Goal: Task Accomplishment & Management: Manage account settings

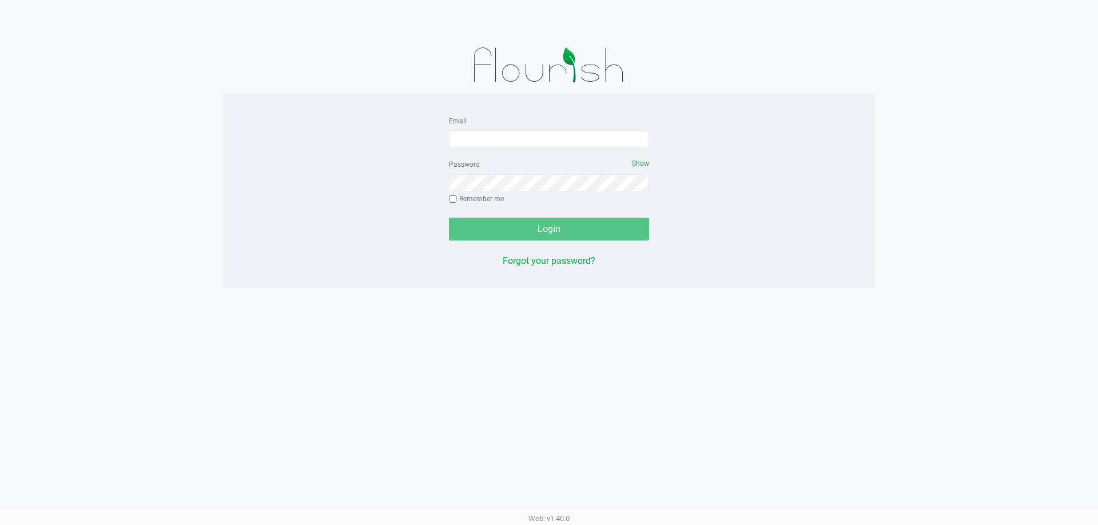
click at [253, 97] on div "Email Password Show Remember me Login Forgot your password?" at bounding box center [549, 191] width 652 height 194
click at [506, 127] on div "Email" at bounding box center [549, 131] width 200 height 34
click at [505, 139] on input "Email" at bounding box center [549, 139] width 200 height 17
type input "Jgarcia@Liveparallel.com"
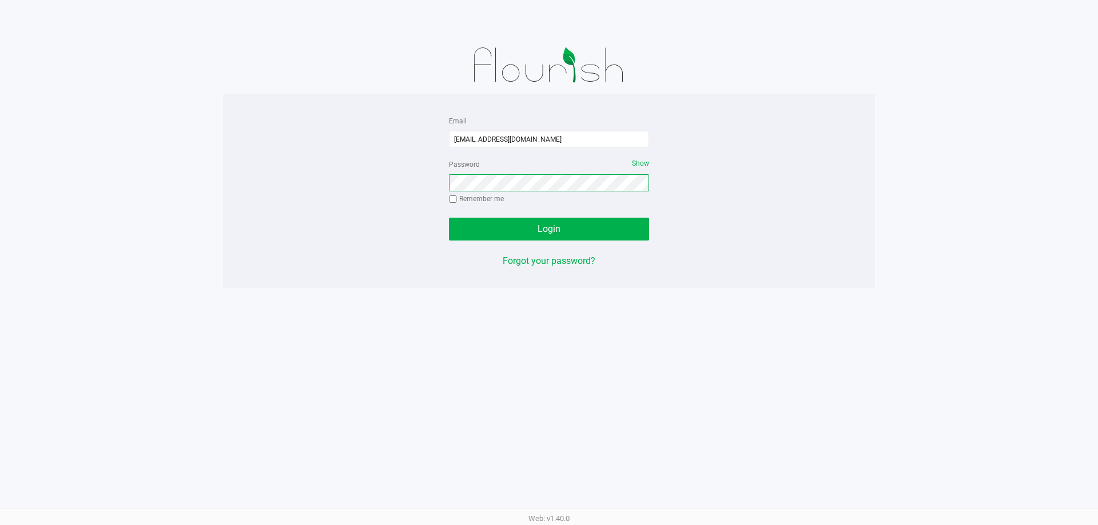
click at [449, 218] on button "Login" at bounding box center [549, 229] width 200 height 23
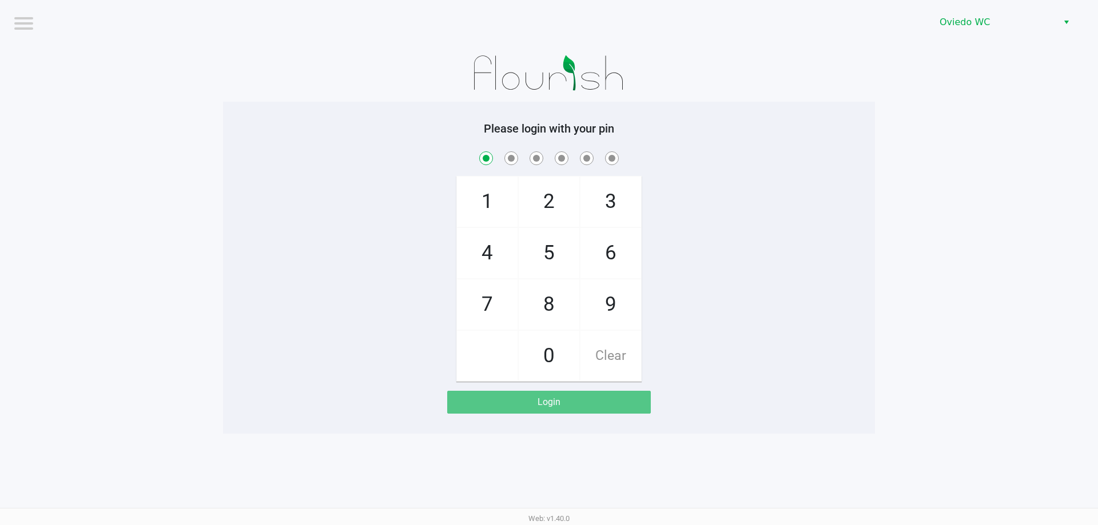
checkbox input "true"
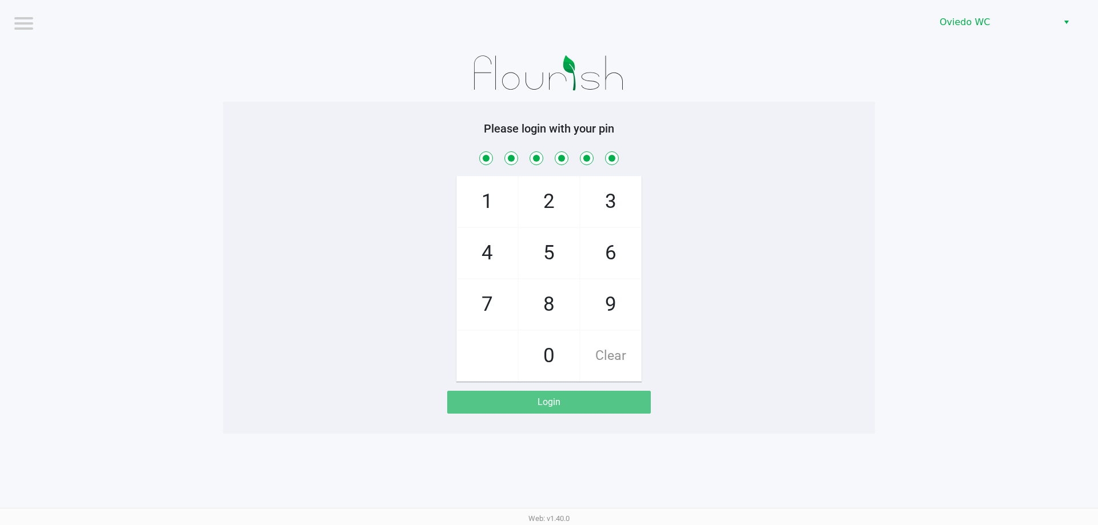
checkbox input "true"
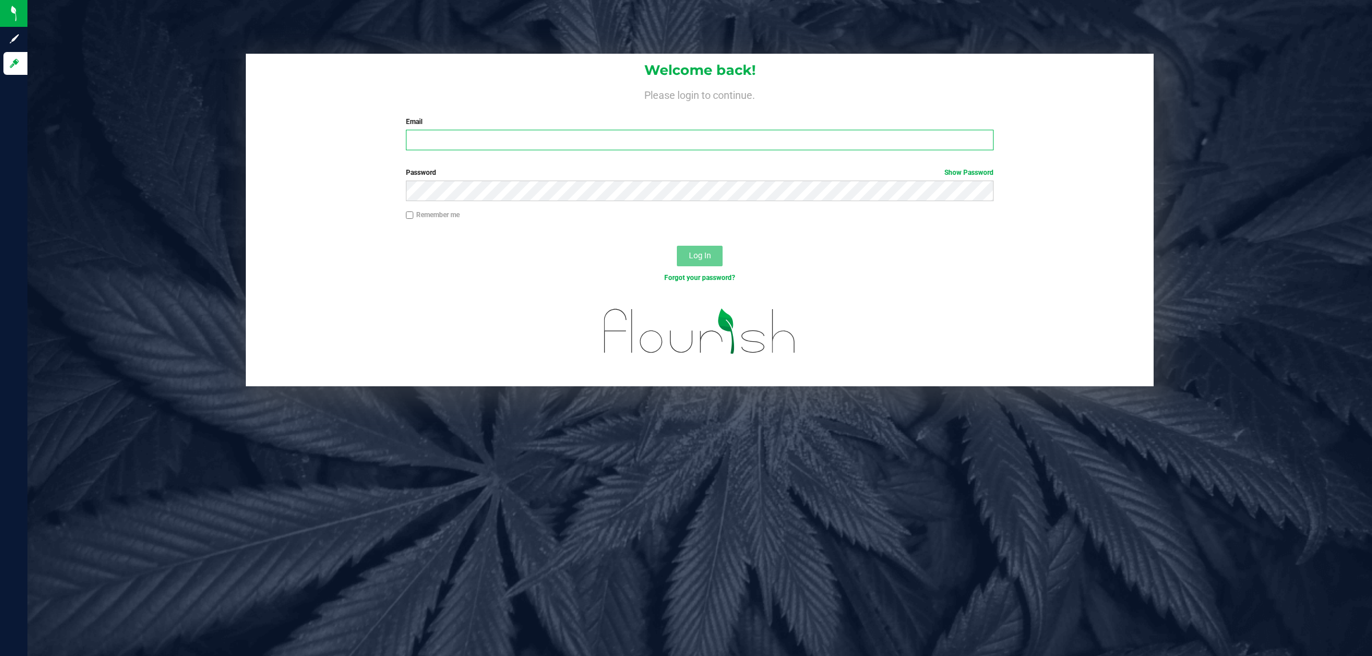
click at [443, 135] on input "Email" at bounding box center [700, 140] width 588 height 21
type input "[EMAIL_ADDRESS][DOMAIN_NAME]"
click at [677, 246] on button "Log In" at bounding box center [700, 256] width 46 height 21
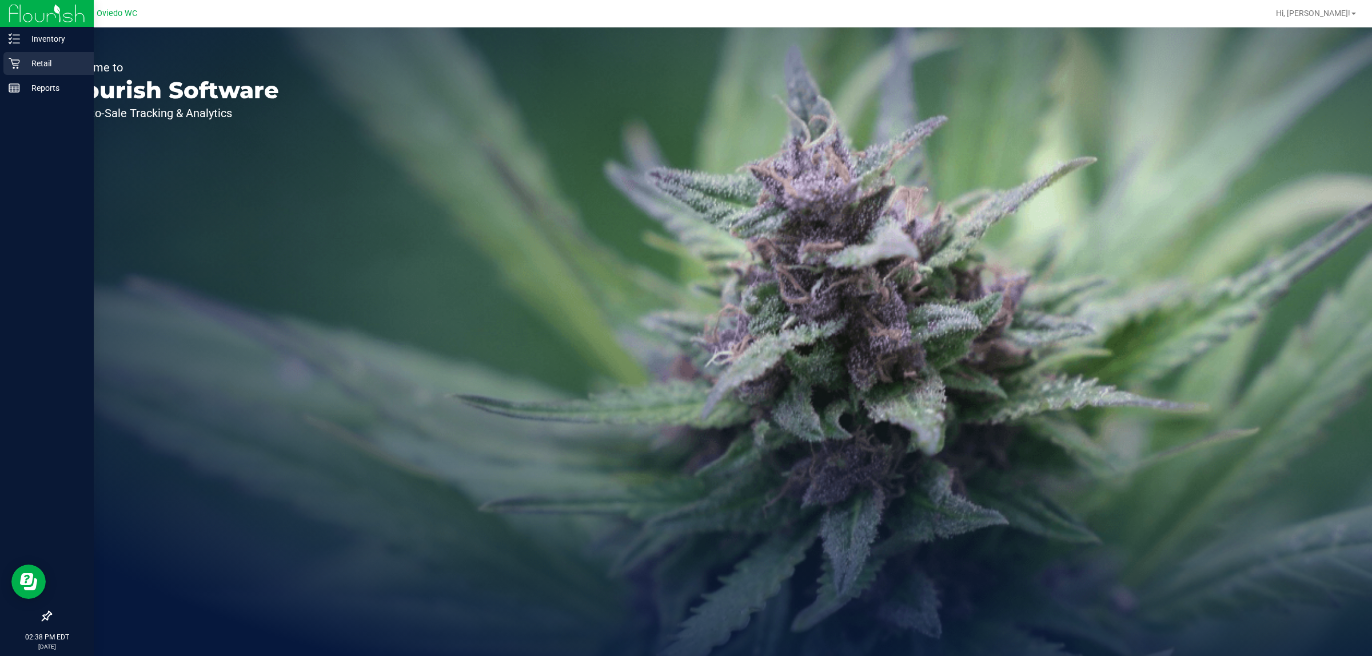
click at [7, 59] on div "Retail" at bounding box center [48, 63] width 90 height 23
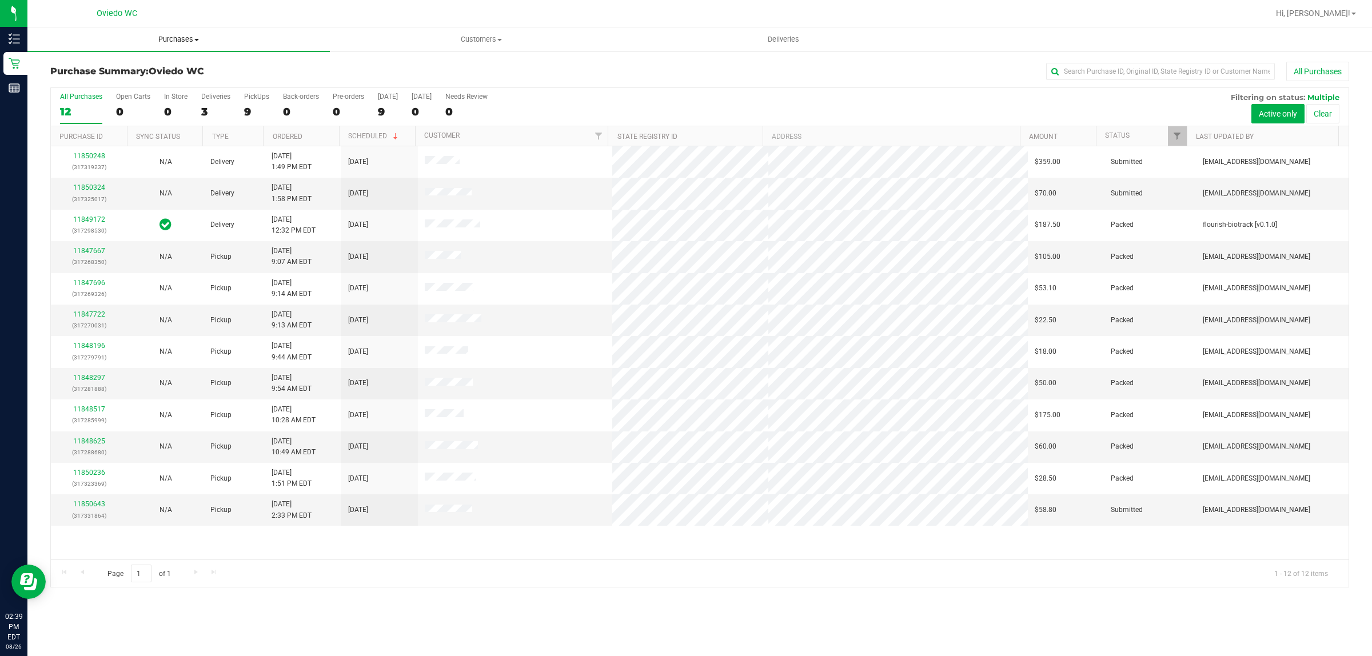
click at [183, 47] on uib-tab-heading "Purchases Summary of purchases Fulfillment All purchases" at bounding box center [178, 39] width 302 height 24
click at [182, 81] on li "Fulfillment" at bounding box center [178, 83] width 302 height 14
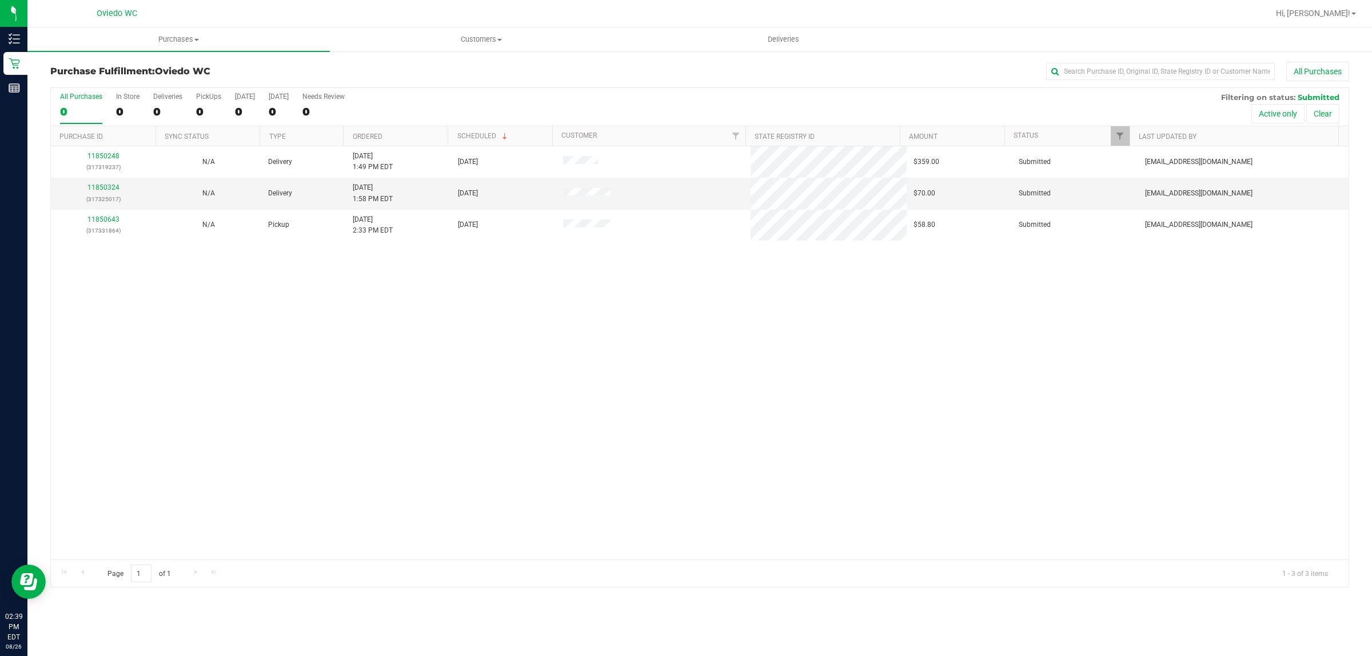
click at [495, 448] on div "11850248 (317319237) N/A Delivery [DATE] 1:49 PM EDT 9/1/2025 $359.00 Submitted…" at bounding box center [700, 352] width 1298 height 413
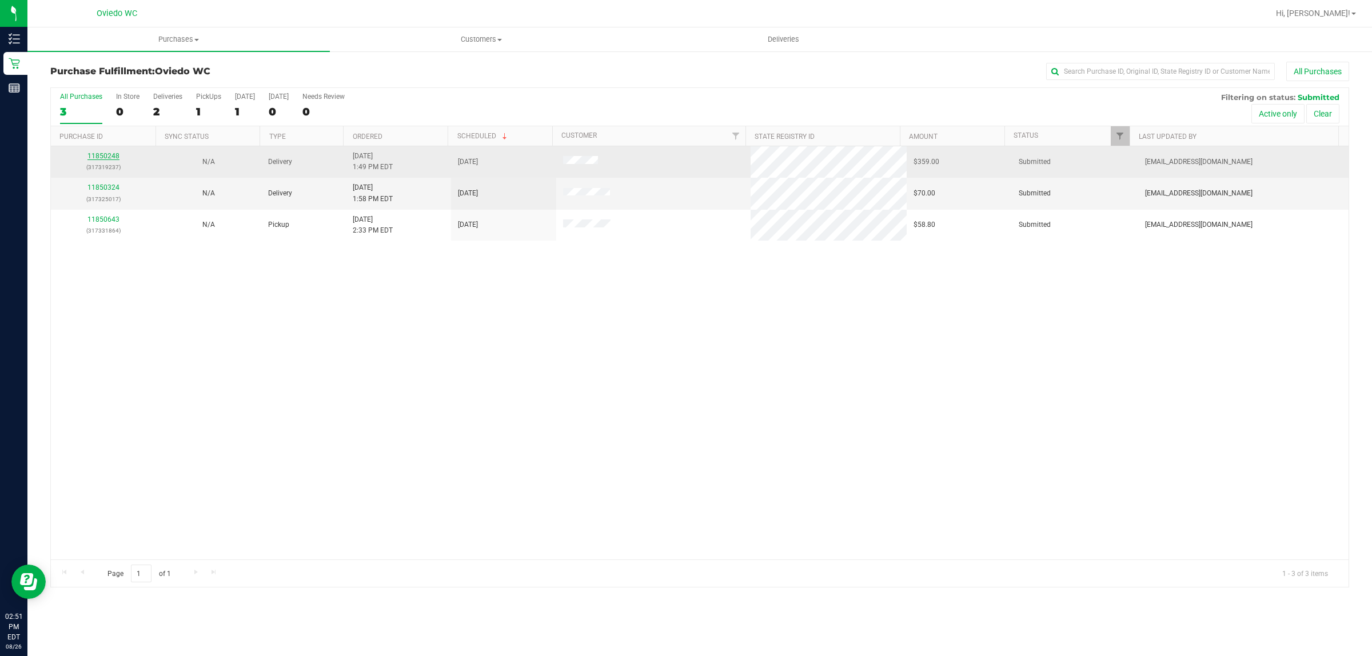
click at [93, 157] on link "11850248" at bounding box center [103, 156] width 32 height 8
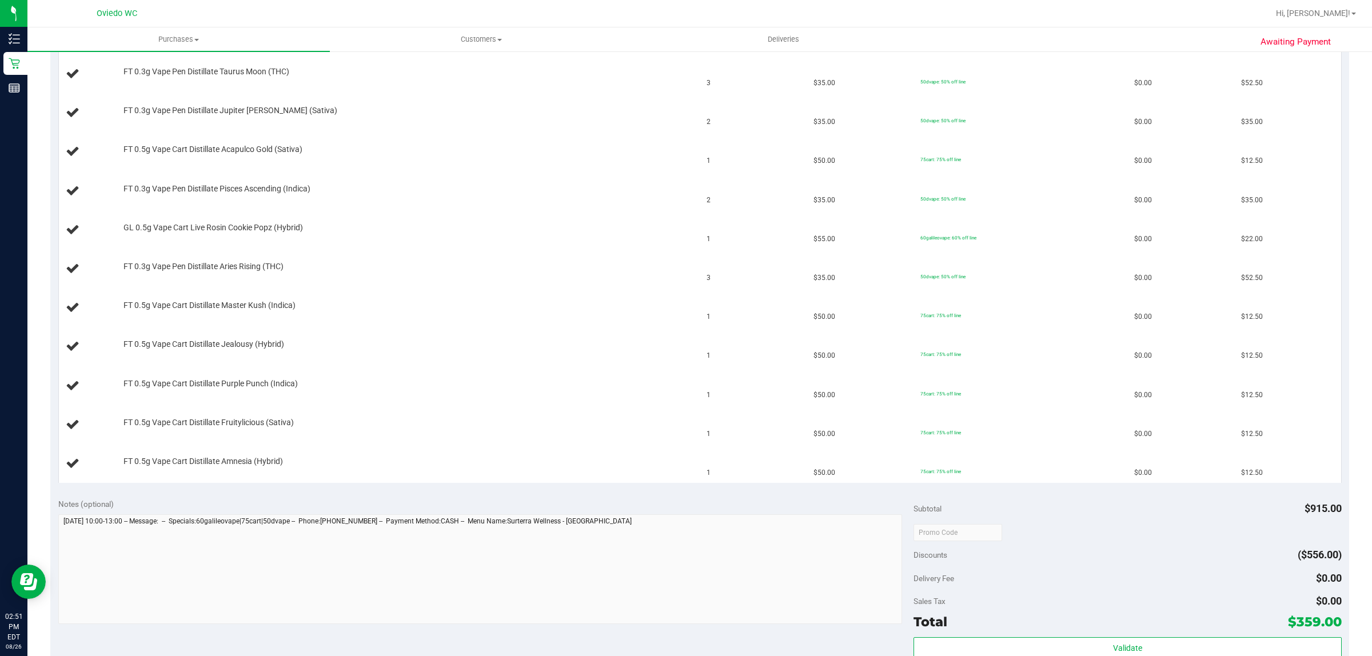
scroll to position [643, 0]
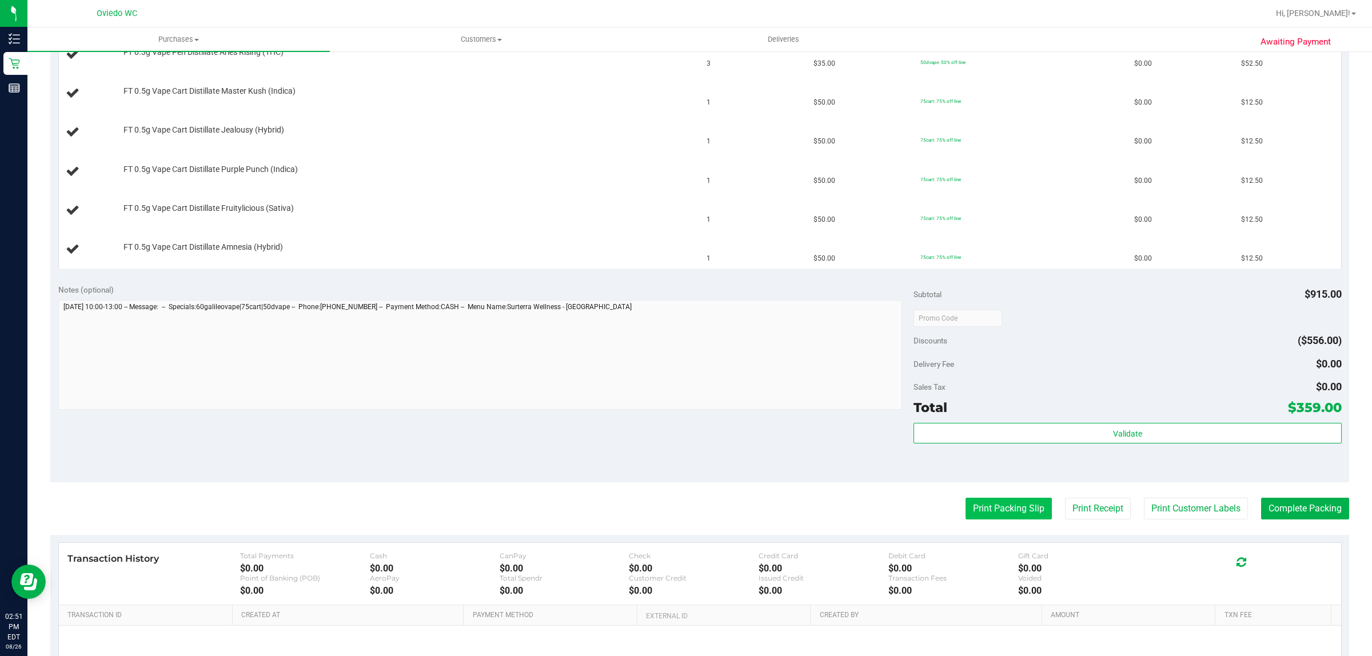
click at [1004, 520] on button "Print Packing Slip" at bounding box center [1009, 509] width 86 height 22
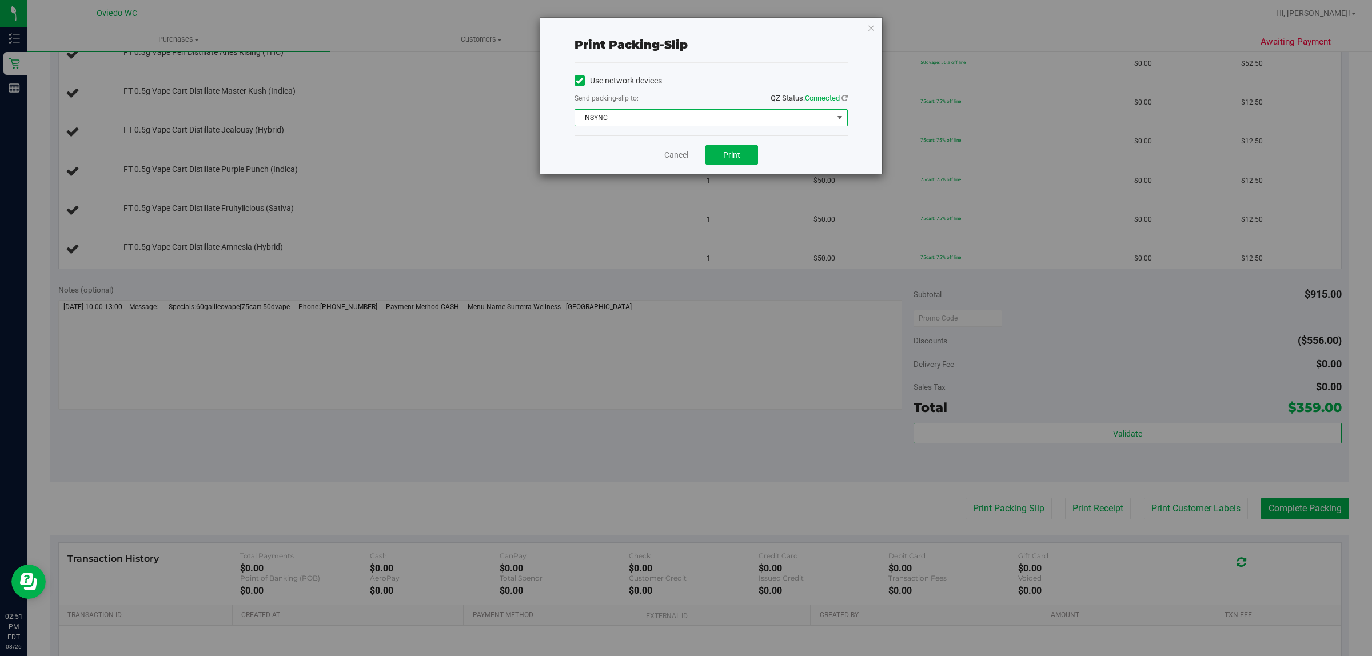
click at [709, 116] on span "NSYNC" at bounding box center [704, 118] width 258 height 16
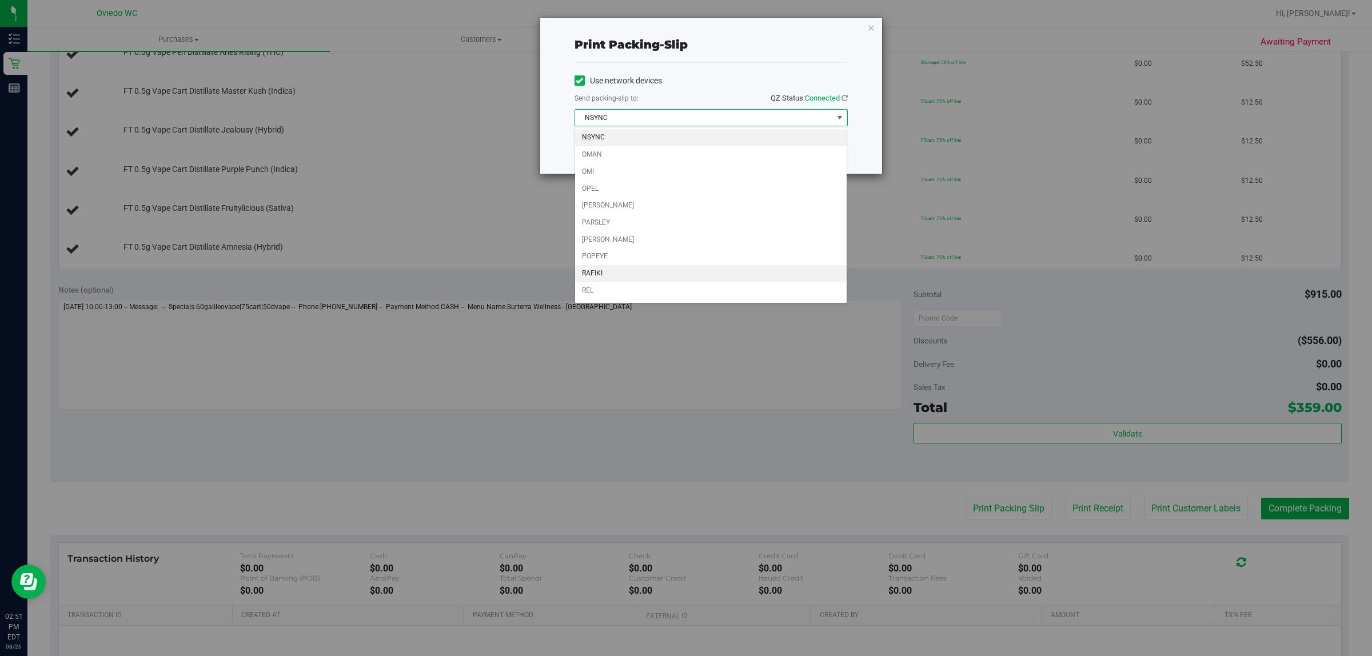
click at [632, 275] on li "RAFIKI" at bounding box center [711, 273] width 272 height 17
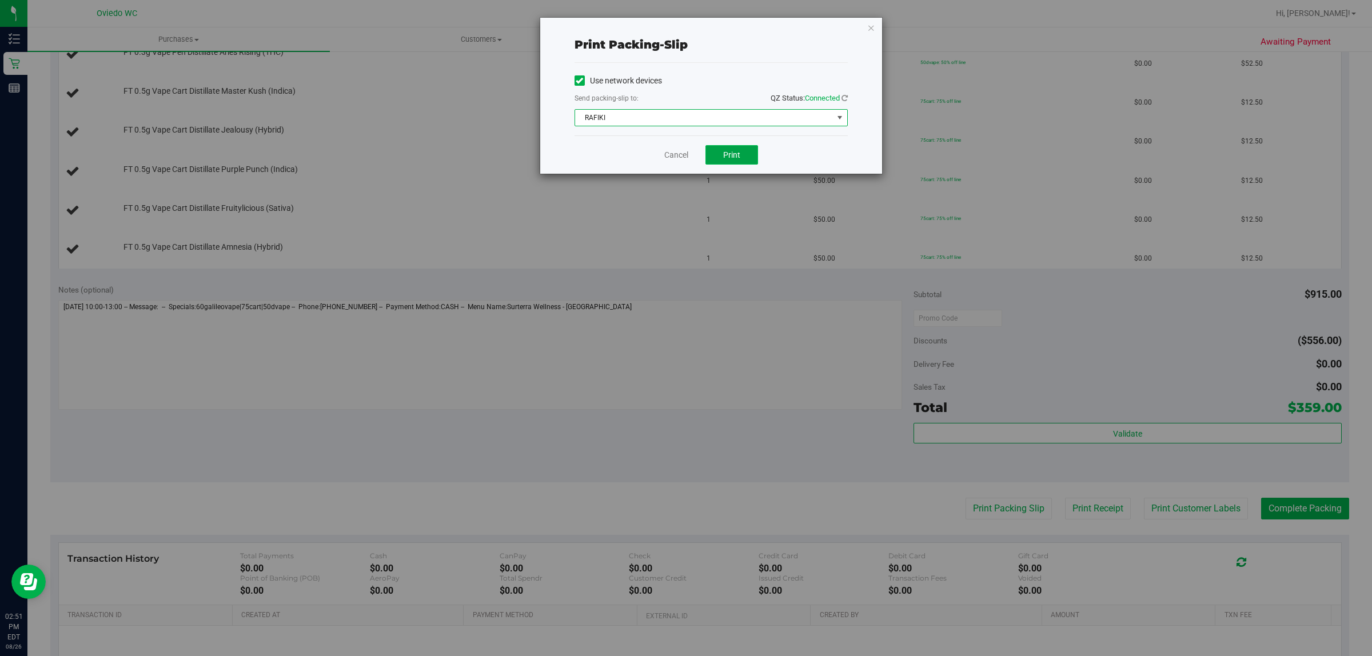
click at [739, 146] on button "Print" at bounding box center [731, 154] width 53 height 19
click at [661, 150] on div "Cancel Print" at bounding box center [711, 154] width 273 height 38
click at [667, 153] on link "Cancel" at bounding box center [676, 155] width 24 height 12
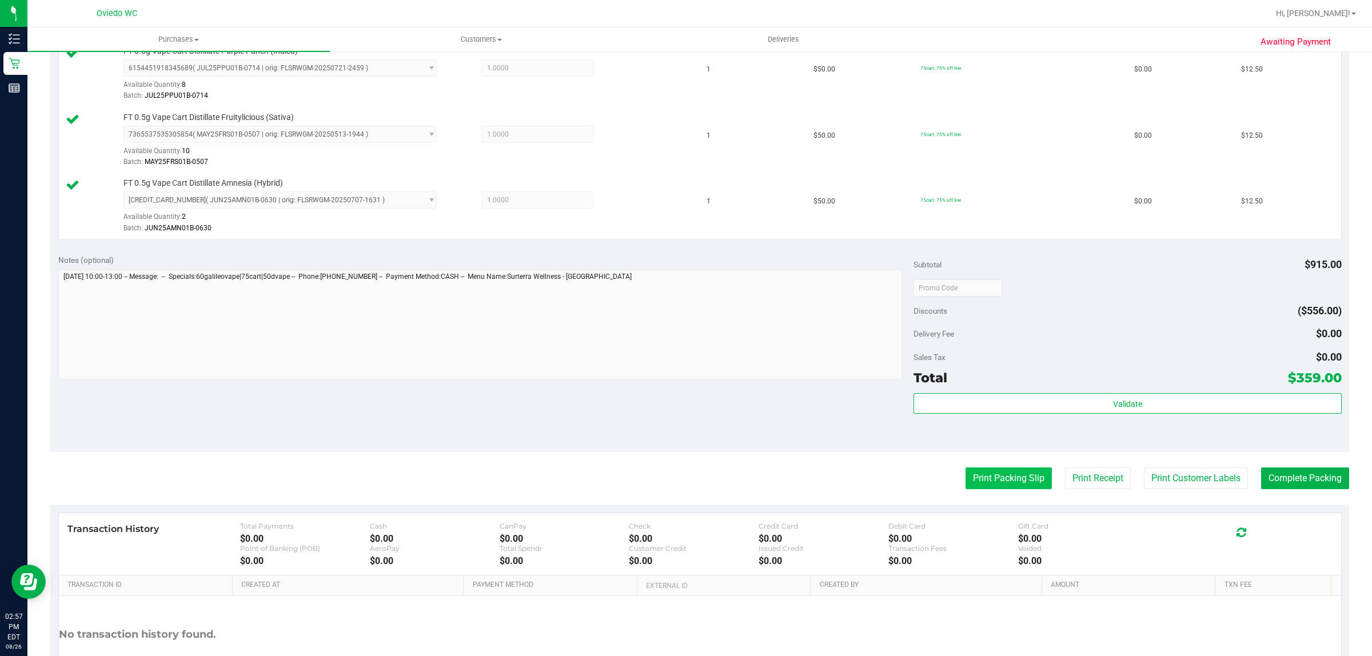
scroll to position [1142, 0]
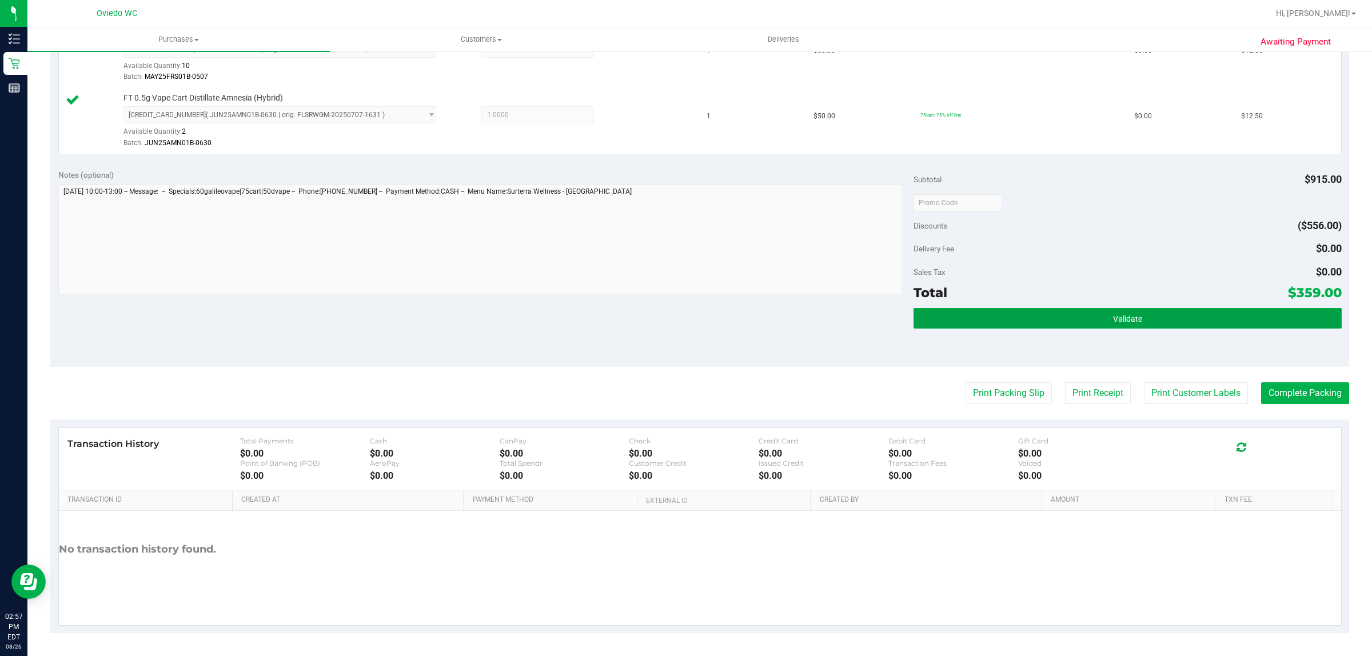
drag, startPoint x: 1089, startPoint y: 318, endPoint x: 1080, endPoint y: 338, distance: 21.8
click at [1090, 318] on button "Validate" at bounding box center [1128, 318] width 428 height 21
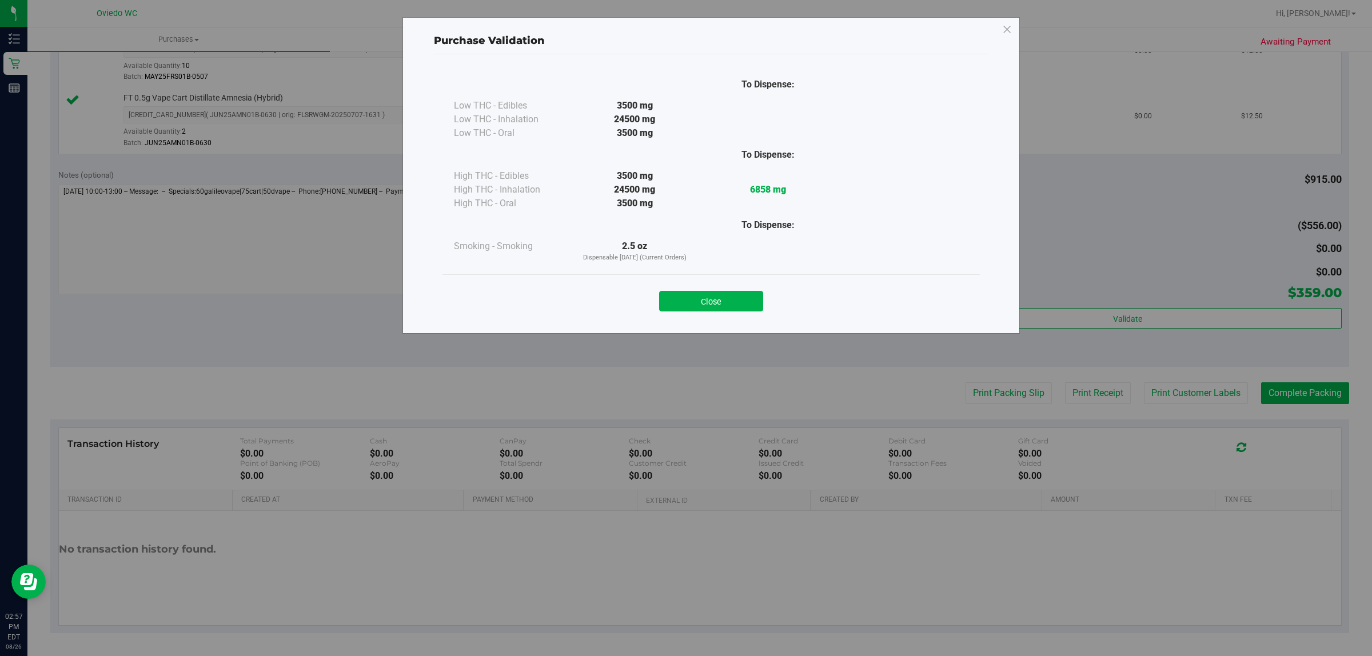
click at [737, 298] on button "Close" at bounding box center [711, 301] width 104 height 21
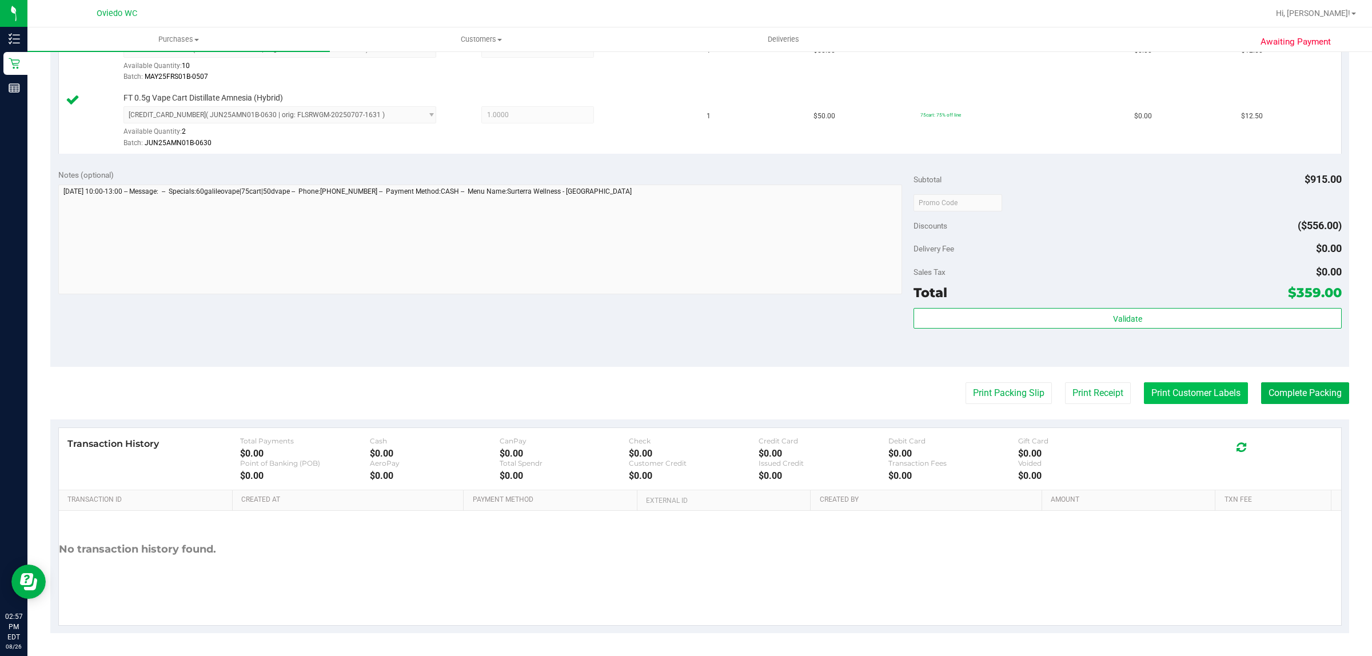
click at [1152, 389] on button "Print Customer Labels" at bounding box center [1196, 393] width 104 height 22
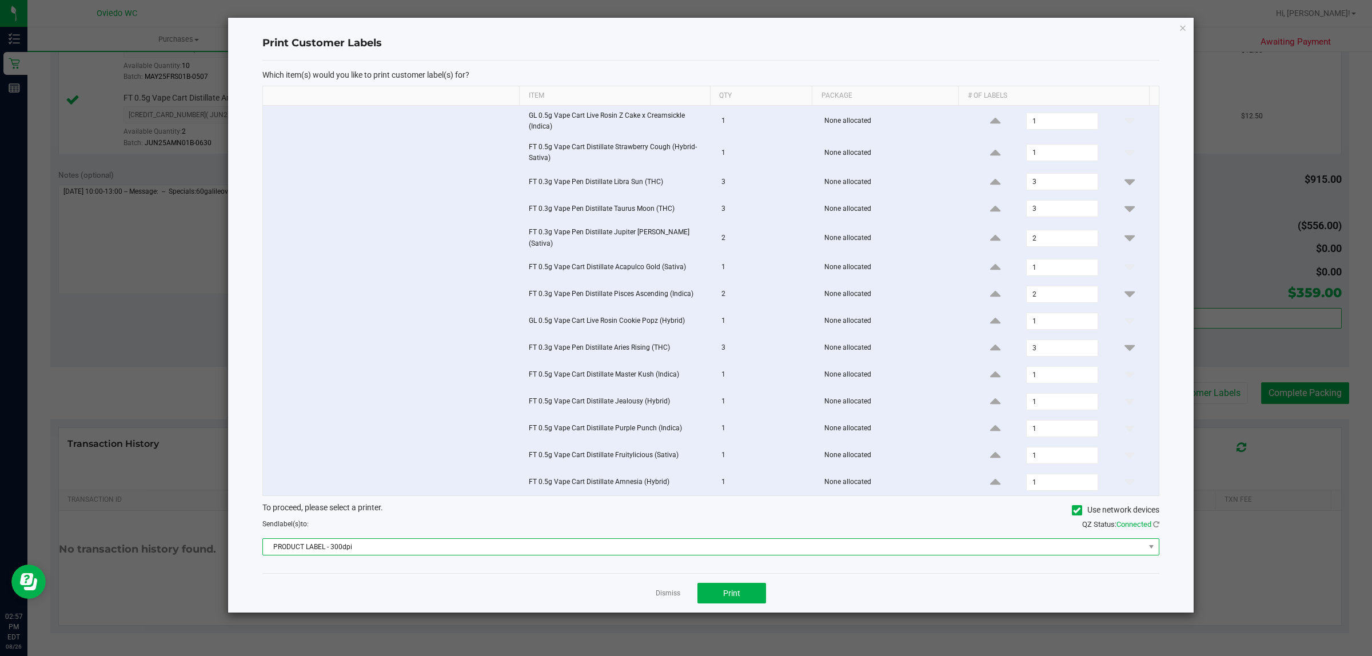
click at [467, 551] on span "PRODUCT LABEL - 300dpi" at bounding box center [704, 547] width 882 height 16
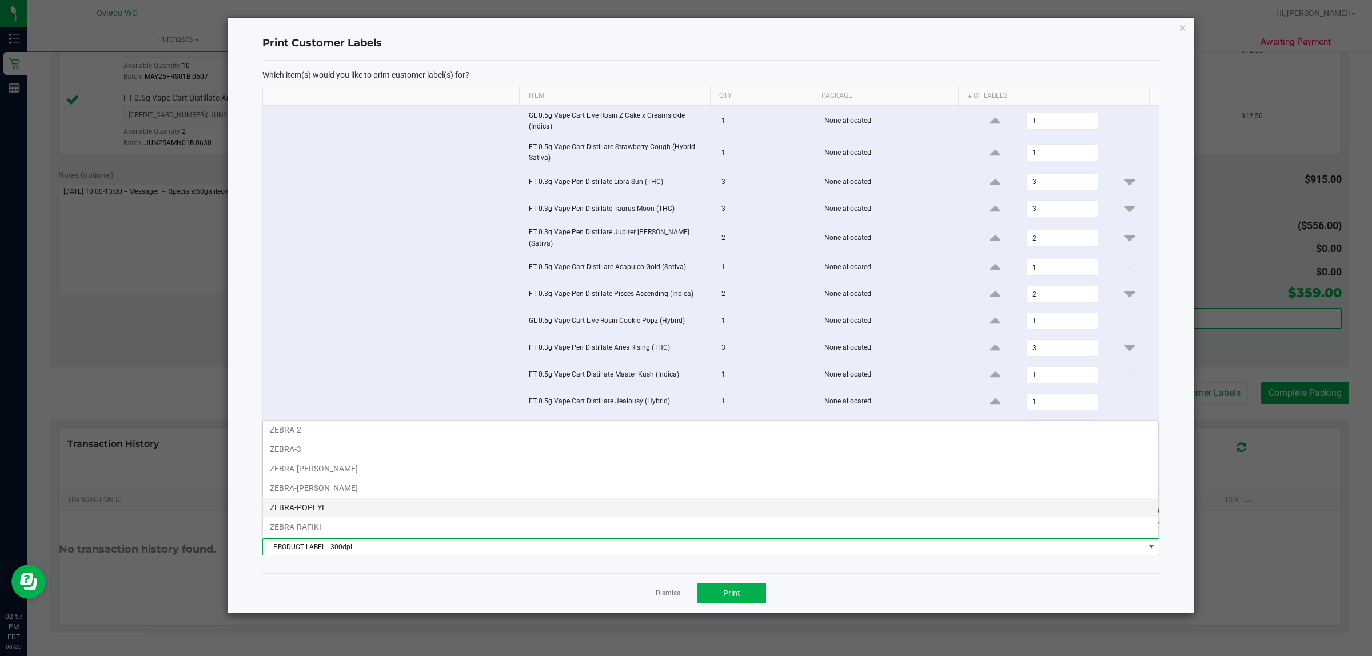
scroll to position [63, 0]
click at [321, 499] on li "ZEBRA-RAFIKI" at bounding box center [710, 507] width 895 height 19
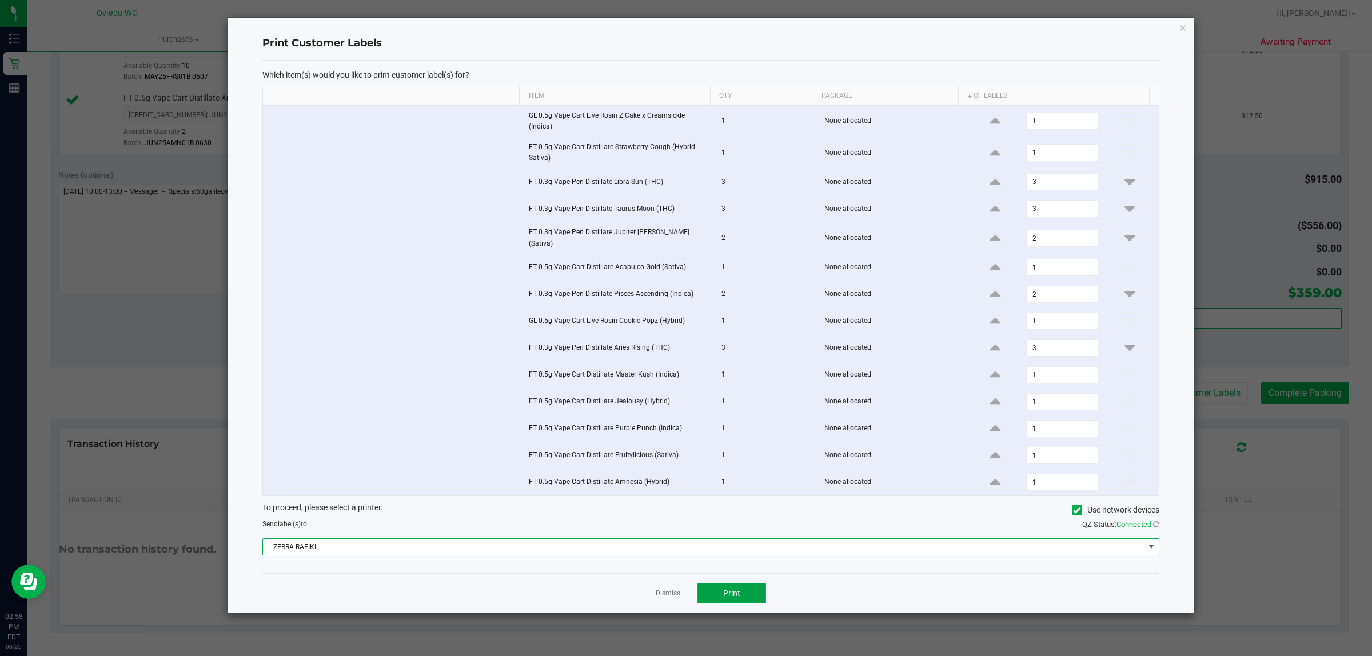
click at [748, 588] on button "Print" at bounding box center [731, 593] width 69 height 21
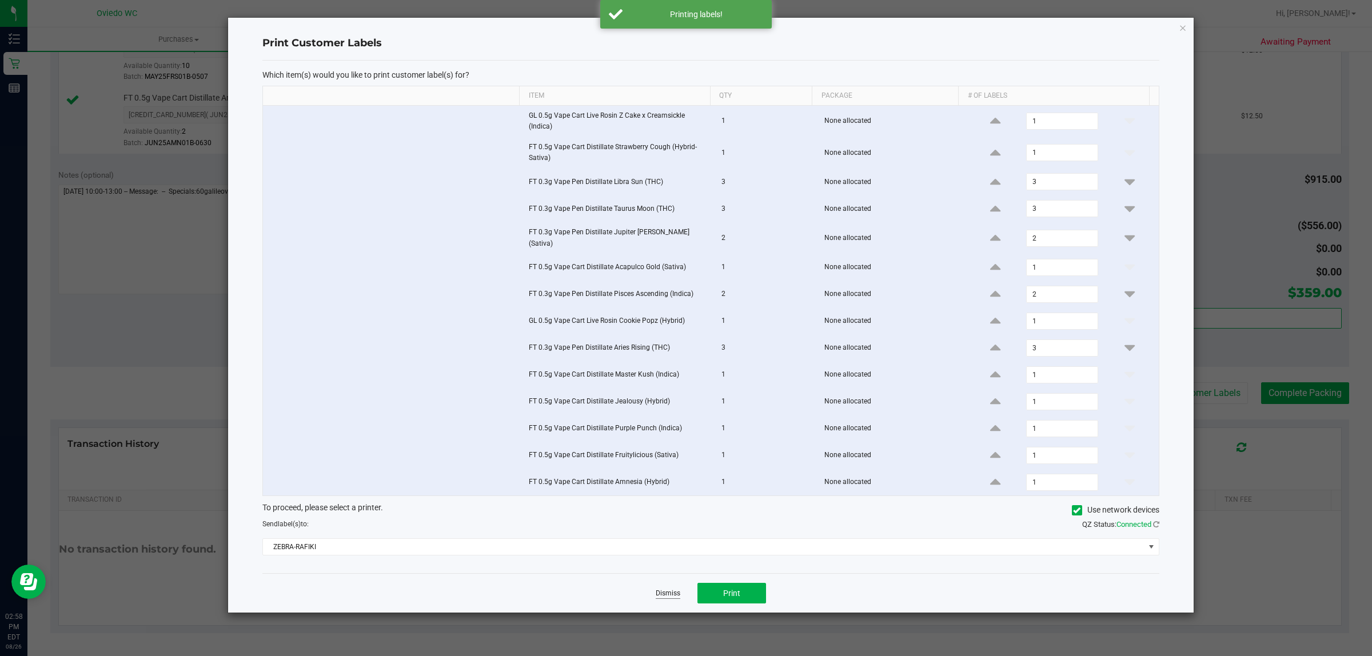
click at [664, 593] on link "Dismiss" at bounding box center [668, 594] width 25 height 10
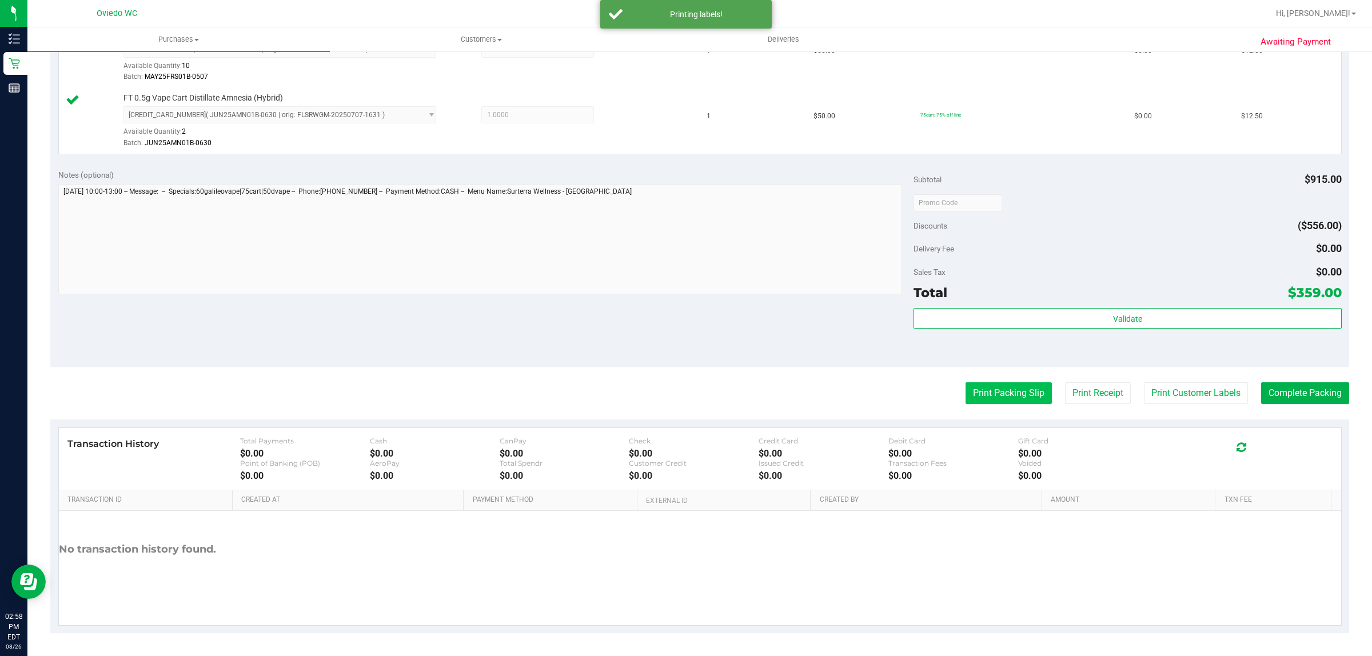
click at [975, 403] on button "Print Packing Slip" at bounding box center [1009, 393] width 86 height 22
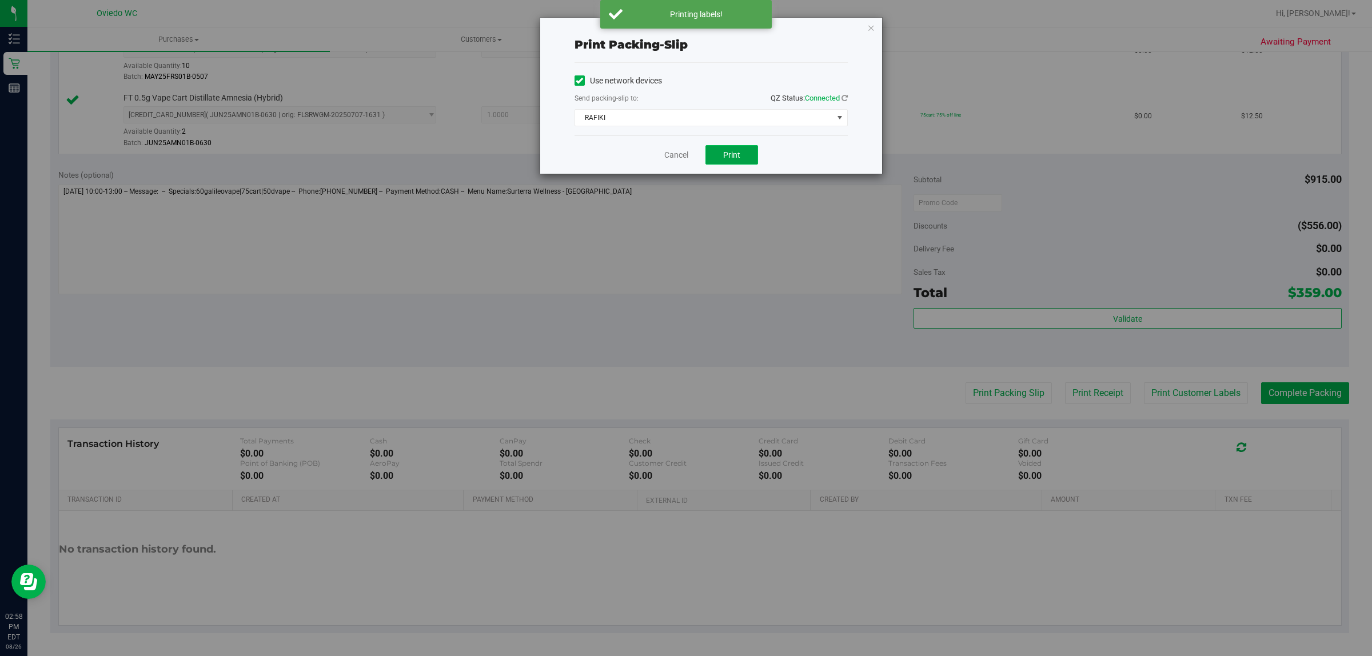
click at [715, 154] on button "Print" at bounding box center [731, 154] width 53 height 19
click at [718, 155] on button "Print" at bounding box center [731, 154] width 53 height 19
click at [673, 156] on link "Cancel" at bounding box center [671, 155] width 24 height 12
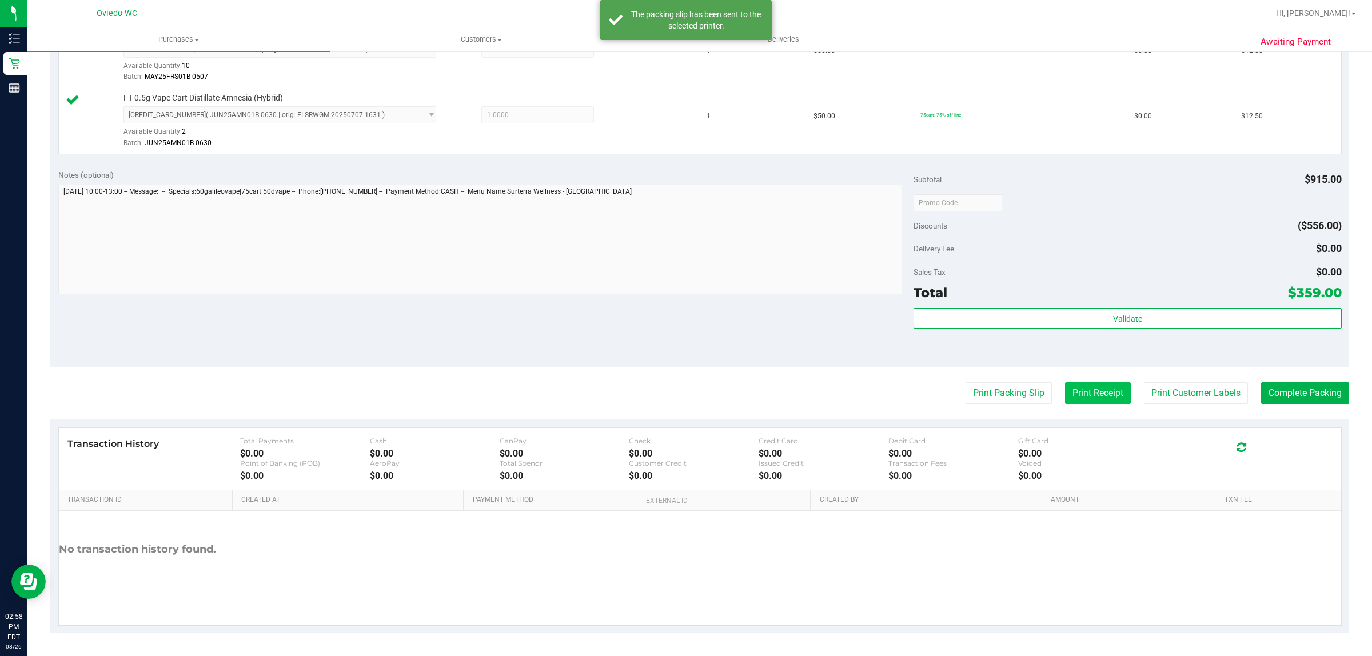
click at [1081, 397] on button "Print Receipt" at bounding box center [1098, 393] width 66 height 22
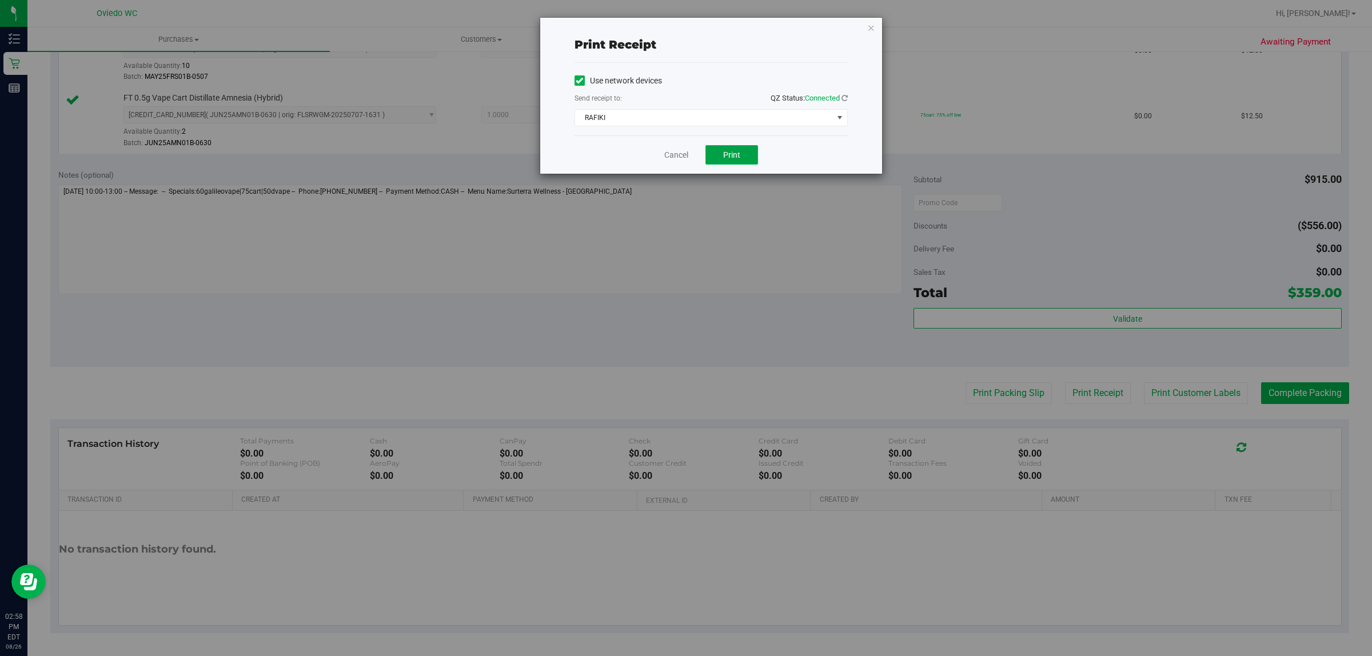
click at [725, 153] on span "Print" at bounding box center [731, 154] width 17 height 9
click at [873, 23] on icon "button" at bounding box center [871, 28] width 8 height 14
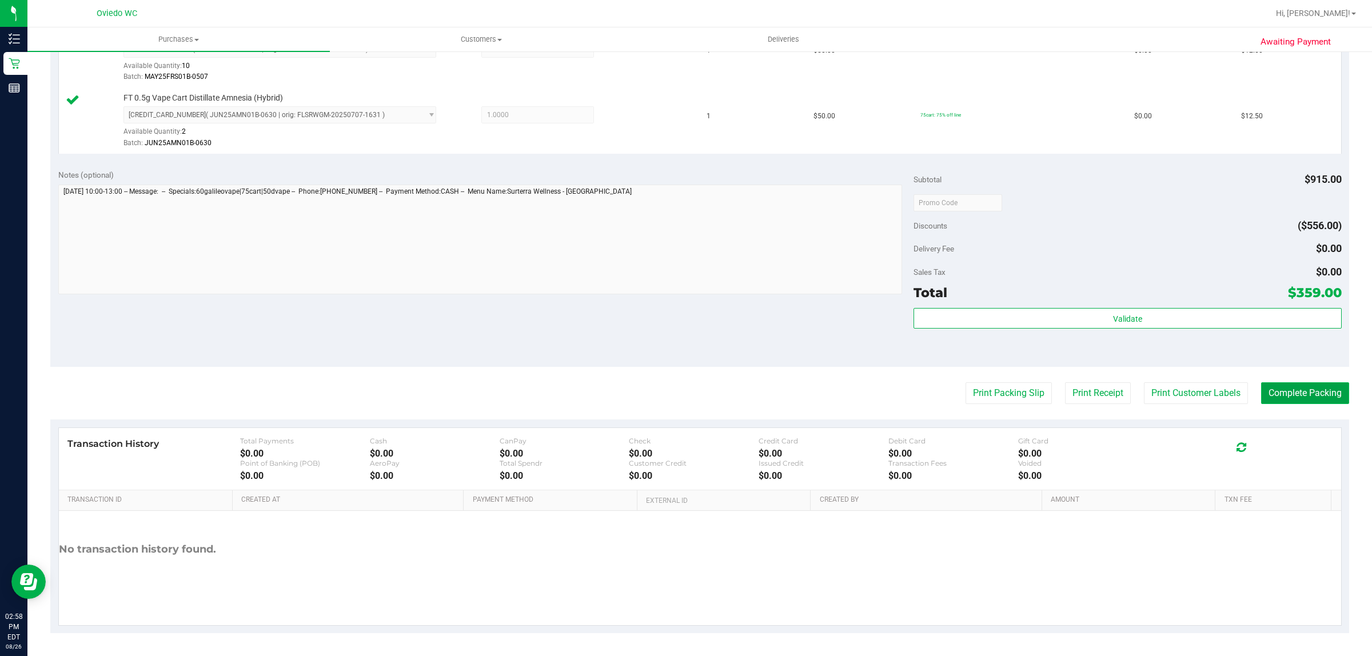
click at [1273, 393] on button "Complete Packing" at bounding box center [1305, 393] width 88 height 22
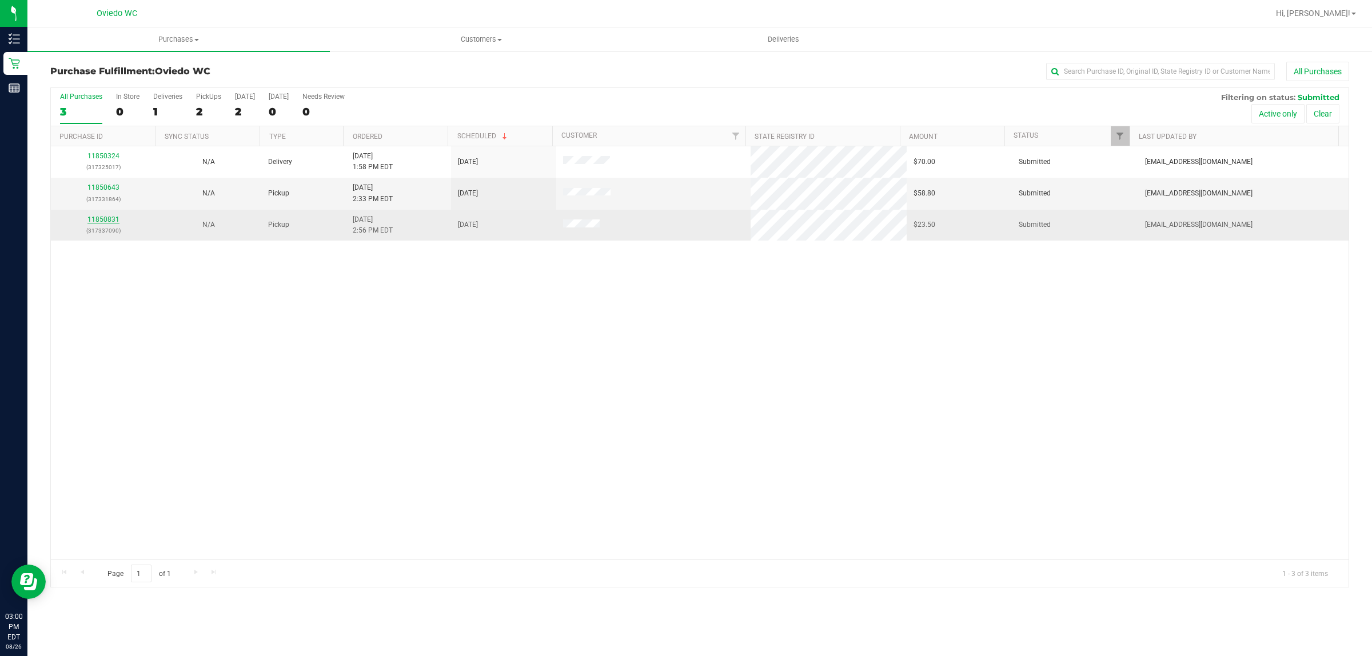
click at [109, 223] on link "11850831" at bounding box center [103, 220] width 32 height 8
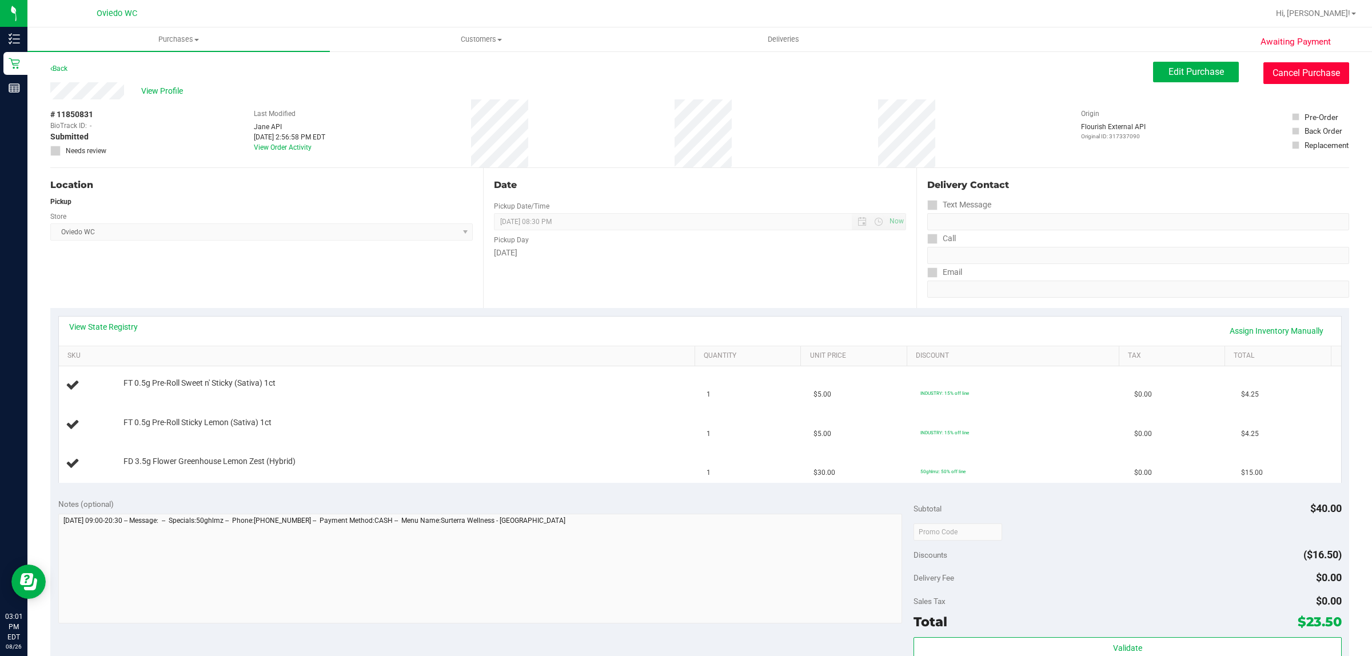
click at [1322, 73] on button "Cancel Purchase" at bounding box center [1306, 73] width 86 height 22
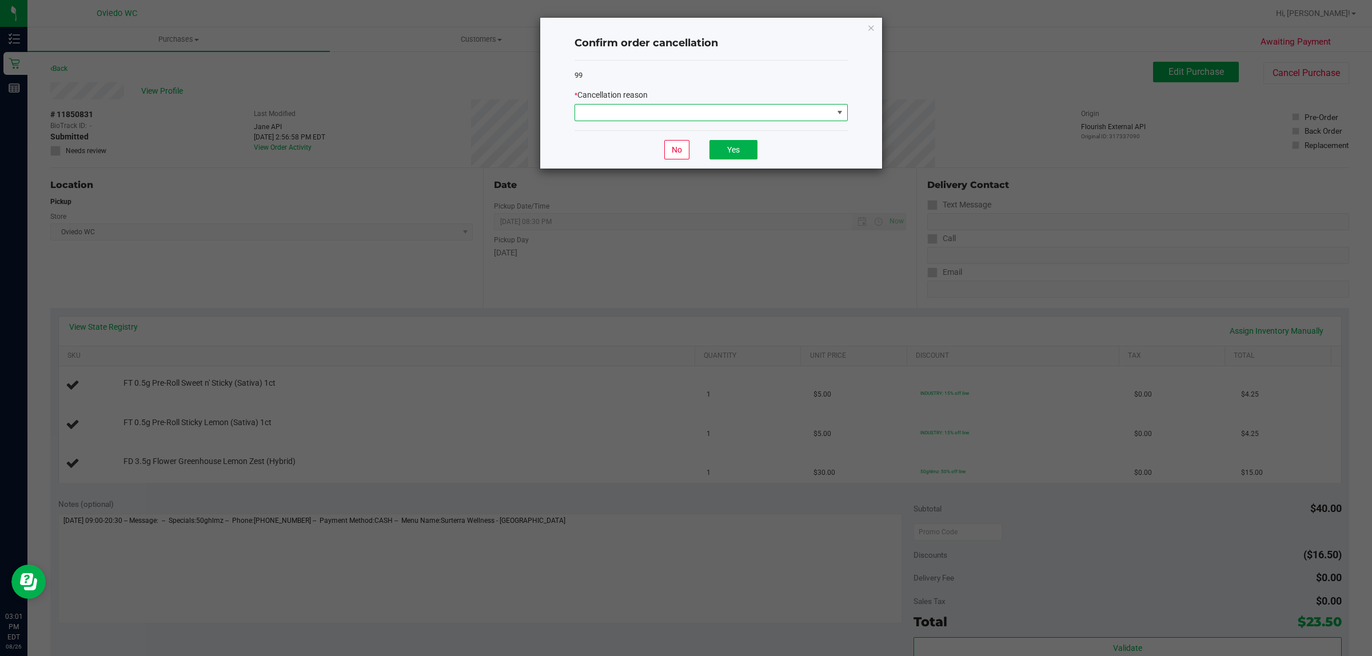
click at [676, 120] on span at bounding box center [704, 113] width 258 height 16
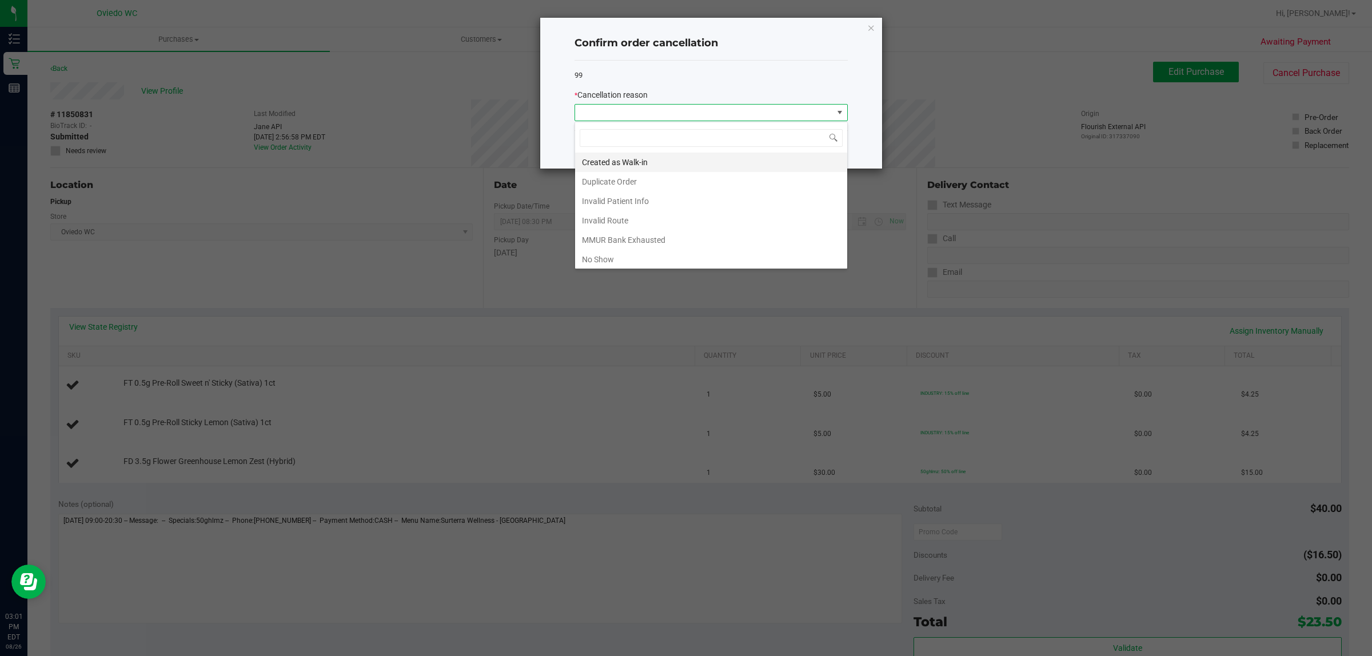
scroll to position [18, 273]
click at [653, 159] on li "Created as Walk-in" at bounding box center [711, 162] width 272 height 19
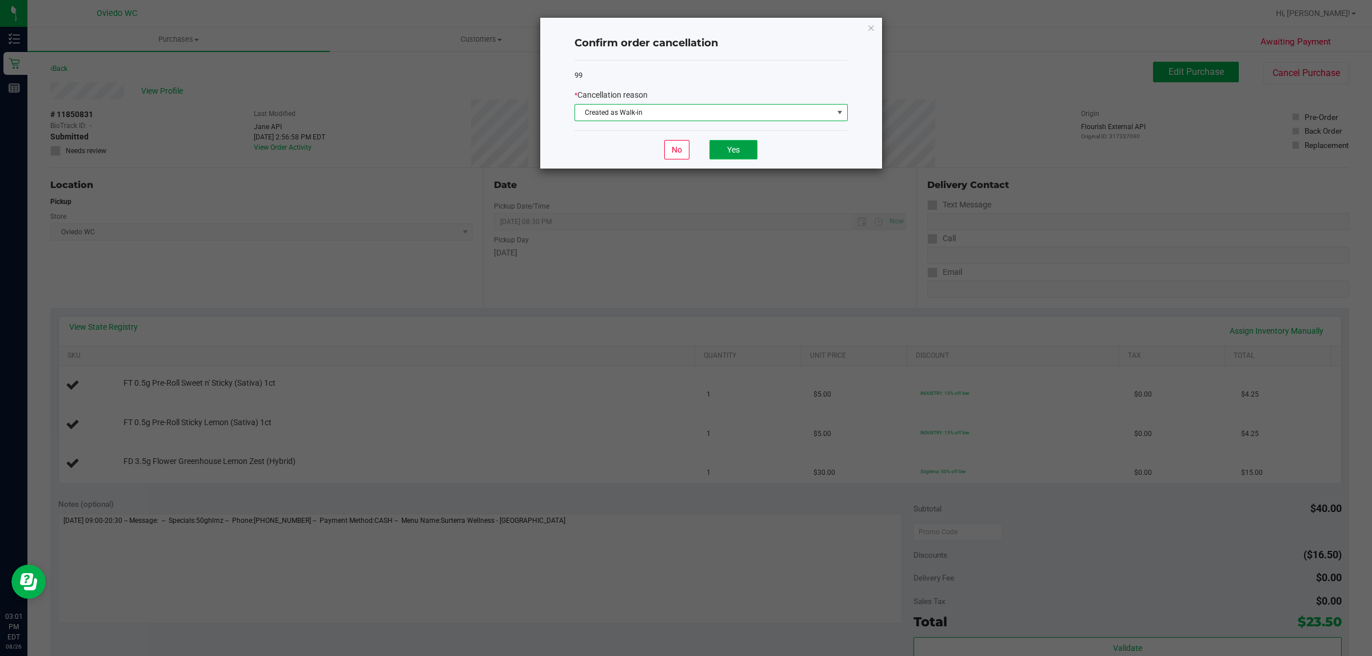
click at [723, 145] on button "Yes" at bounding box center [733, 149] width 48 height 19
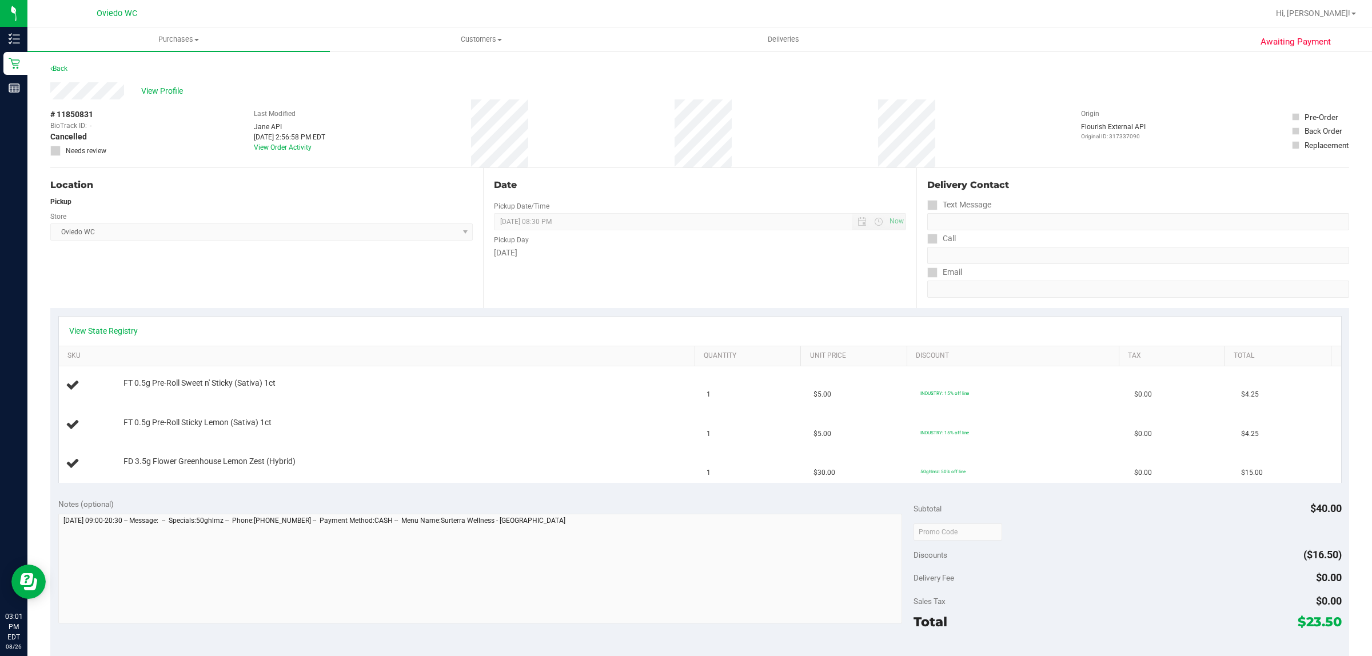
click at [63, 73] on div "Back" at bounding box center [58, 69] width 17 height 14
click at [59, 69] on link "Back" at bounding box center [58, 69] width 17 height 8
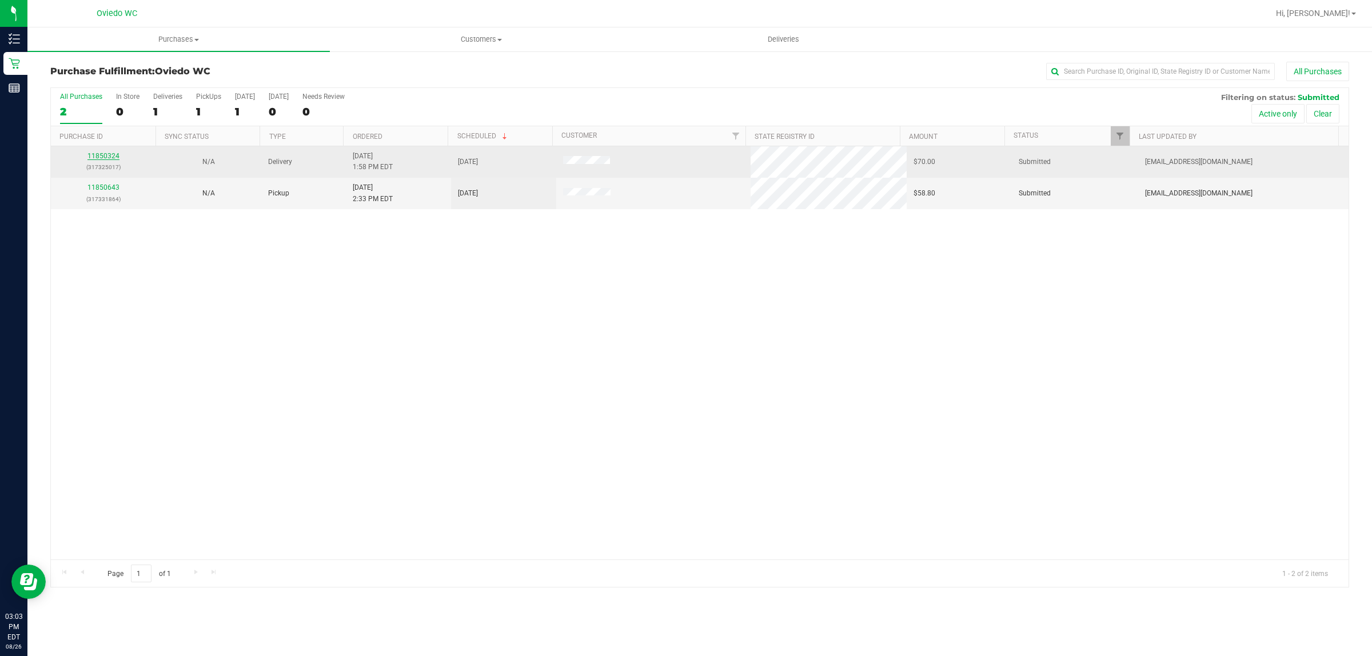
click at [97, 155] on link "11850324" at bounding box center [103, 156] width 32 height 8
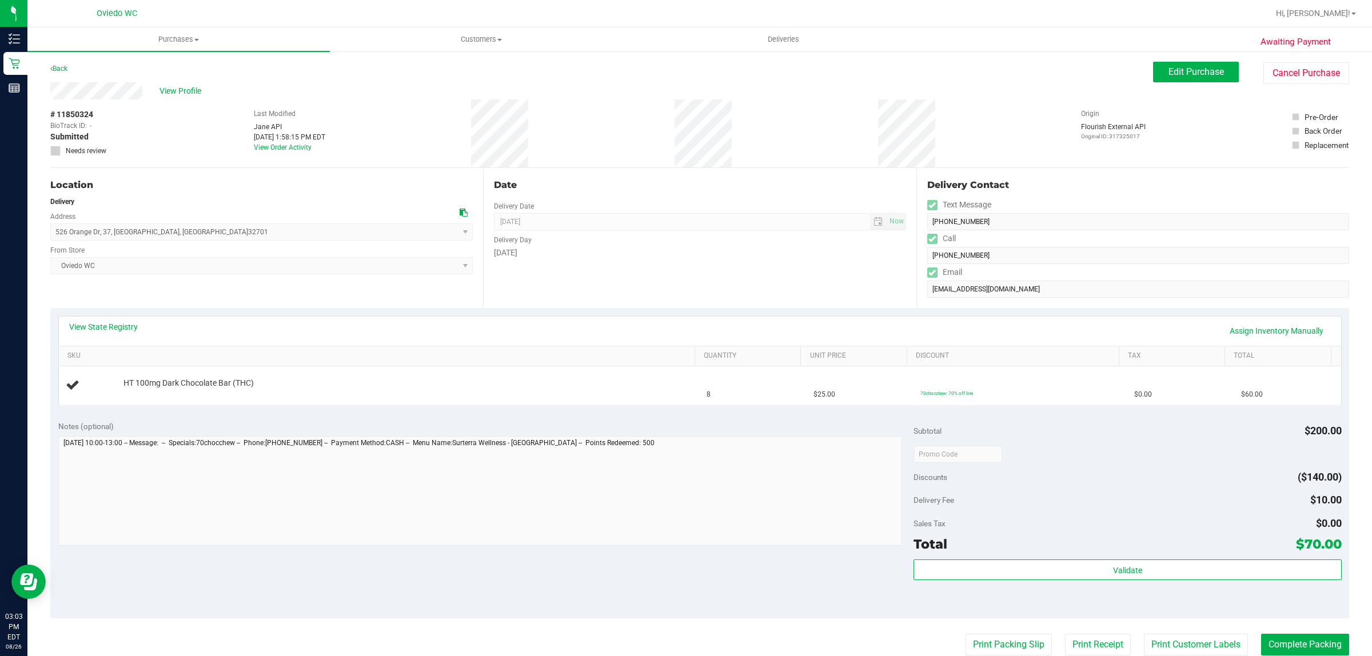
click at [61, 72] on div "Back" at bounding box center [58, 69] width 17 height 14
click at [54, 66] on link "Back" at bounding box center [58, 69] width 17 height 8
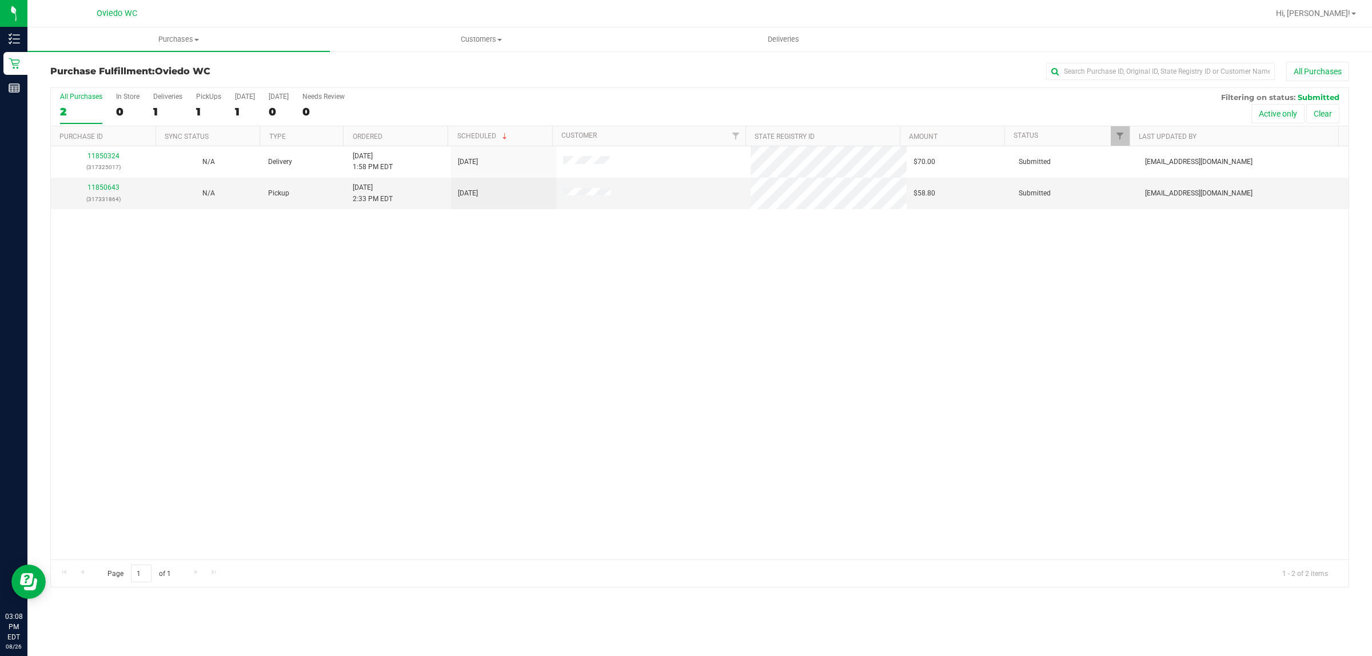
click at [284, 282] on div "11850324 (317325017) N/A Delivery [DATE] 1:58 PM EDT 9/1/2025 $70.00 Submitted …" at bounding box center [700, 352] width 1298 height 413
click at [704, 412] on div "Loading... 11850324 (317325017) N/A Delivery [DATE] 1:58 PM EDT 9/1/2025 $70.00…" at bounding box center [700, 352] width 1298 height 413
click at [453, 338] on div "11850324 (317325017) N/A Delivery [DATE] 1:58 PM EDT 9/1/2025 $70.00 Submitted …" at bounding box center [700, 352] width 1298 height 413
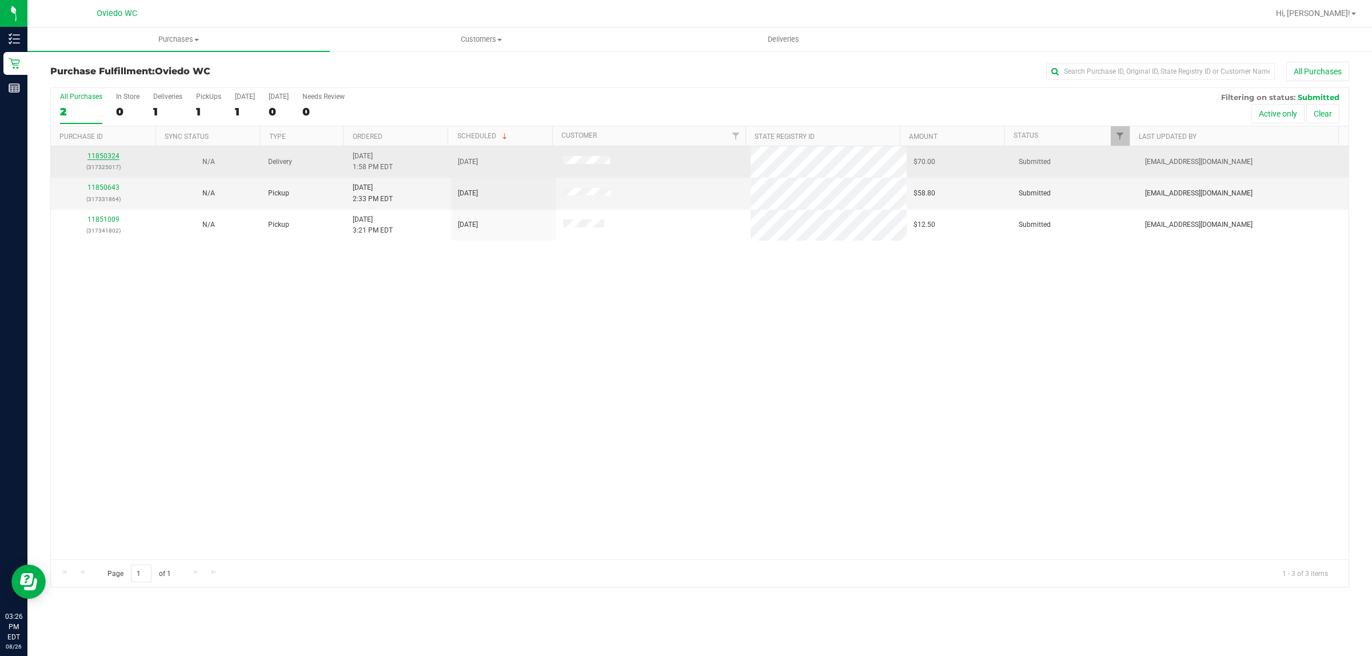
click at [103, 155] on link "11850324" at bounding box center [103, 156] width 32 height 8
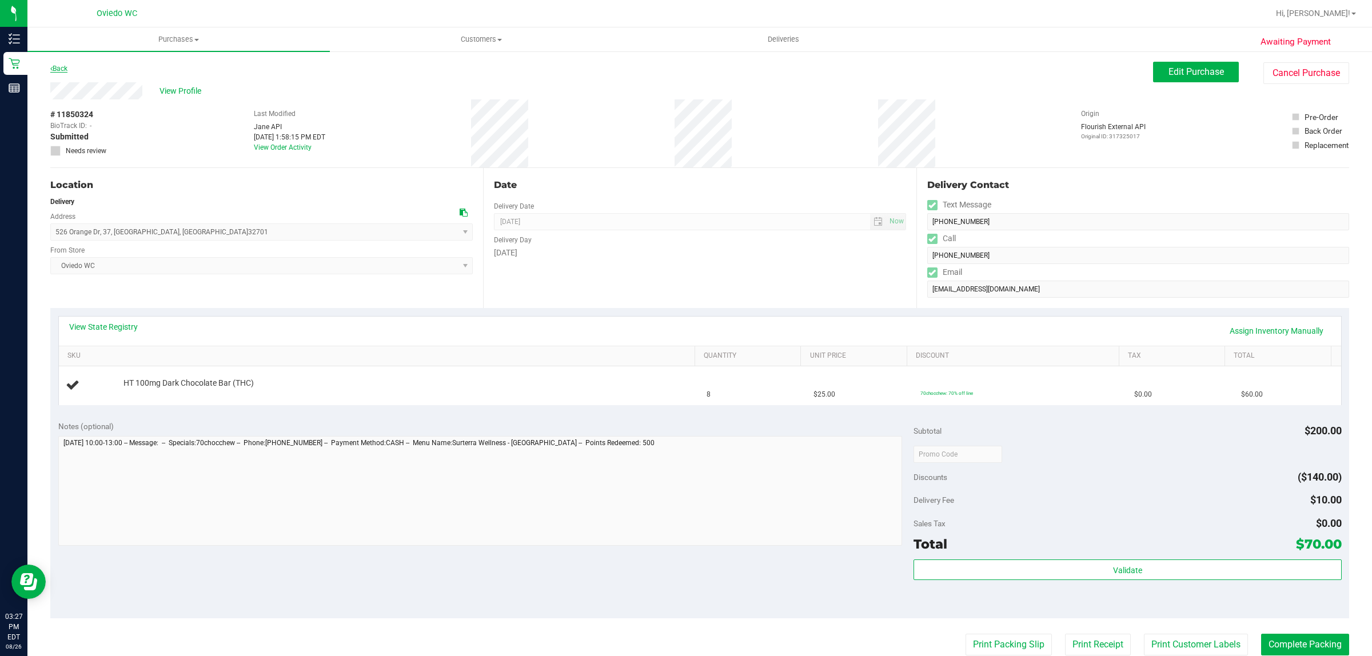
click at [59, 67] on link "Back" at bounding box center [58, 69] width 17 height 8
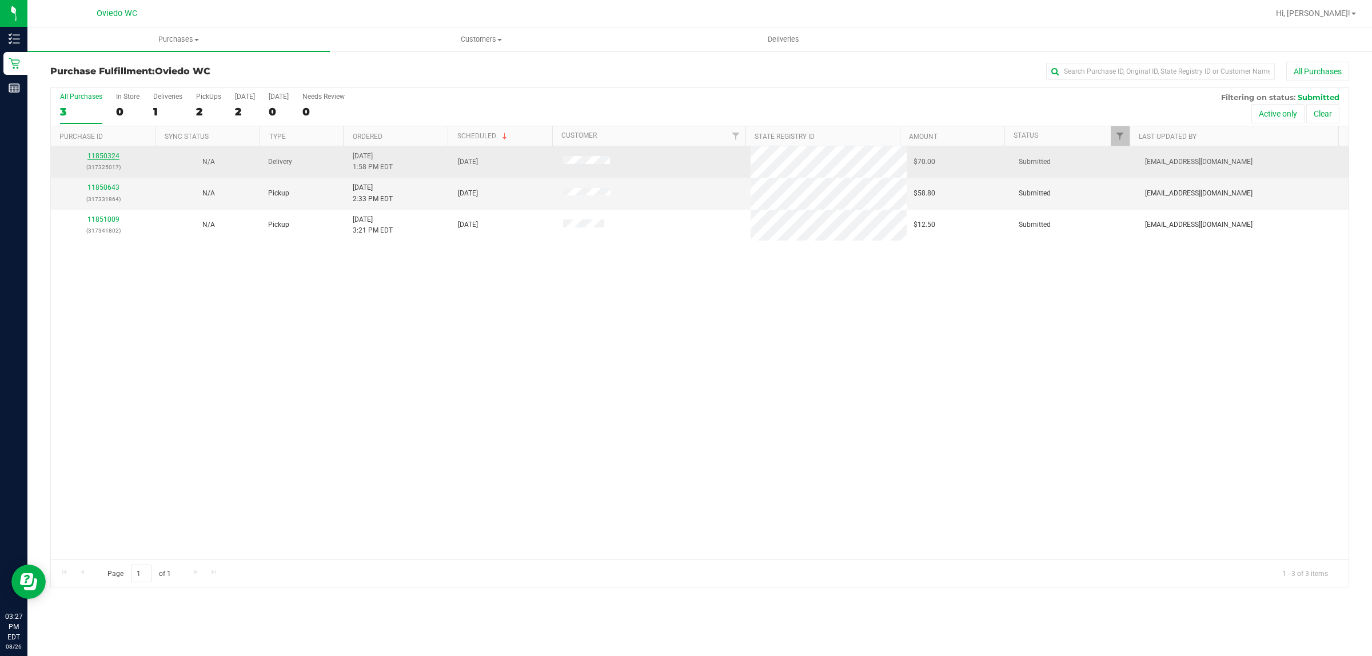
click at [93, 155] on link "11850324" at bounding box center [103, 156] width 32 height 8
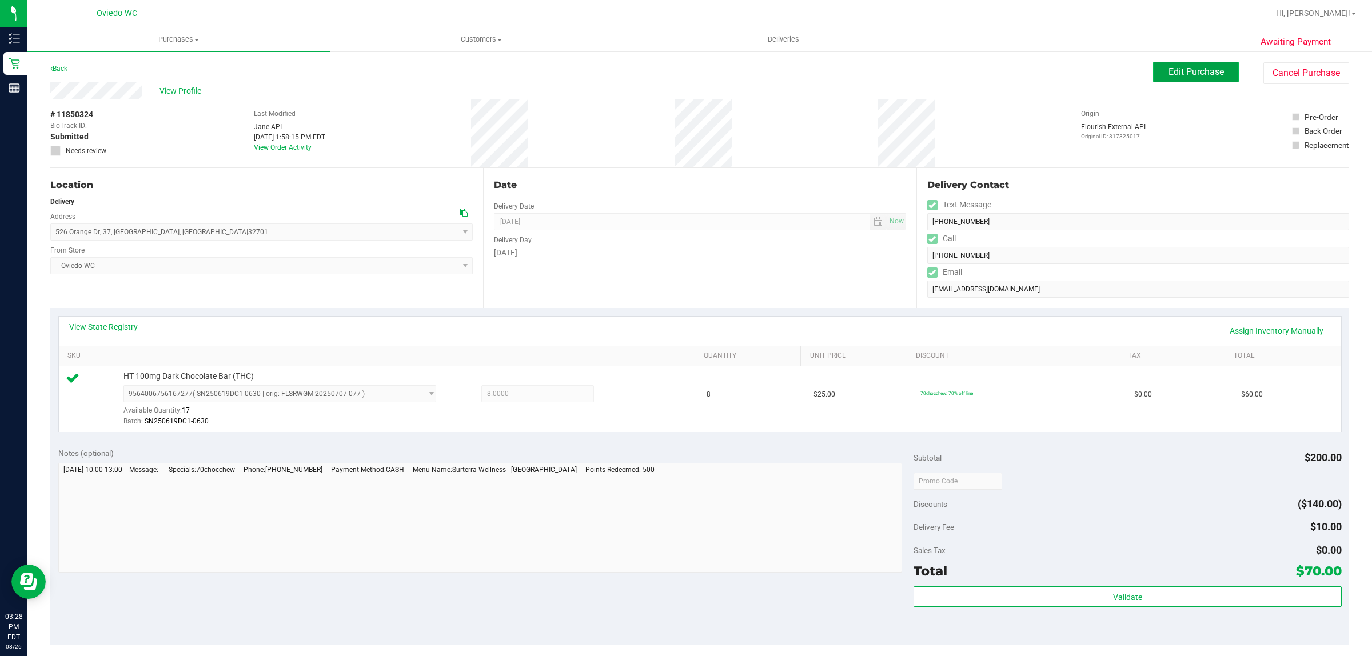
click at [1194, 64] on button "Edit Purchase" at bounding box center [1196, 72] width 86 height 21
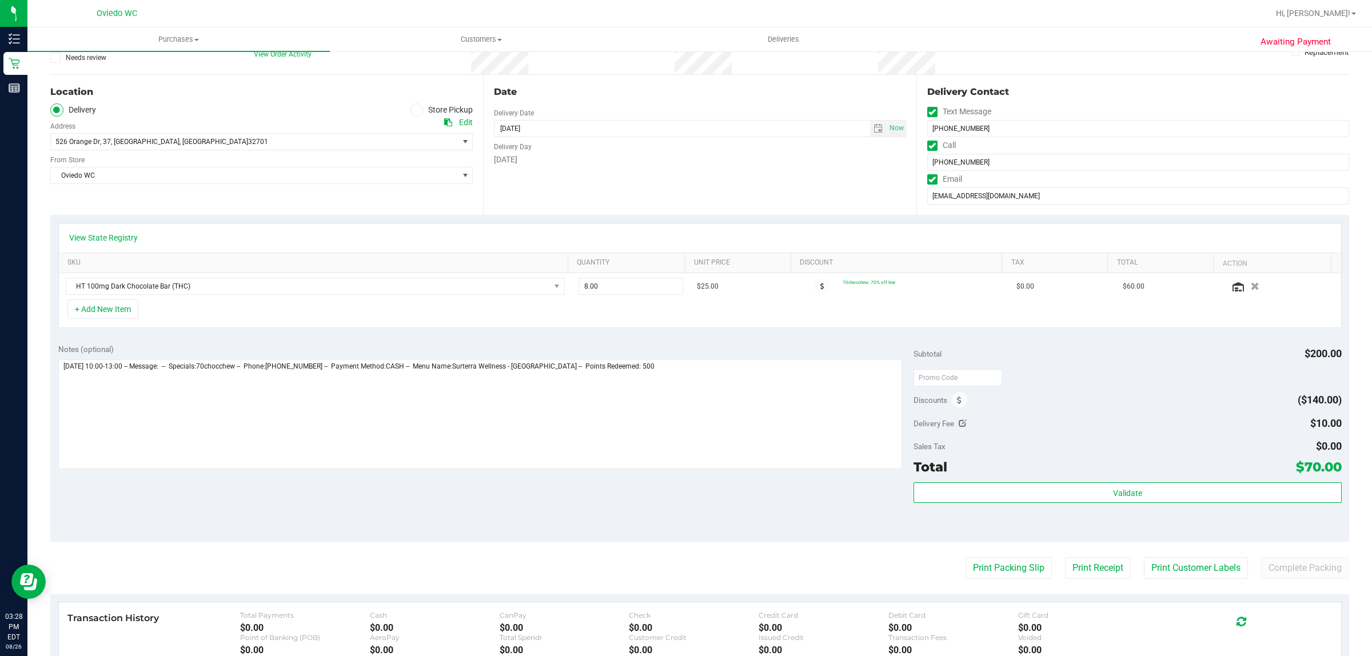
scroll to position [214, 0]
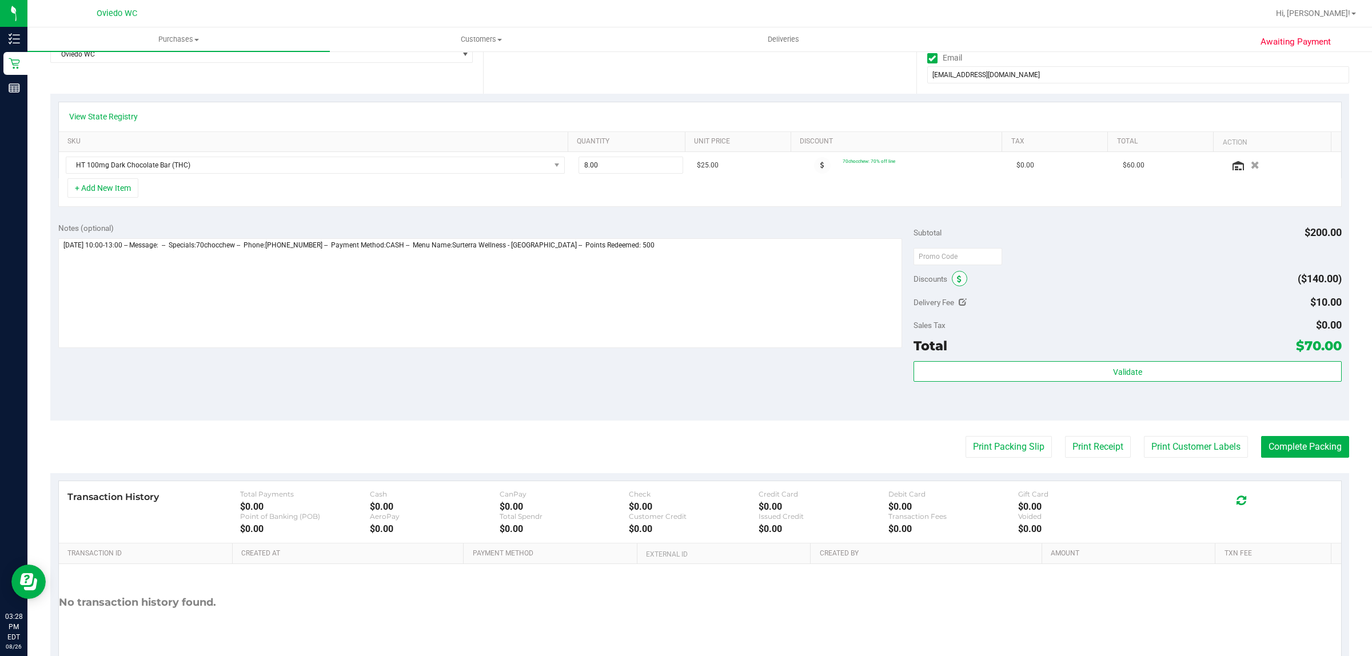
click at [958, 278] on span at bounding box center [959, 278] width 15 height 15
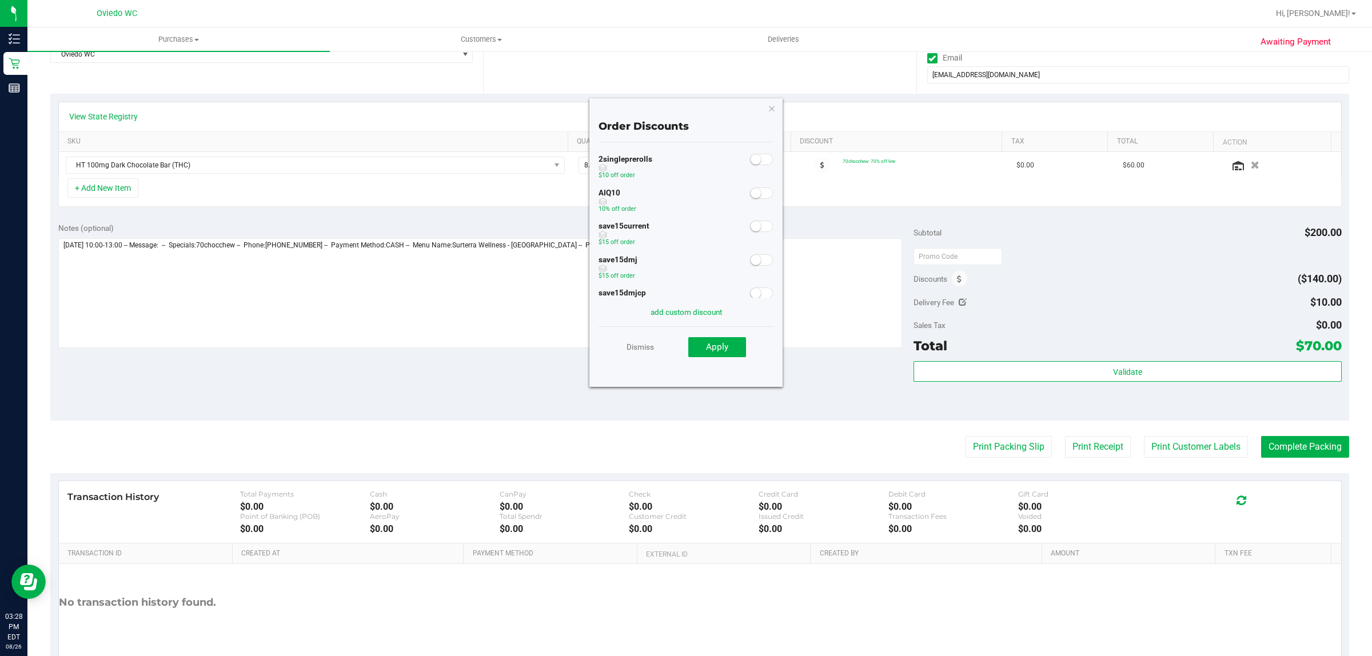
click at [751, 160] on small at bounding box center [756, 159] width 10 height 10
click at [753, 163] on span at bounding box center [761, 159] width 23 height 11
click at [751, 196] on small at bounding box center [756, 193] width 10 height 10
click at [719, 348] on span "Apply" at bounding box center [717, 347] width 22 height 10
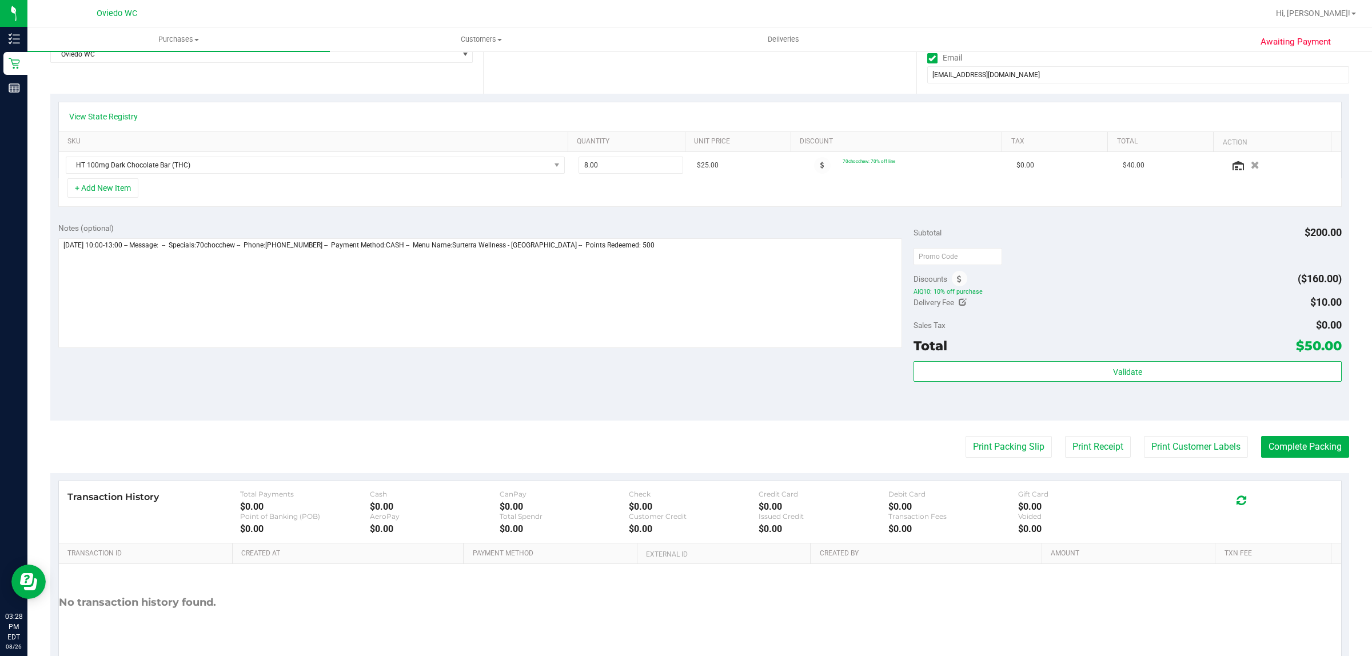
scroll to position [0, 0]
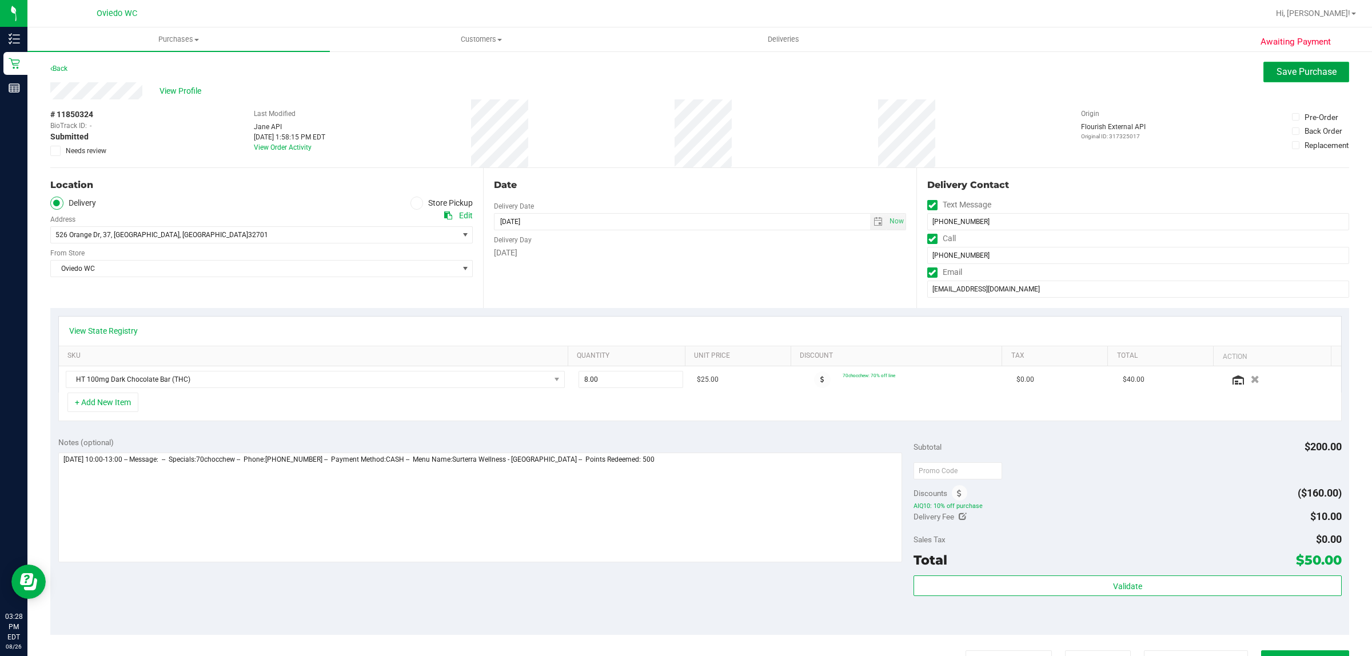
click at [1302, 71] on span "Save Purchase" at bounding box center [1307, 71] width 60 height 11
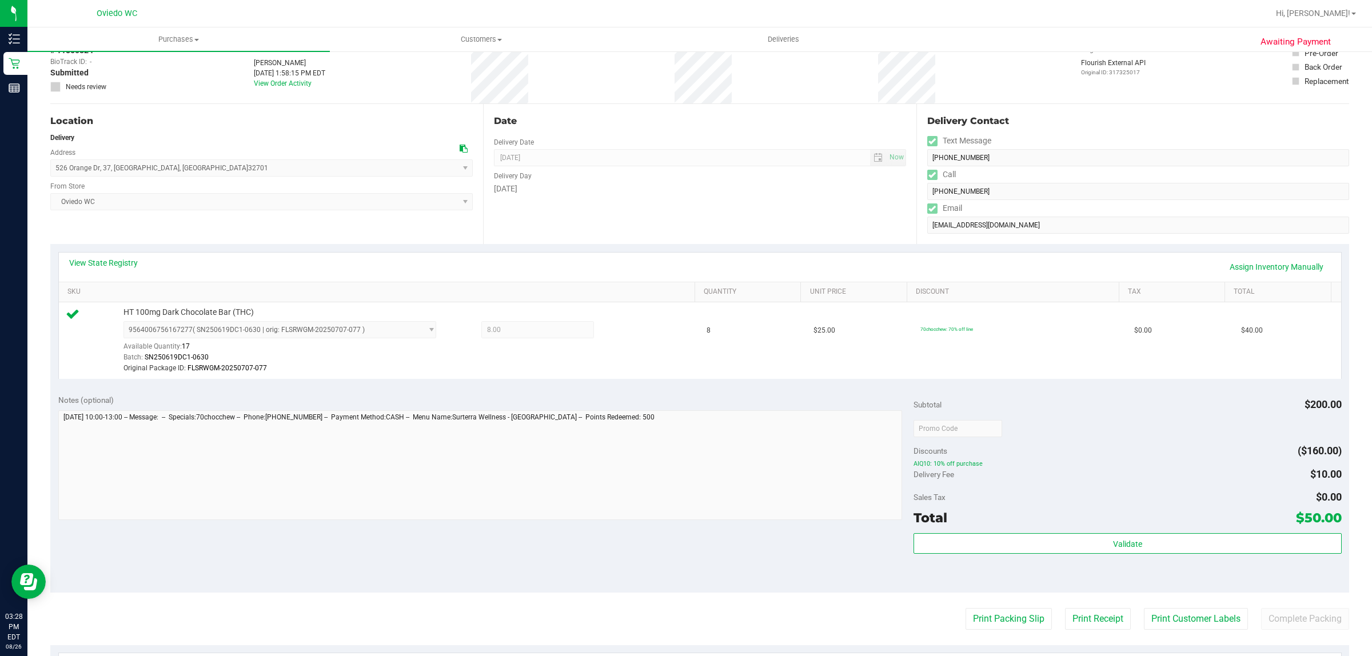
scroll to position [214, 0]
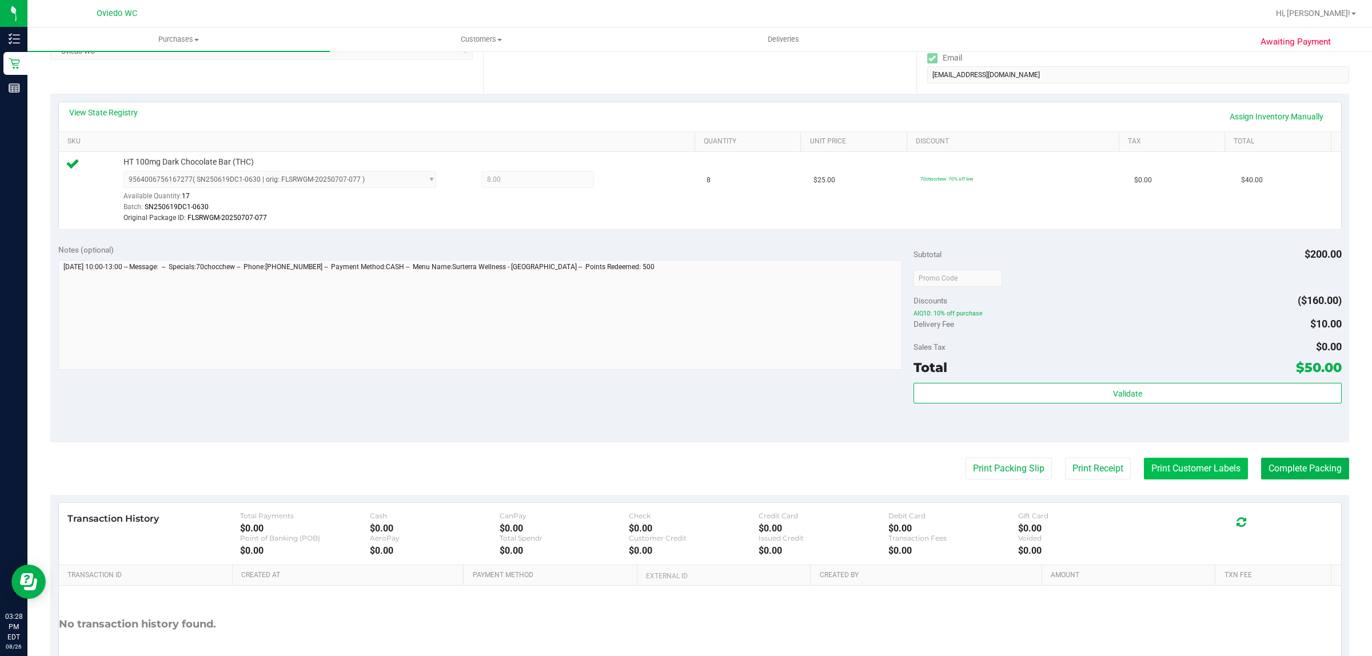
click at [1166, 465] on button "Print Customer Labels" at bounding box center [1196, 469] width 104 height 22
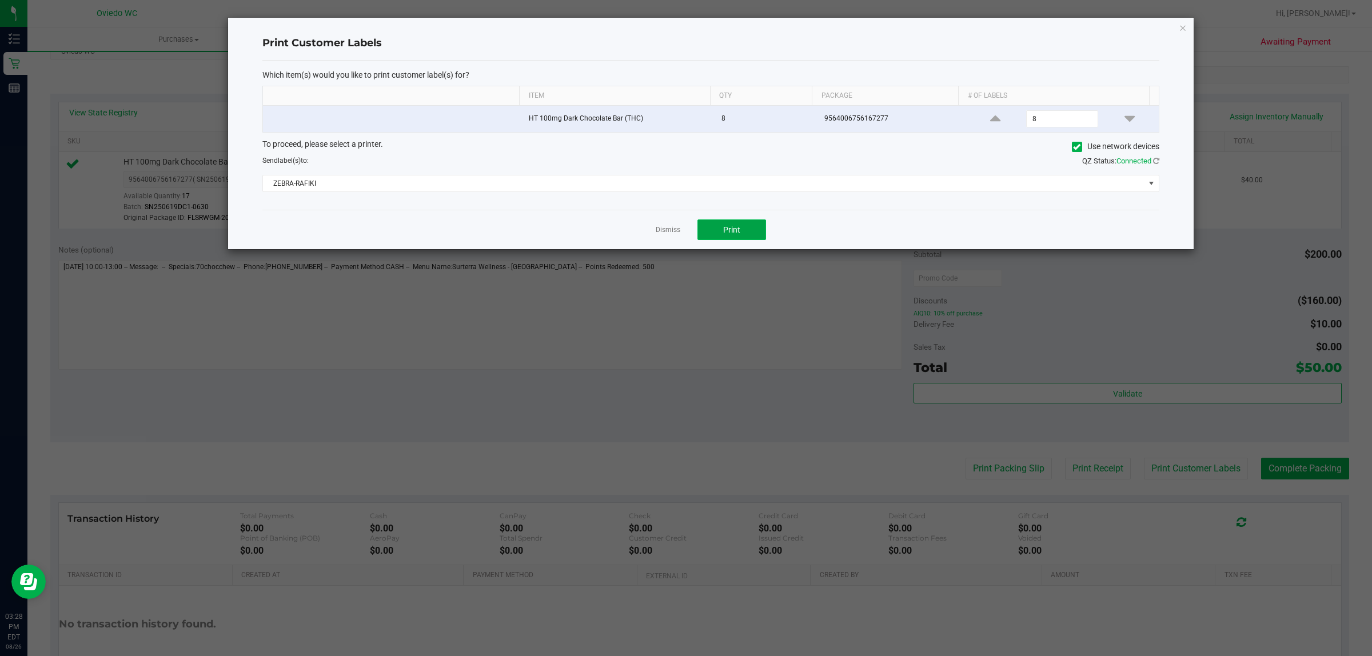
click at [748, 226] on button "Print" at bounding box center [731, 230] width 69 height 21
click at [676, 229] on link "Dismiss" at bounding box center [668, 230] width 25 height 10
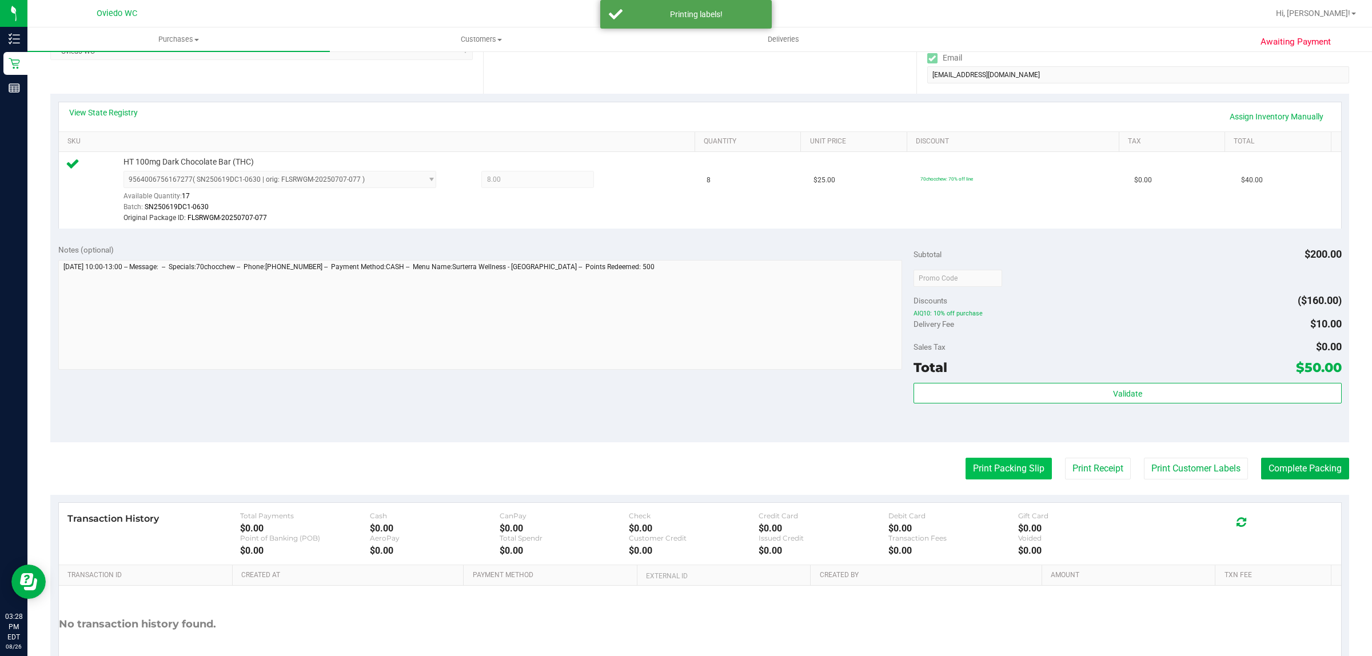
click at [1024, 463] on button "Print Packing Slip" at bounding box center [1009, 469] width 86 height 22
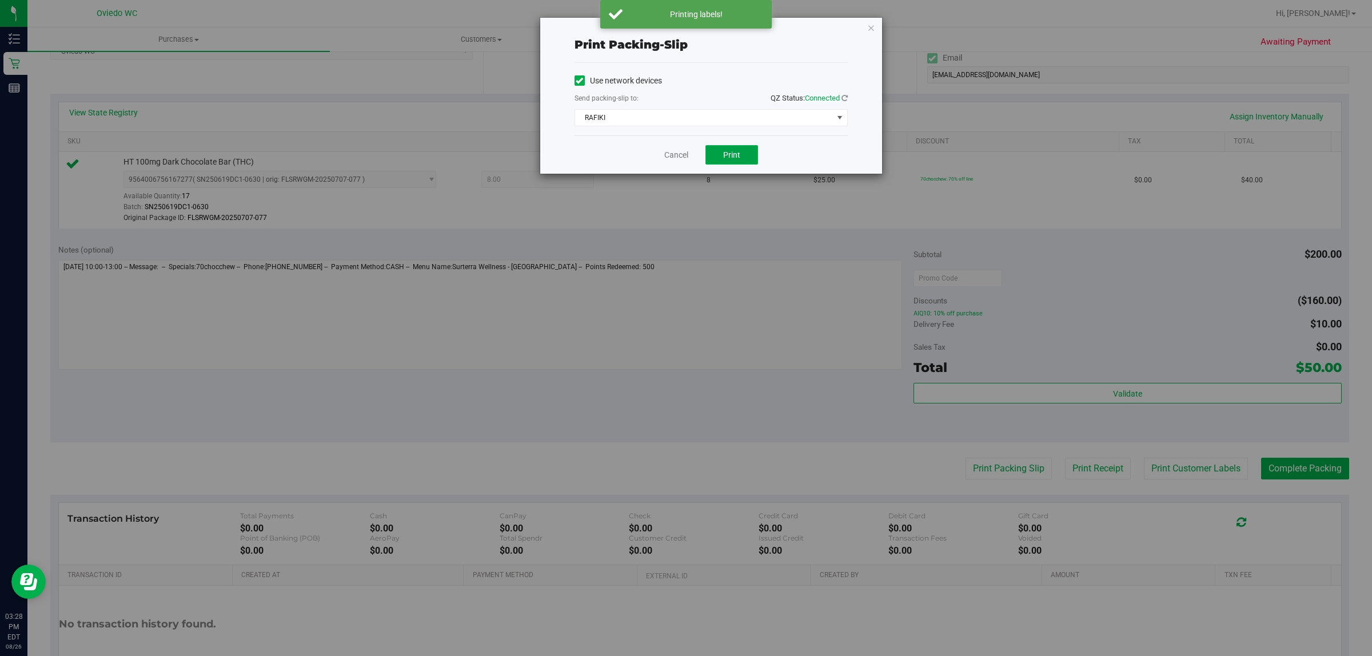
click at [744, 157] on button "Print" at bounding box center [731, 154] width 53 height 19
click at [753, 156] on button "Print" at bounding box center [731, 154] width 53 height 19
click at [668, 161] on link "Cancel" at bounding box center [676, 155] width 24 height 12
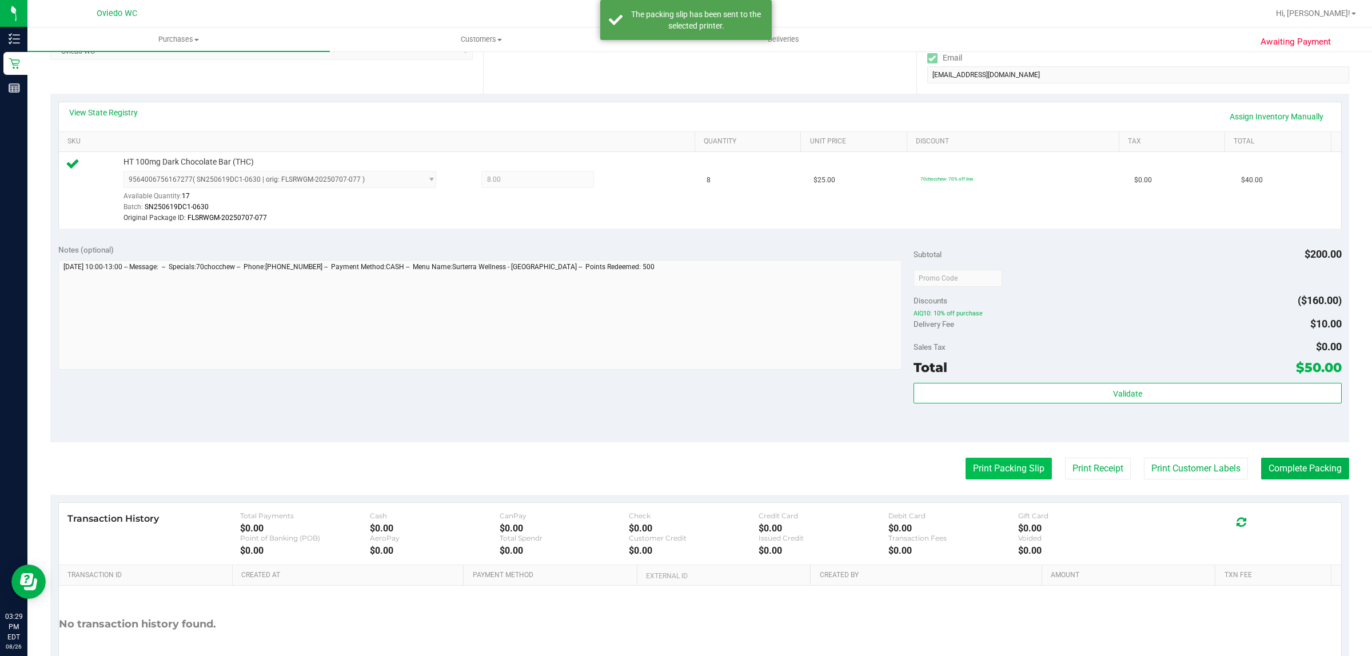
click at [1016, 468] on button "Print Packing Slip" at bounding box center [1009, 469] width 86 height 22
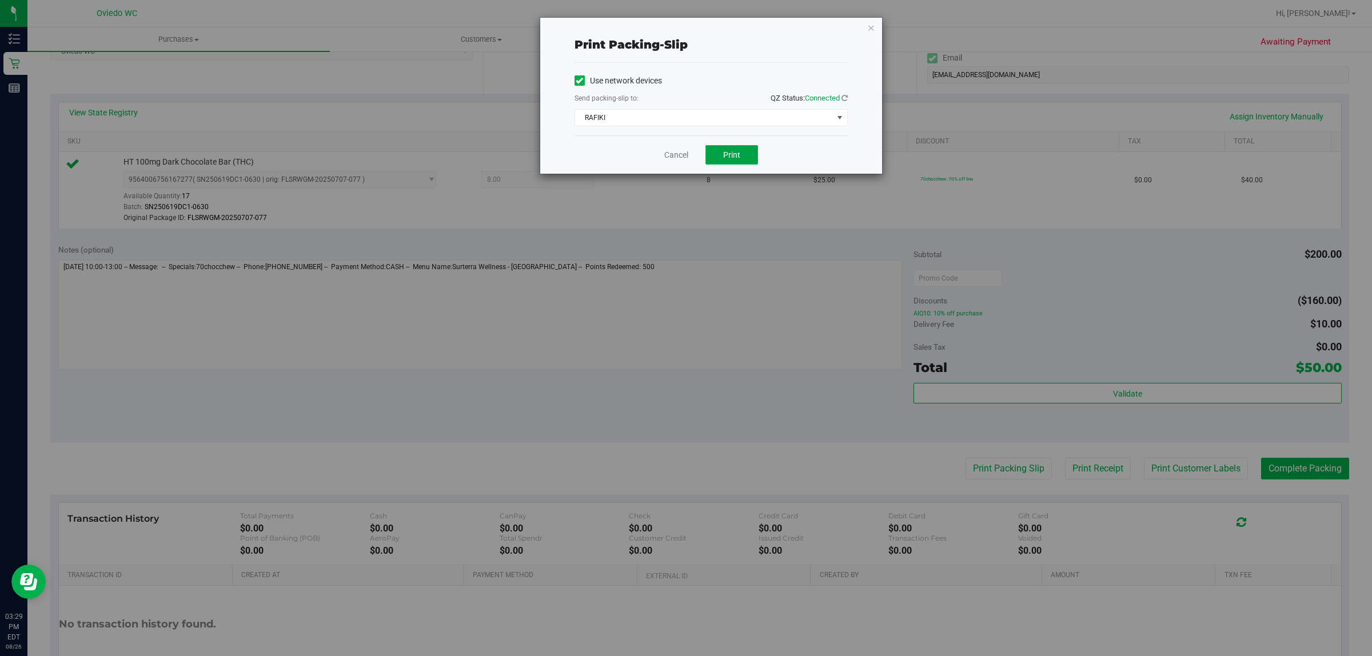
click at [738, 152] on button "Print" at bounding box center [731, 154] width 53 height 19
click at [672, 154] on link "Cancel" at bounding box center [676, 155] width 24 height 12
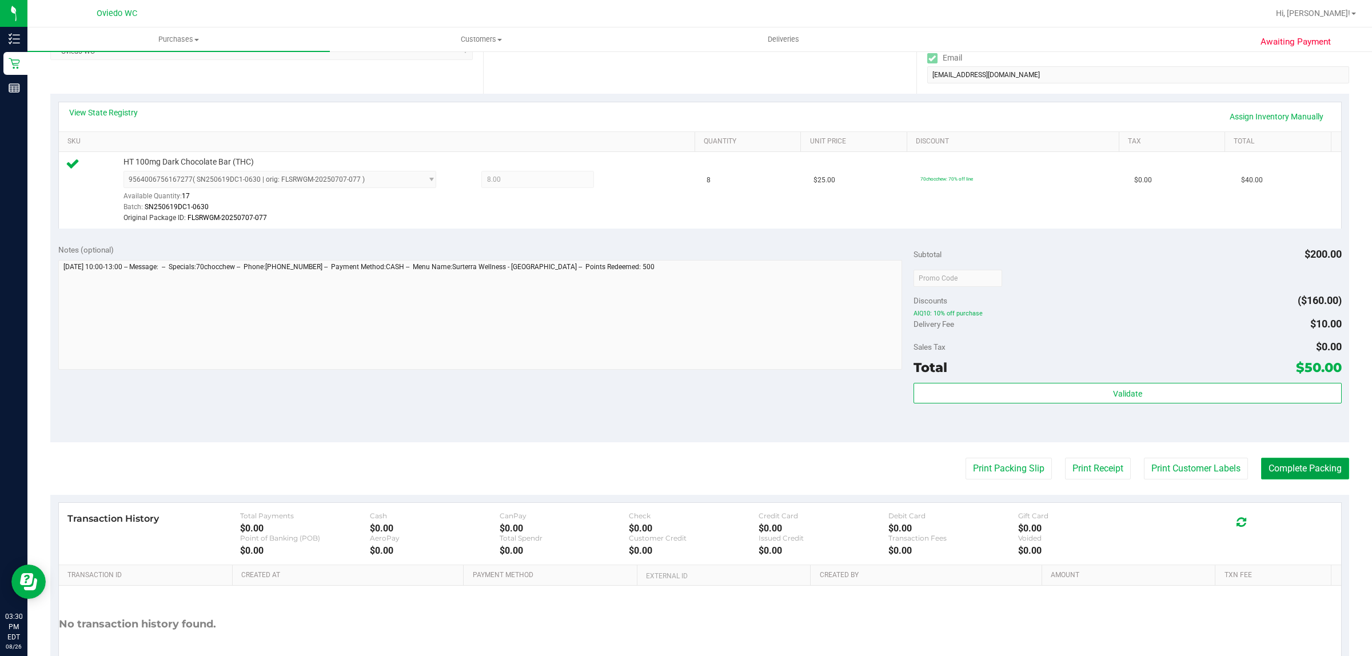
click at [1267, 466] on button "Complete Packing" at bounding box center [1305, 469] width 88 height 22
click at [1092, 465] on button "Print Receipt" at bounding box center [1098, 469] width 66 height 22
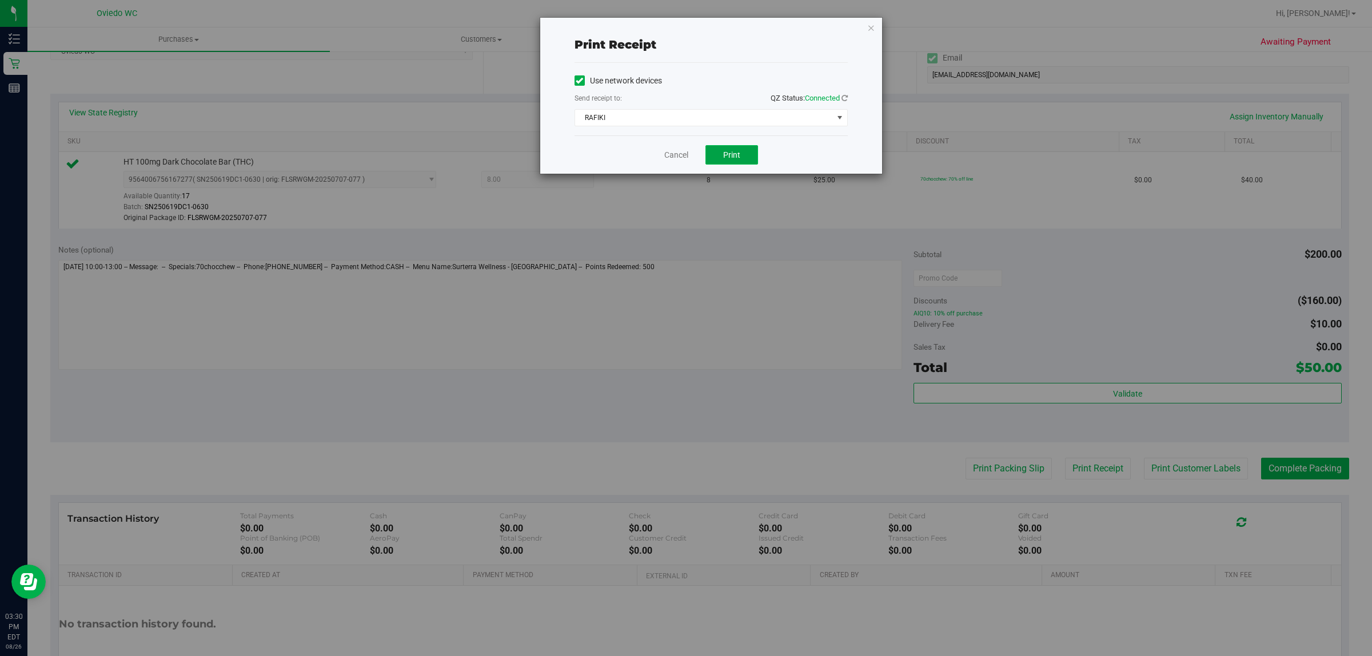
click at [720, 154] on button "Print" at bounding box center [731, 154] width 53 height 19
click at [867, 26] on icon "button" at bounding box center [871, 28] width 8 height 14
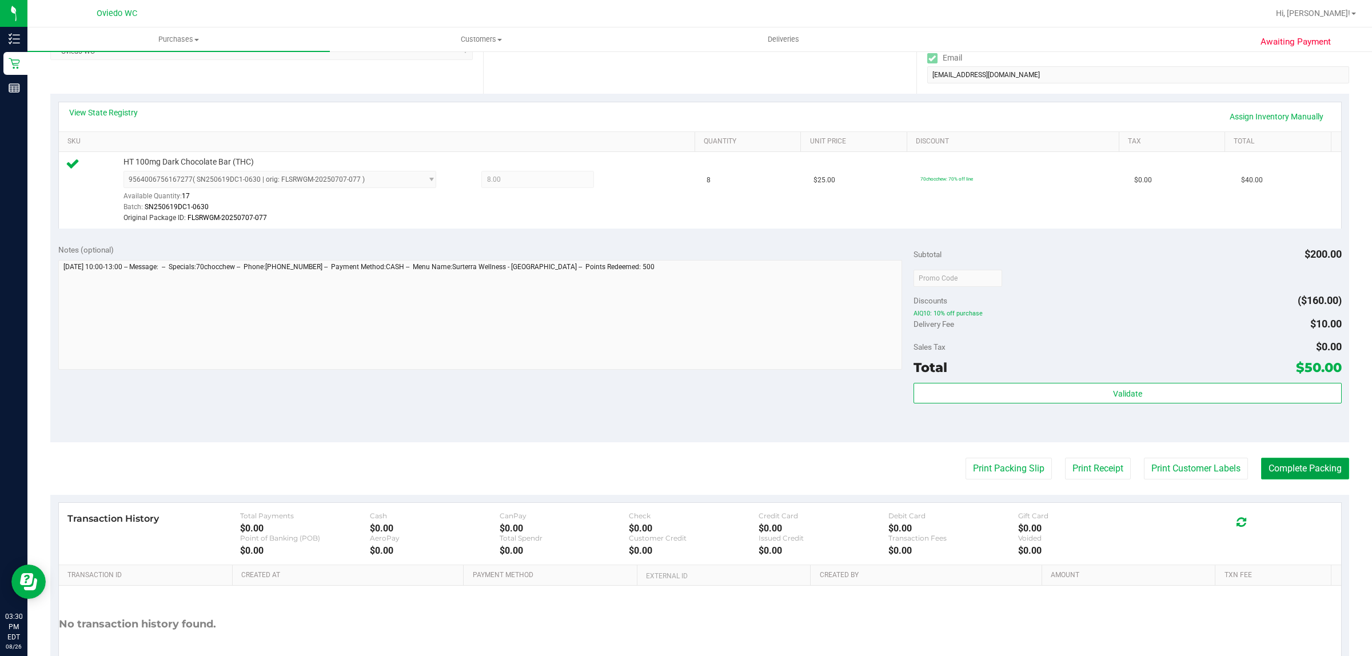
click at [1295, 470] on button "Complete Packing" at bounding box center [1305, 469] width 88 height 22
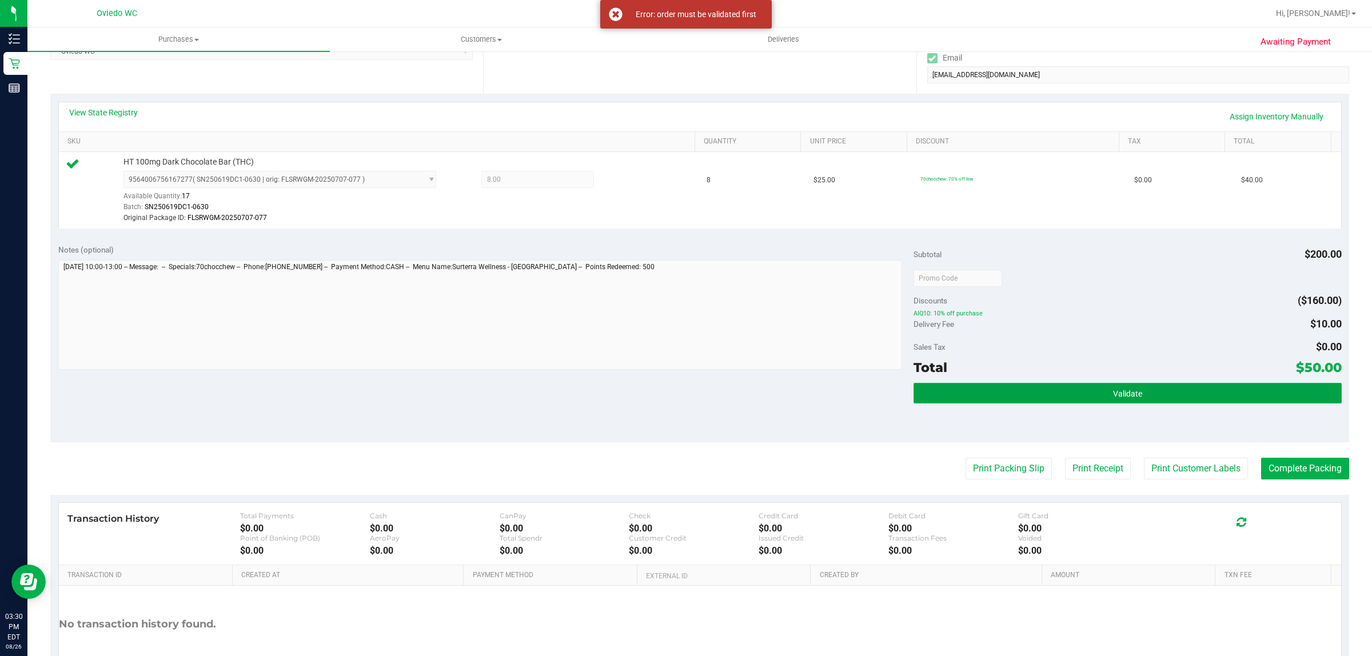
click at [1170, 393] on button "Validate" at bounding box center [1128, 393] width 428 height 21
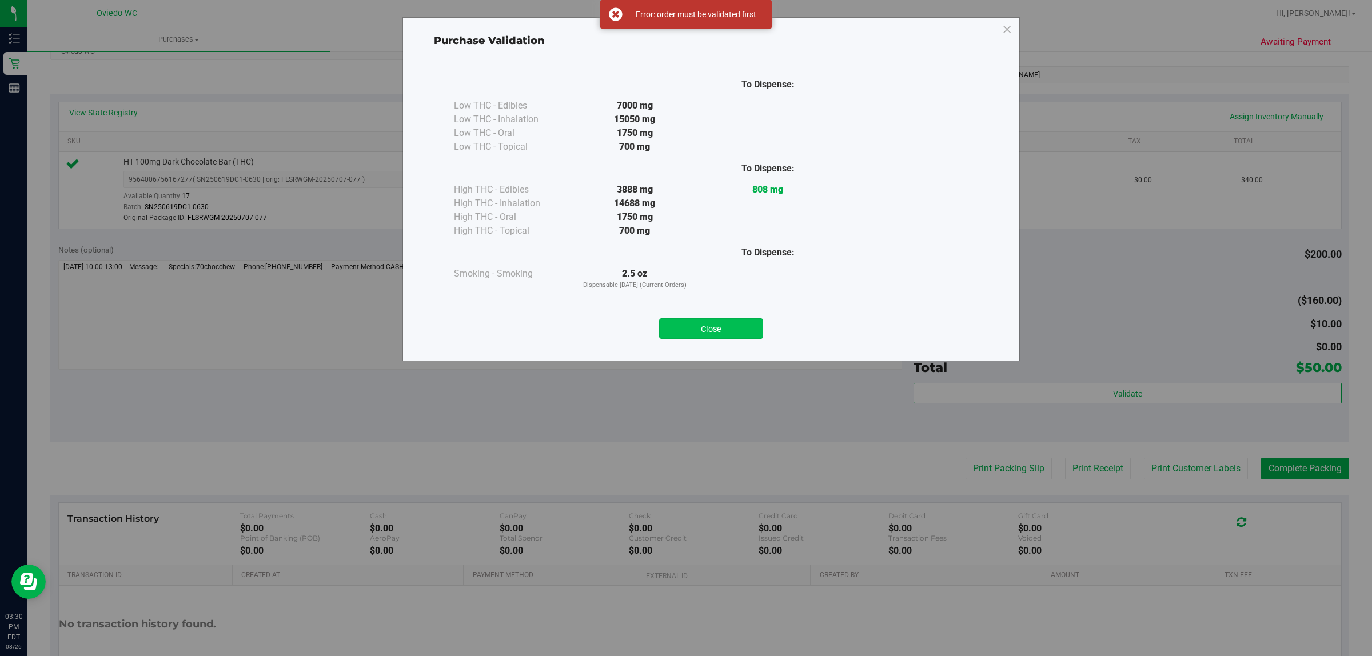
click at [704, 329] on button "Close" at bounding box center [711, 328] width 104 height 21
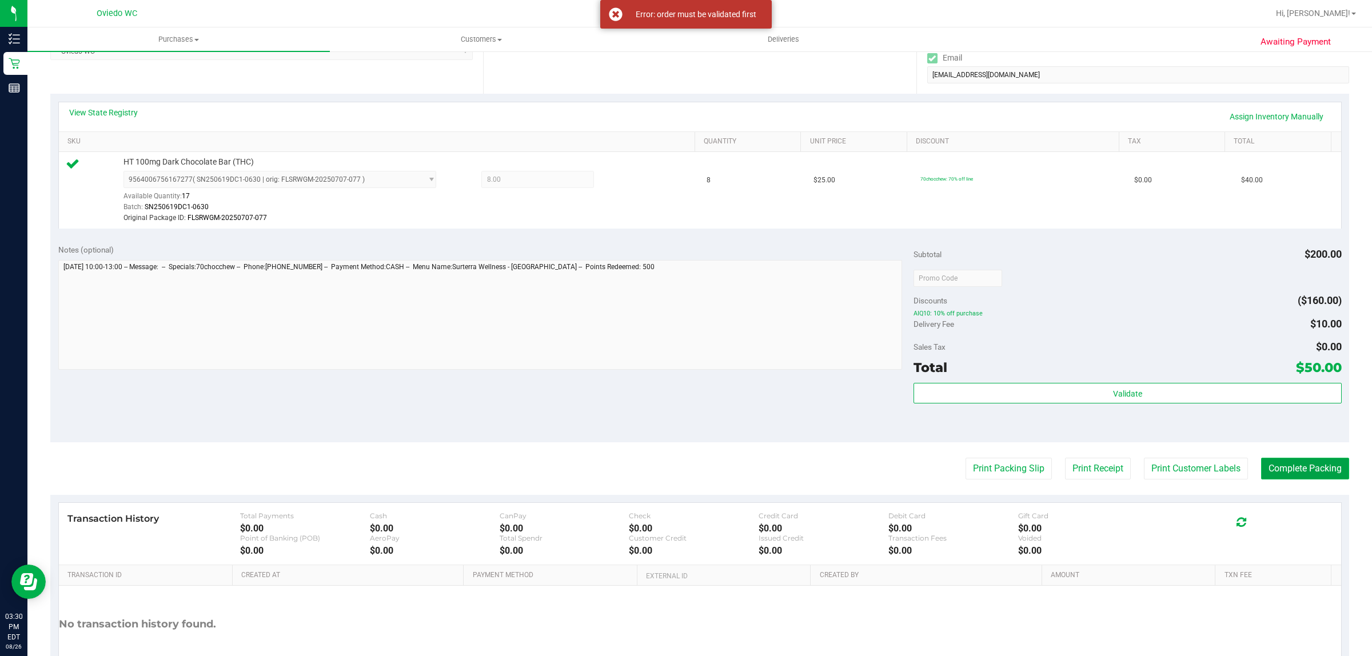
click at [1275, 466] on button "Complete Packing" at bounding box center [1305, 469] width 88 height 22
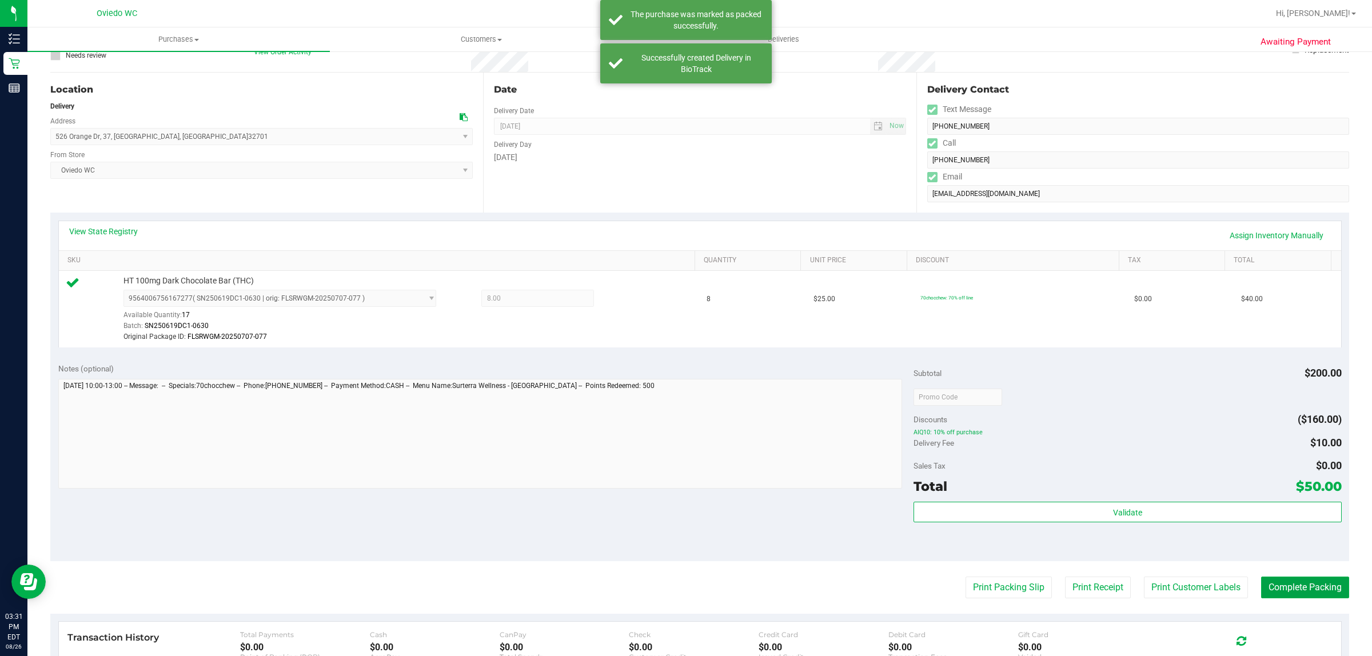
scroll to position [0, 0]
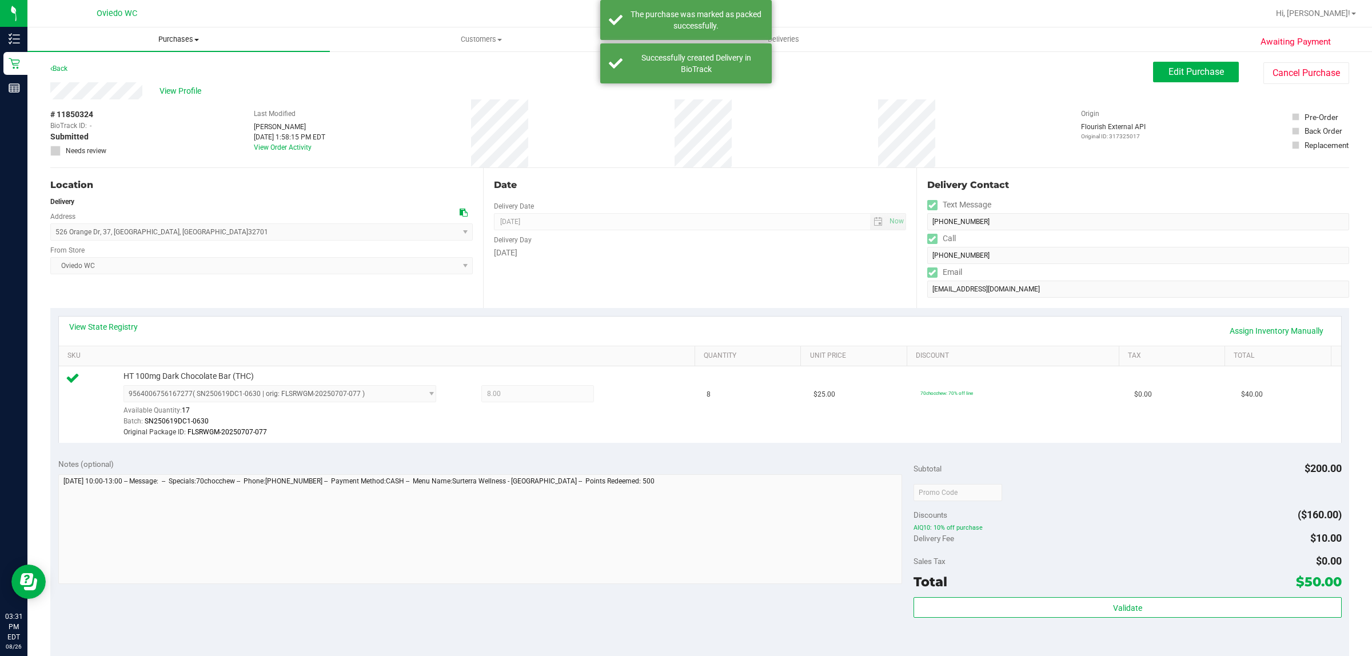
click at [183, 33] on uib-tab-heading "Purchases Summary of purchases Fulfillment All purchases" at bounding box center [178, 39] width 302 height 24
click at [164, 83] on li "Fulfillment" at bounding box center [178, 83] width 302 height 14
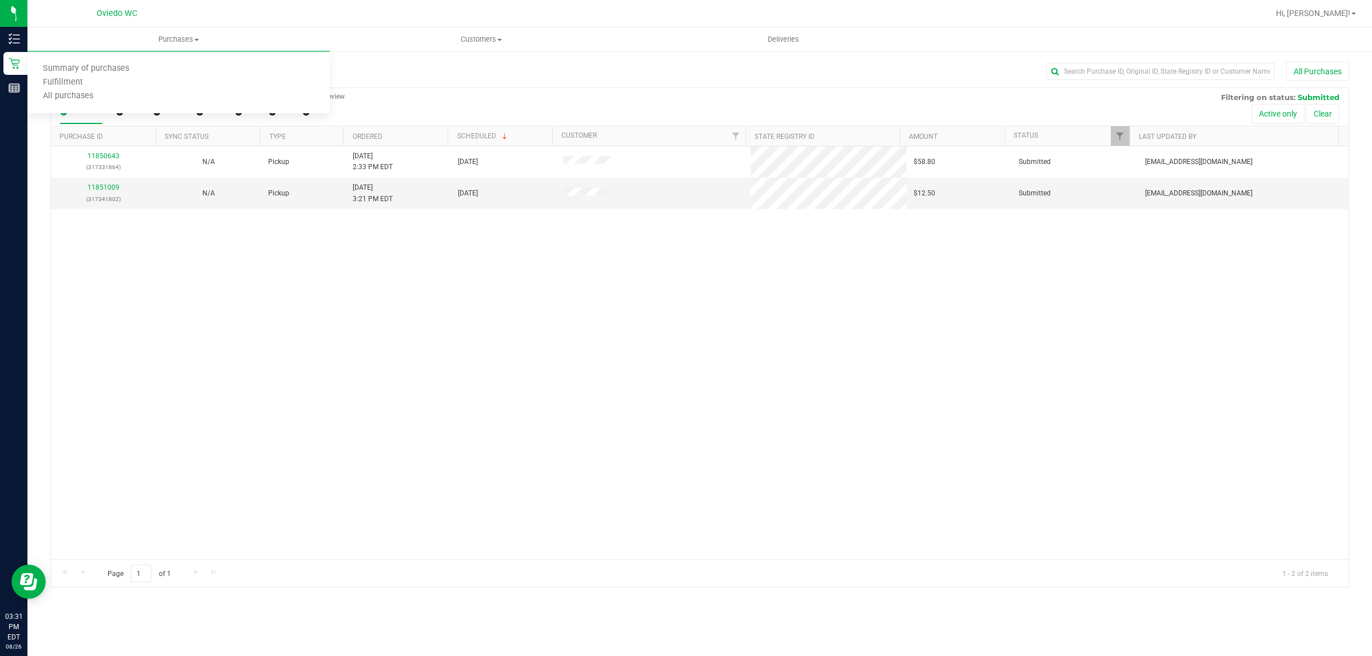
click at [426, 280] on div "11850643 (317331864) N/A Pickup [DATE] 2:33 PM EDT 8/26/2025 $58.80 Submitted […" at bounding box center [700, 352] width 1298 height 413
click at [818, 382] on div "11850643 (317331864) N/A Pickup [DATE] 2:33 PM EDT 8/26/2025 $58.80 Submitted […" at bounding box center [700, 352] width 1298 height 413
click at [110, 184] on div "11851009 (317341802)" at bounding box center [103, 193] width 91 height 22
click at [110, 192] on link "11851009" at bounding box center [103, 188] width 32 height 8
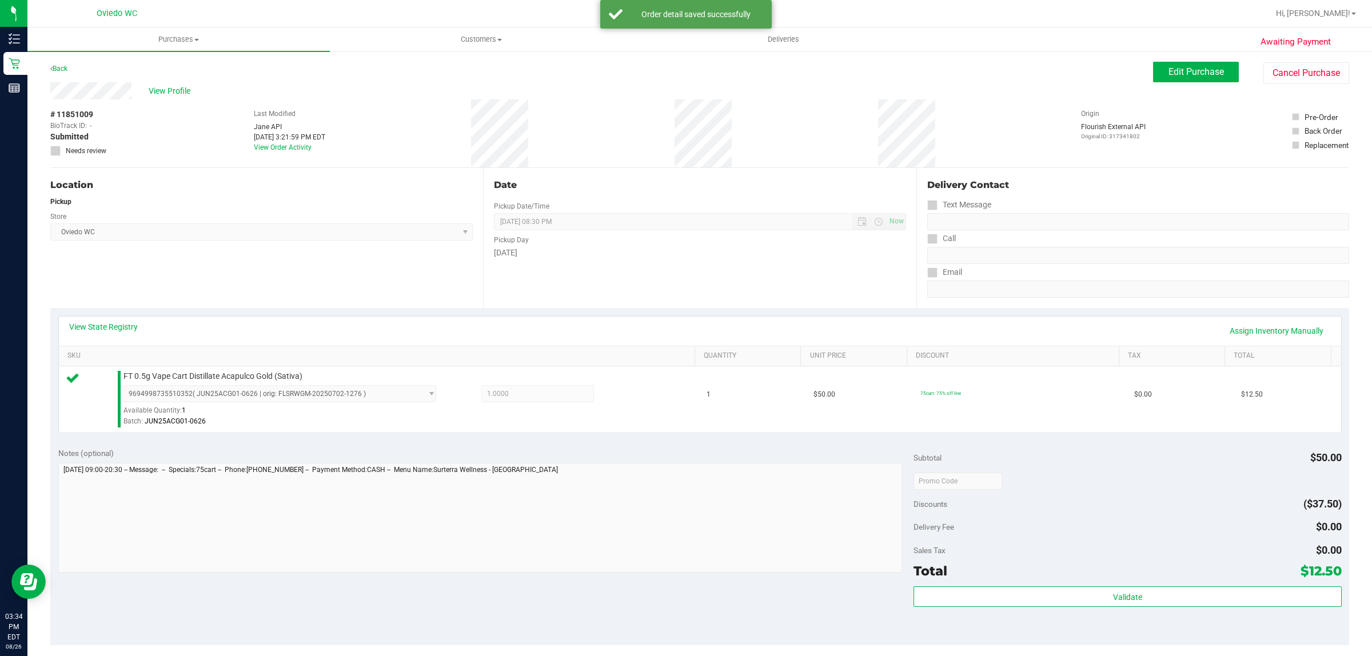
scroll to position [278, 0]
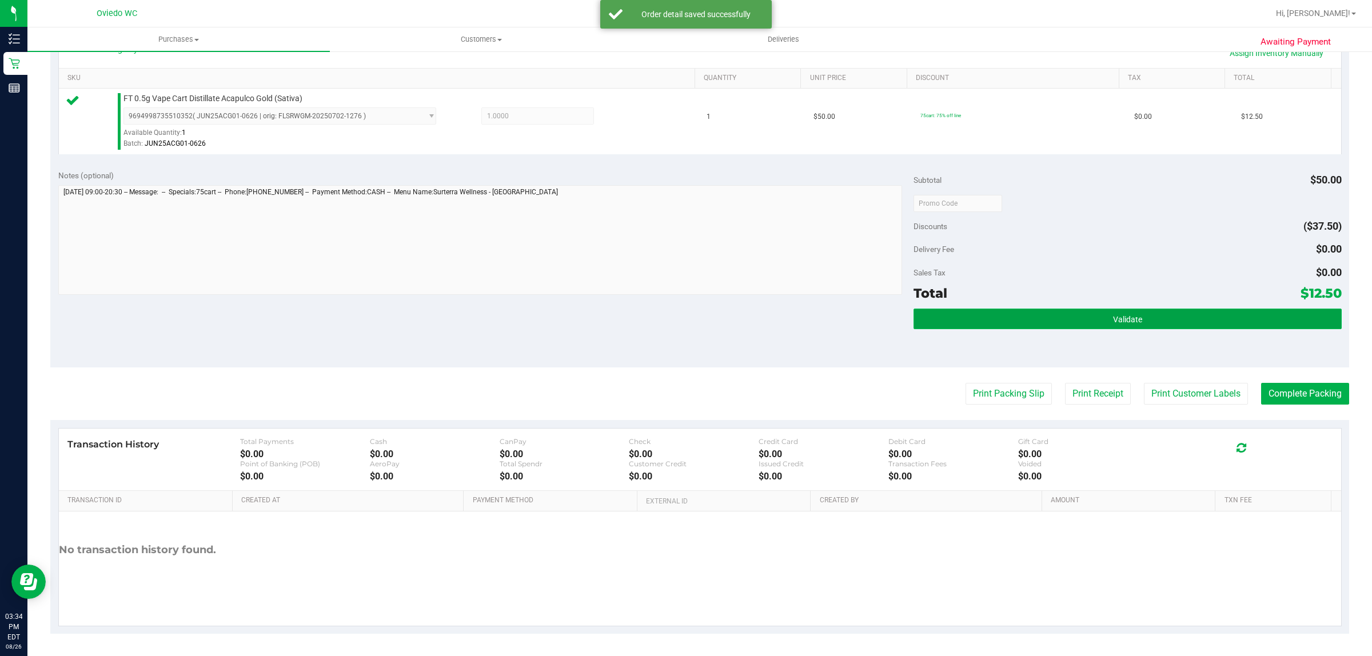
click at [1154, 326] on button "Validate" at bounding box center [1128, 319] width 428 height 21
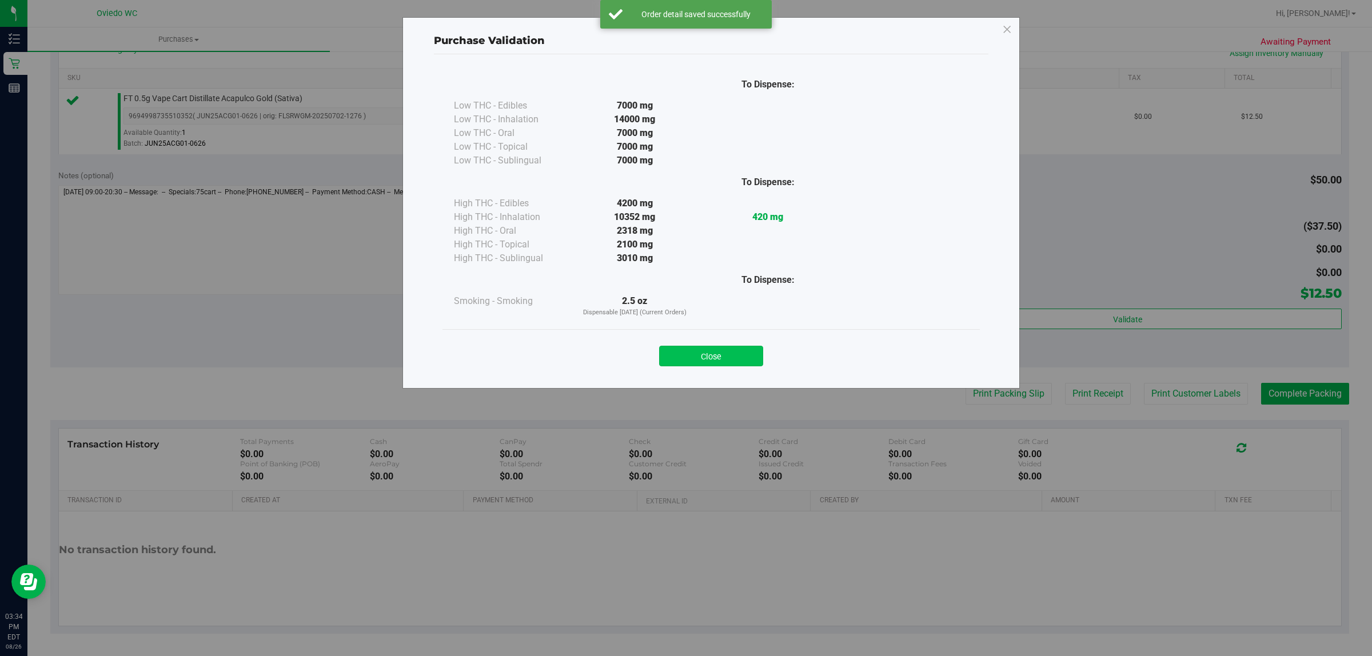
click at [739, 366] on button "Close" at bounding box center [711, 356] width 104 height 21
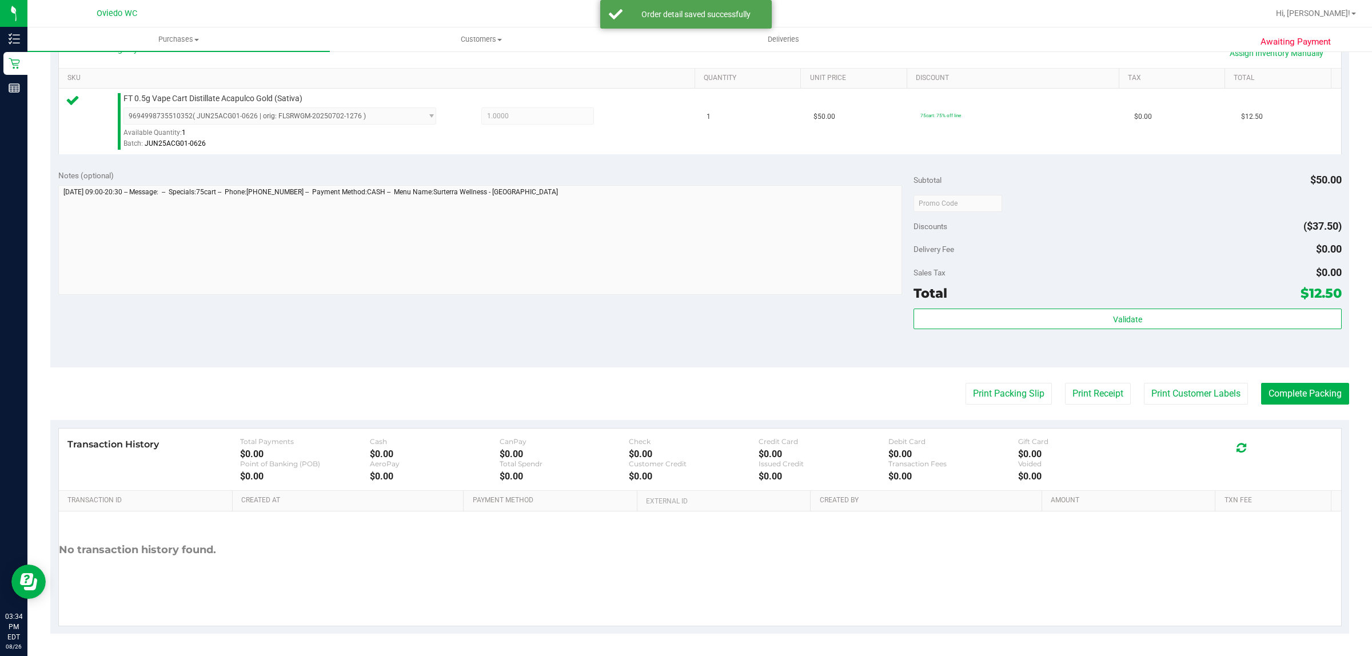
click at [1123, 401] on div "Print Packing Slip Print Receipt Print Customer Labels Complete Packing" at bounding box center [699, 394] width 1299 height 22
click at [1156, 401] on button "Print Customer Labels" at bounding box center [1196, 394] width 104 height 22
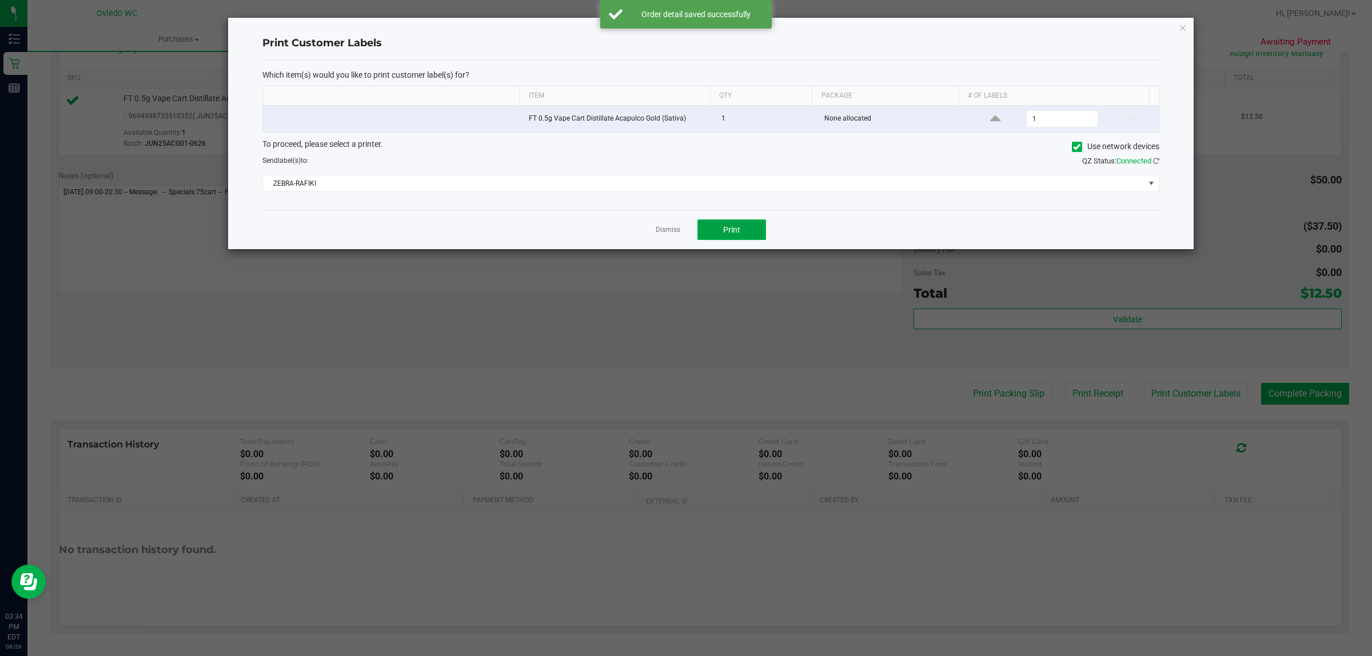
click at [736, 233] on span "Print" at bounding box center [731, 229] width 17 height 9
drag, startPoint x: 673, startPoint y: 233, endPoint x: 840, endPoint y: 253, distance: 168.1
click at [673, 233] on link "Dismiss" at bounding box center [668, 230] width 25 height 10
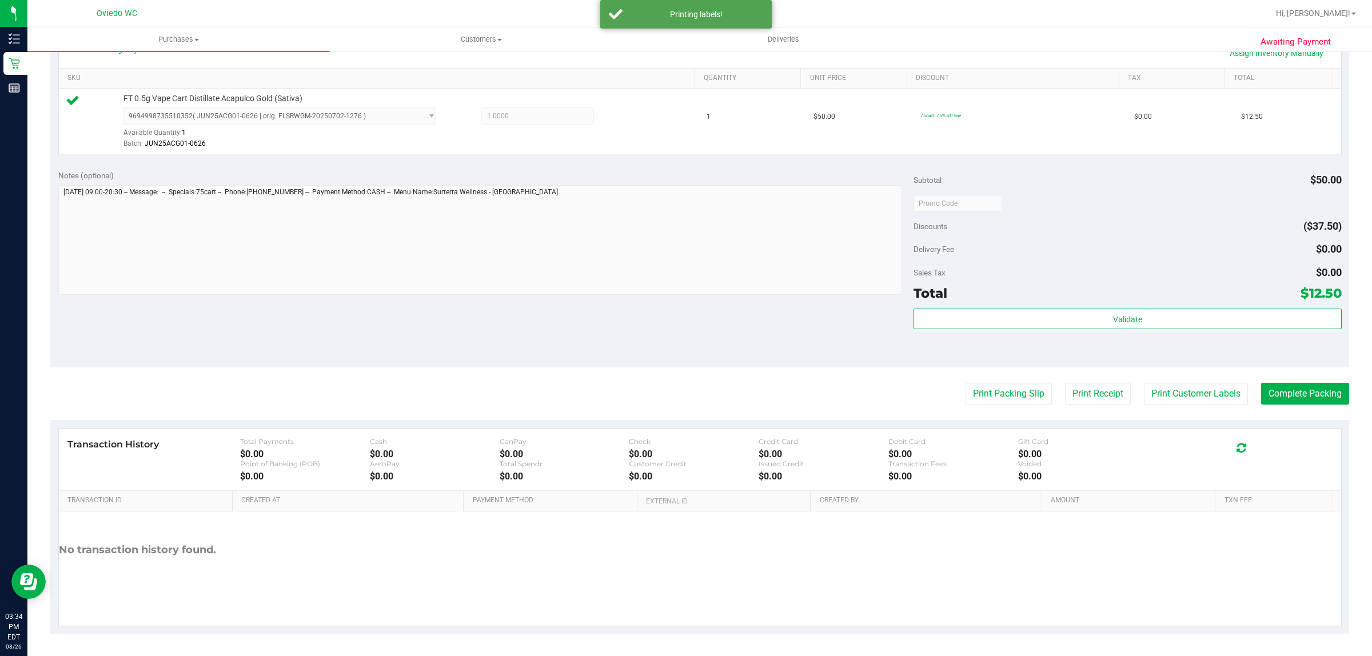
click at [1007, 382] on purchase-details "Back Edit Purchase Cancel Purchase View Profile # 11851009 BioTrack ID: - Submi…" at bounding box center [699, 209] width 1299 height 850
drag, startPoint x: 1004, startPoint y: 403, endPoint x: 996, endPoint y: 395, distance: 11.3
click at [996, 395] on button "Print Packing Slip" at bounding box center [1009, 394] width 86 height 22
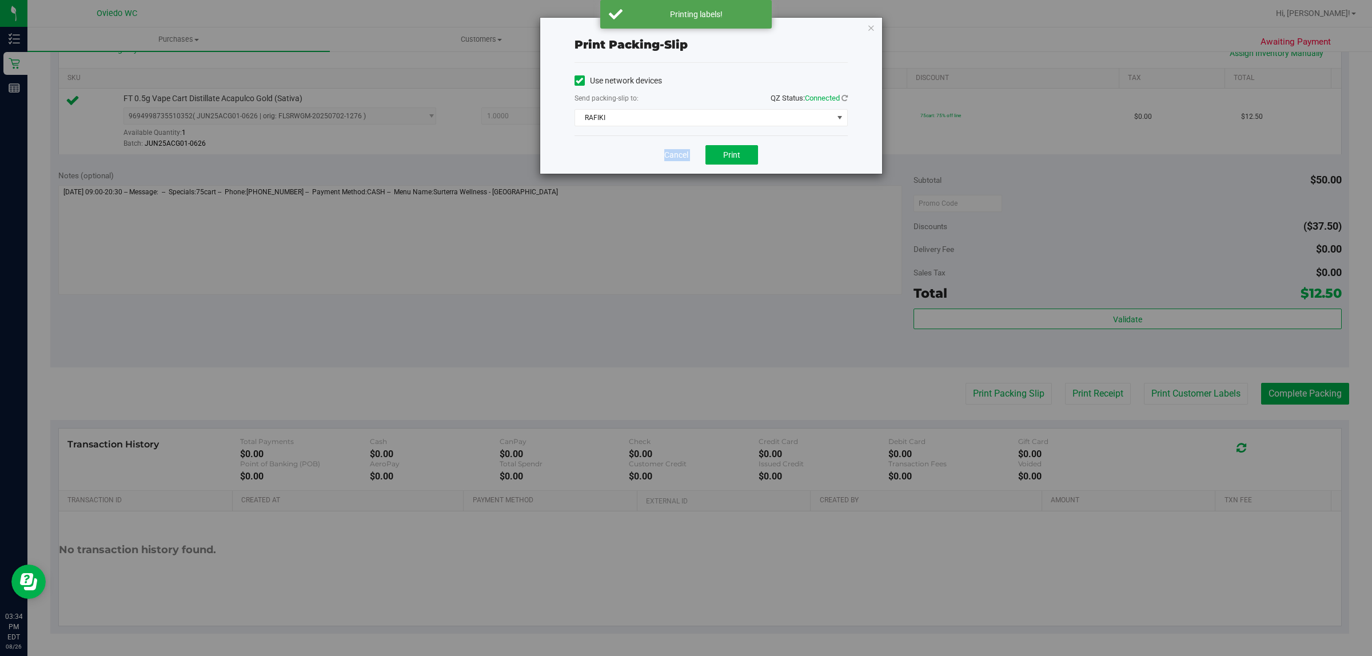
click at [712, 145] on div "Print packing-slip Use network devices Send packing-slip to: QZ Status: Connect…" at bounding box center [711, 96] width 342 height 156
click at [719, 146] on button "Print" at bounding box center [731, 154] width 53 height 19
click at [686, 156] on link "Cancel" at bounding box center [676, 155] width 24 height 12
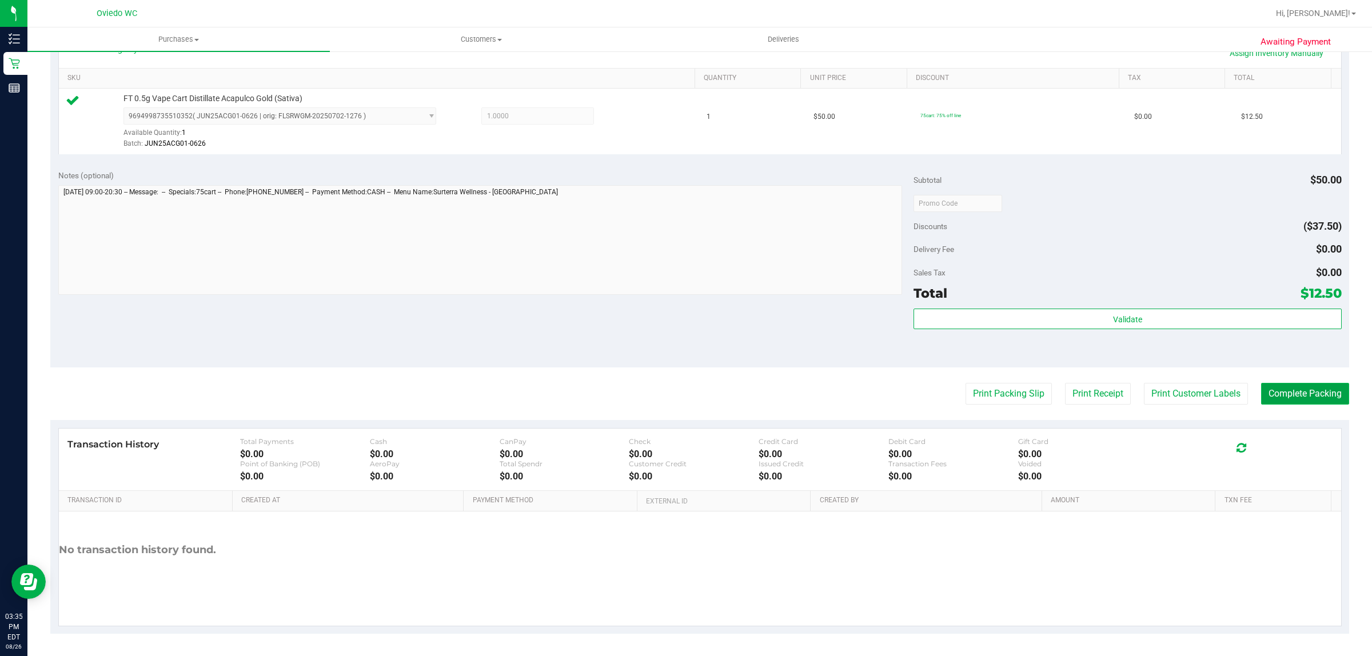
click at [1303, 401] on button "Complete Packing" at bounding box center [1305, 394] width 88 height 22
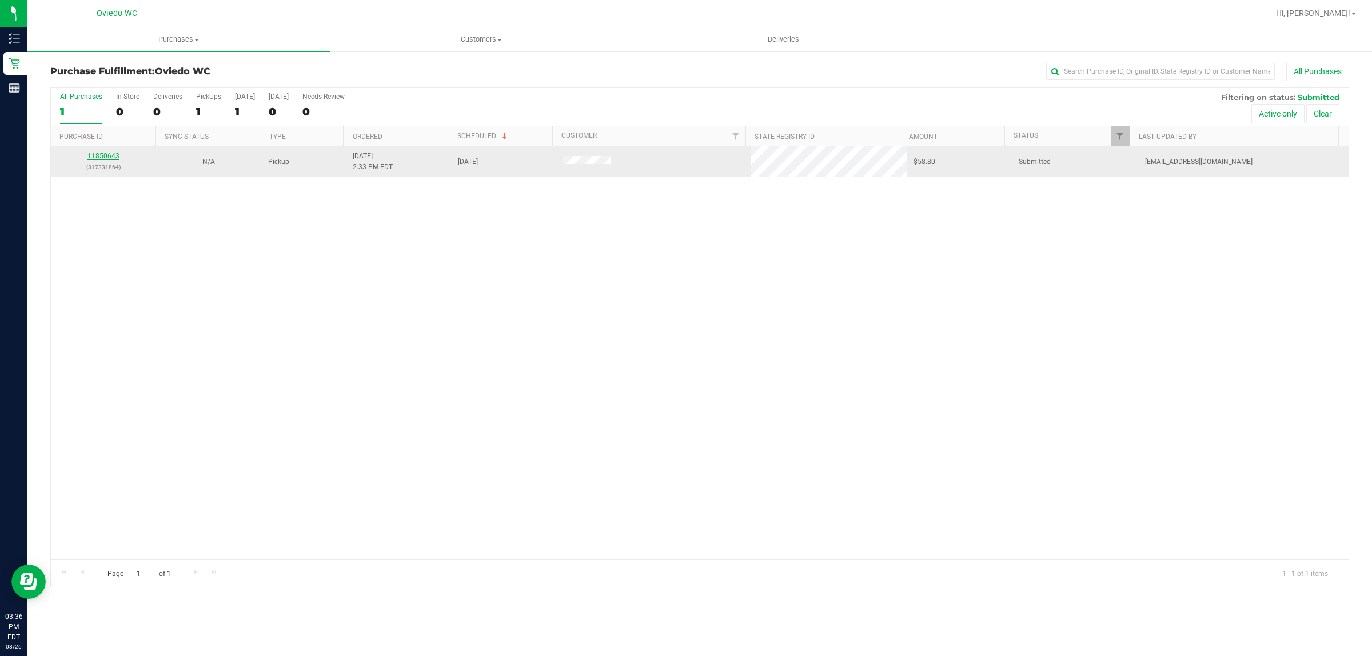
click at [95, 155] on link "11850643" at bounding box center [103, 156] width 32 height 8
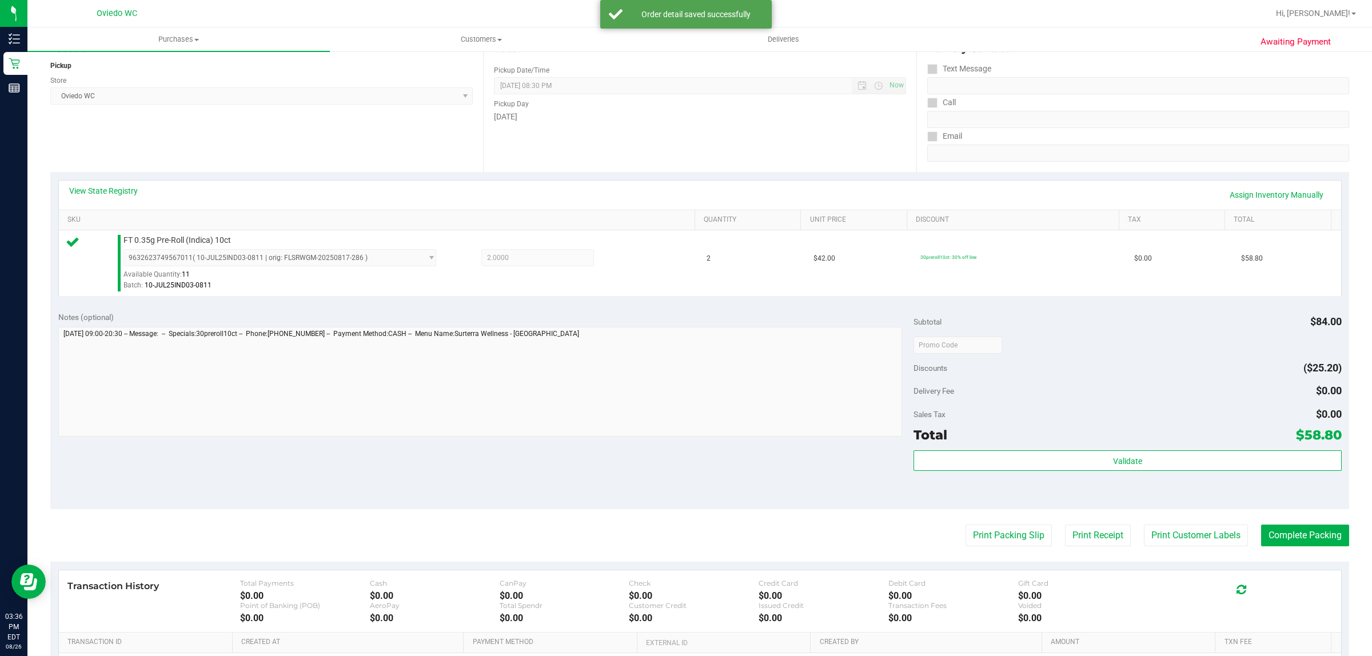
scroll to position [278, 0]
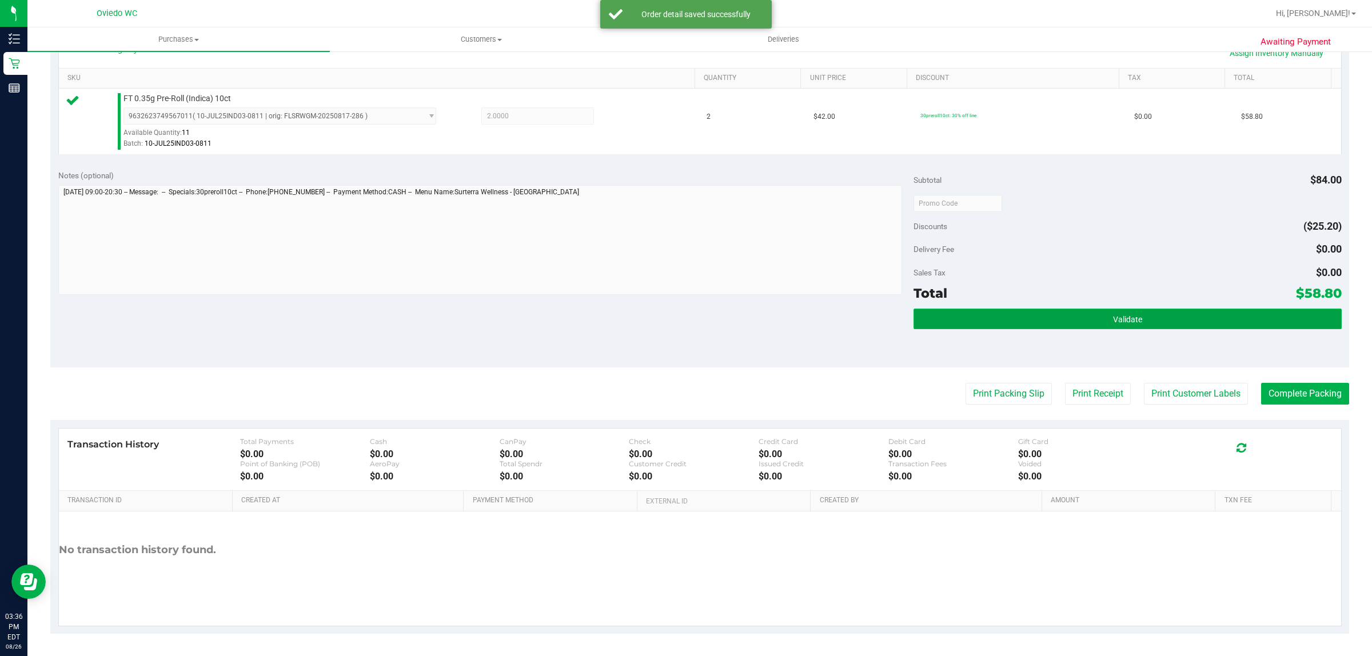
click at [947, 316] on button "Validate" at bounding box center [1128, 319] width 428 height 21
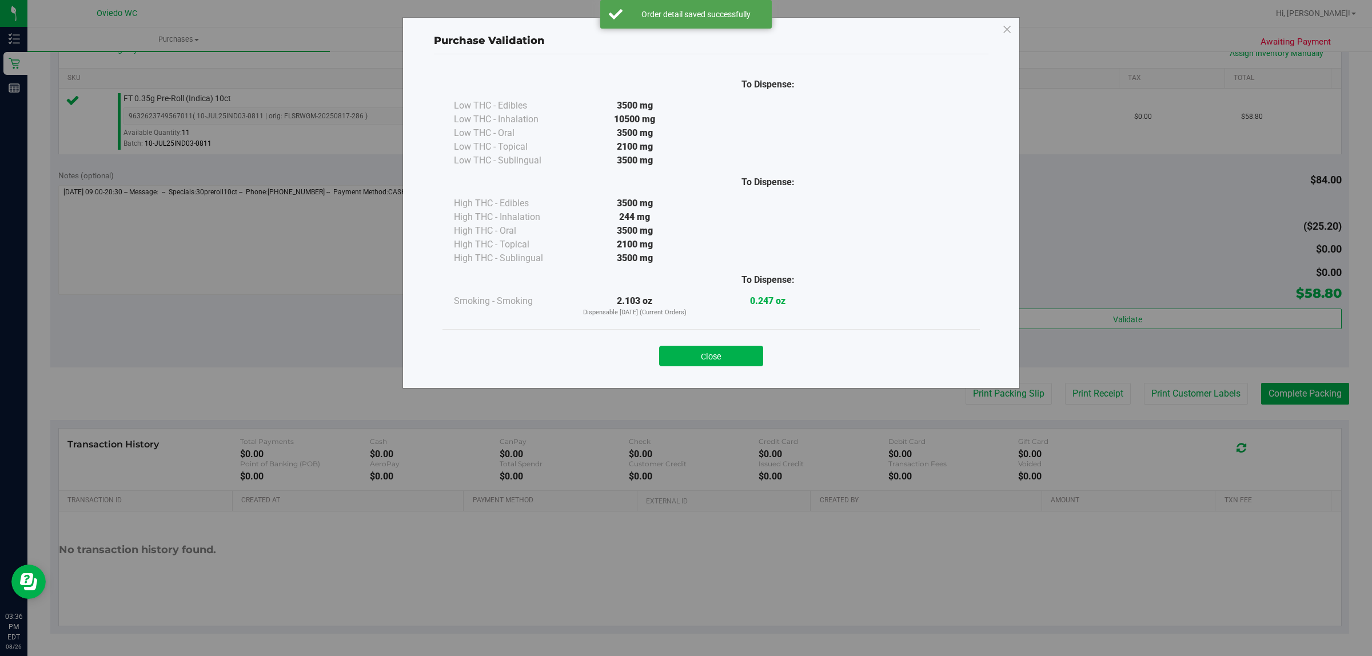
click at [736, 344] on div "Close" at bounding box center [711, 352] width 520 height 29
click at [671, 349] on button "Close" at bounding box center [711, 356] width 104 height 21
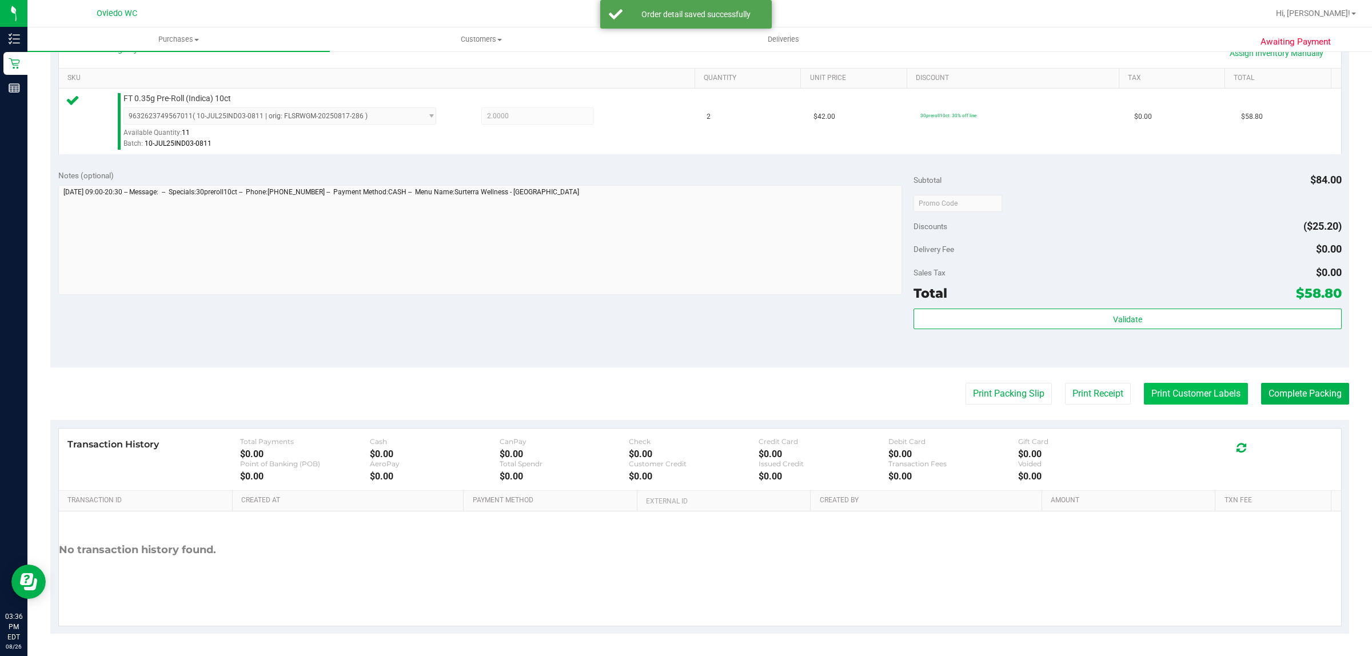
click at [1171, 393] on button "Print Customer Labels" at bounding box center [1196, 394] width 104 height 22
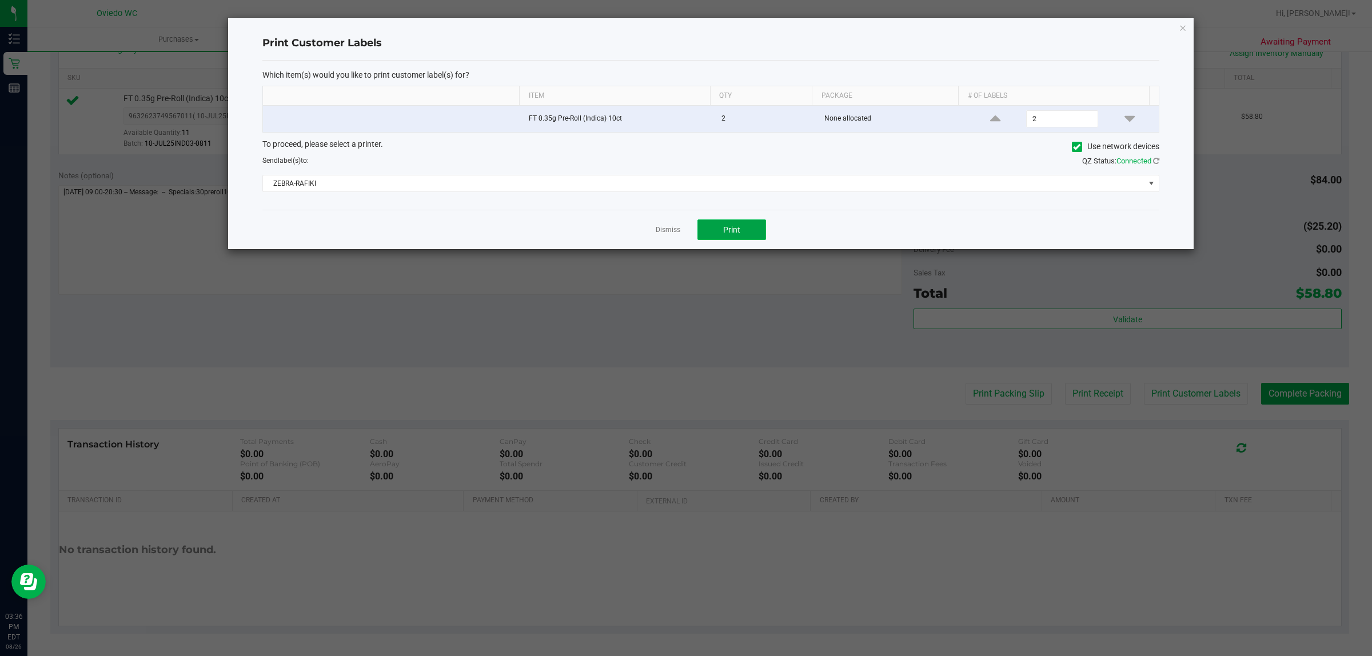
click at [750, 232] on button "Print" at bounding box center [731, 230] width 69 height 21
click at [662, 232] on link "Dismiss" at bounding box center [668, 230] width 25 height 10
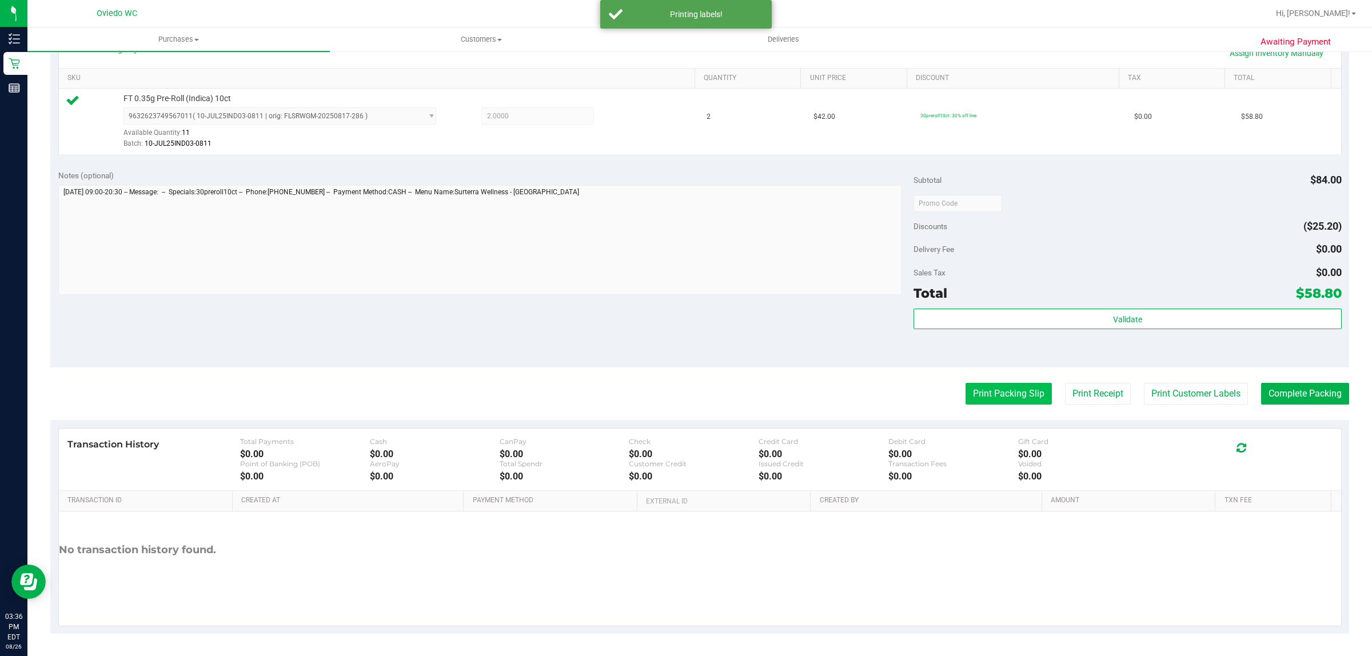
click at [1006, 401] on button "Print Packing Slip" at bounding box center [1009, 394] width 86 height 22
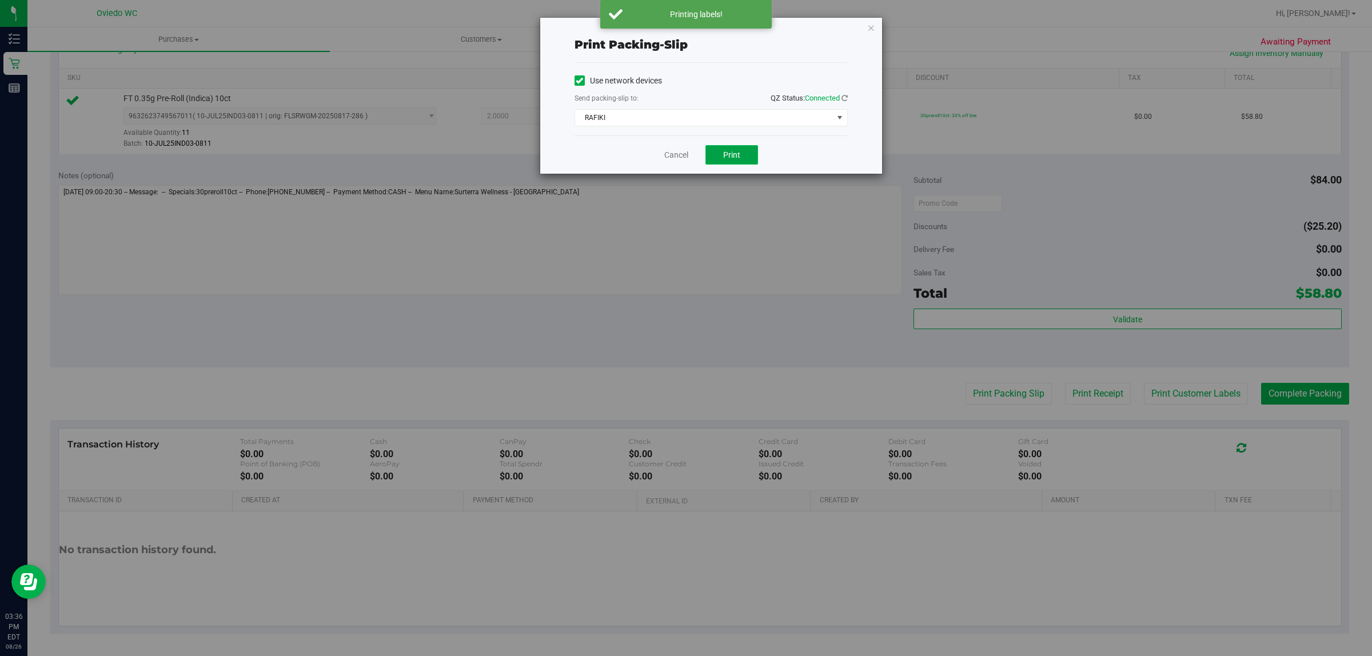
click at [747, 158] on button "Print" at bounding box center [731, 154] width 53 height 19
click at [678, 158] on link "Cancel" at bounding box center [676, 155] width 24 height 12
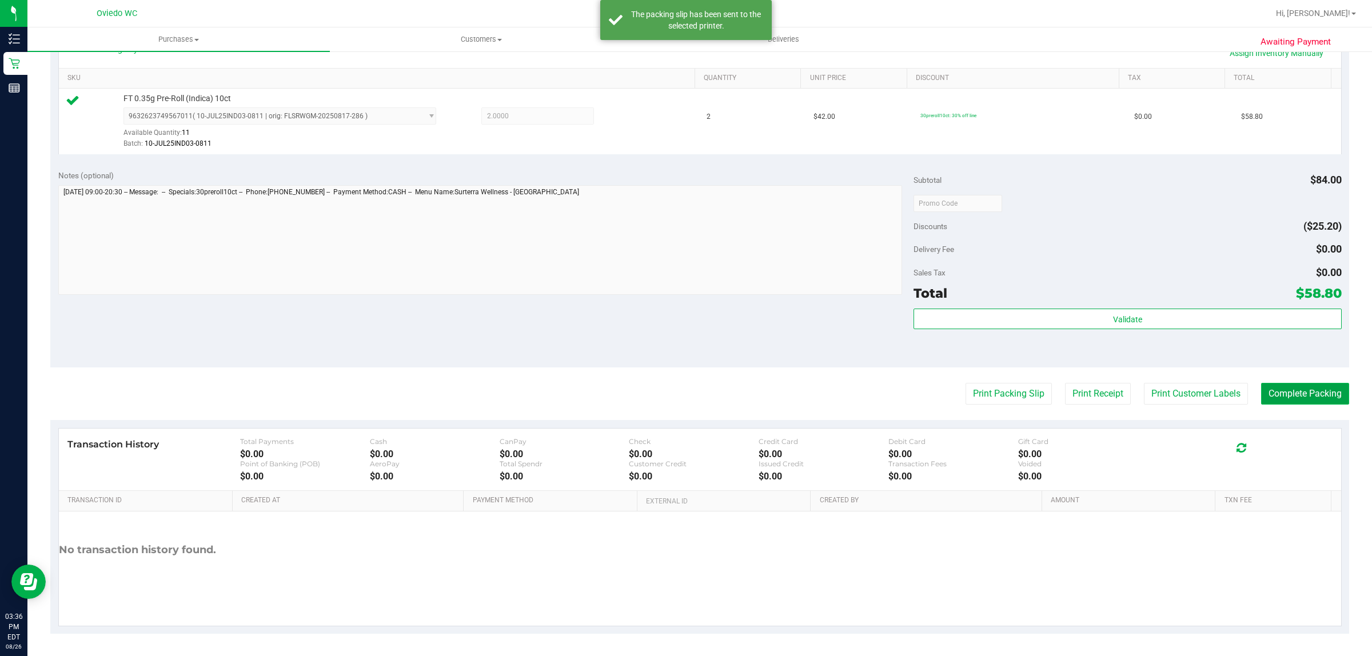
click at [1314, 398] on button "Complete Packing" at bounding box center [1305, 394] width 88 height 22
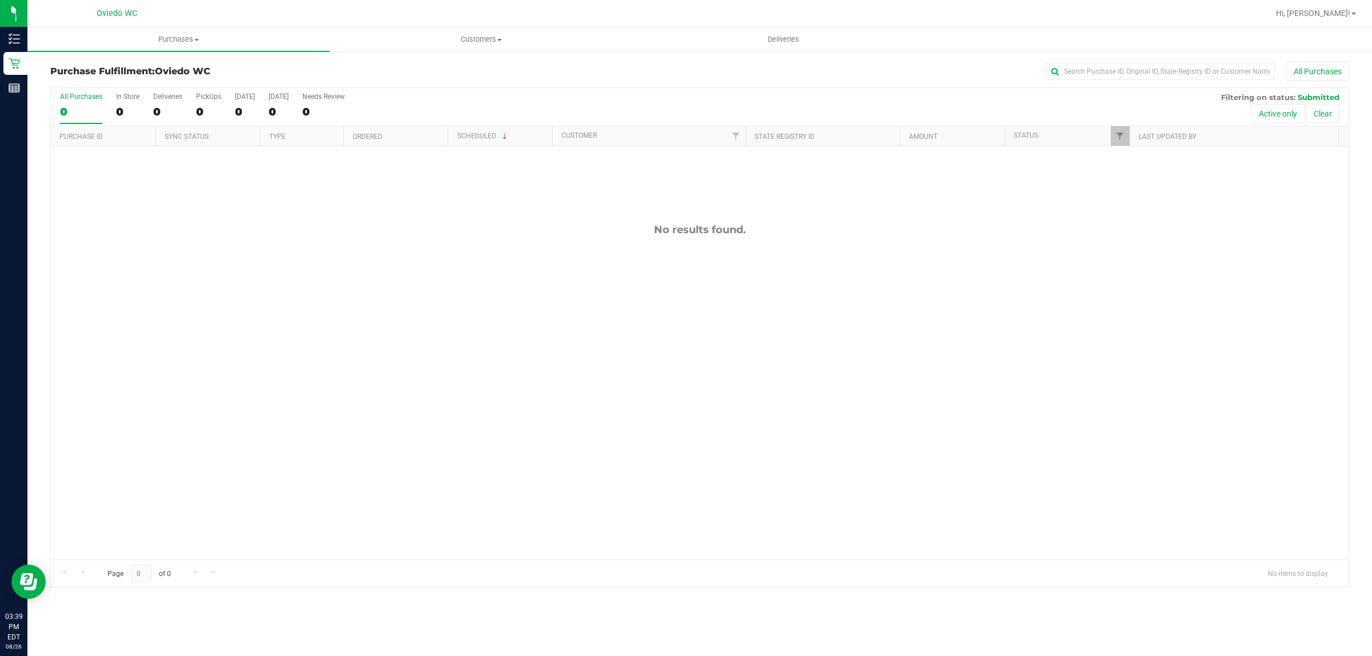
click at [1052, 306] on div "No results found." at bounding box center [700, 391] width 1298 height 490
click at [682, 529] on div "No results found." at bounding box center [700, 391] width 1298 height 490
click at [655, 363] on div "No results found." at bounding box center [700, 391] width 1298 height 490
click at [406, 286] on div "No results found." at bounding box center [700, 391] width 1298 height 490
drag, startPoint x: 326, startPoint y: 296, endPoint x: 330, endPoint y: 301, distance: 6.5
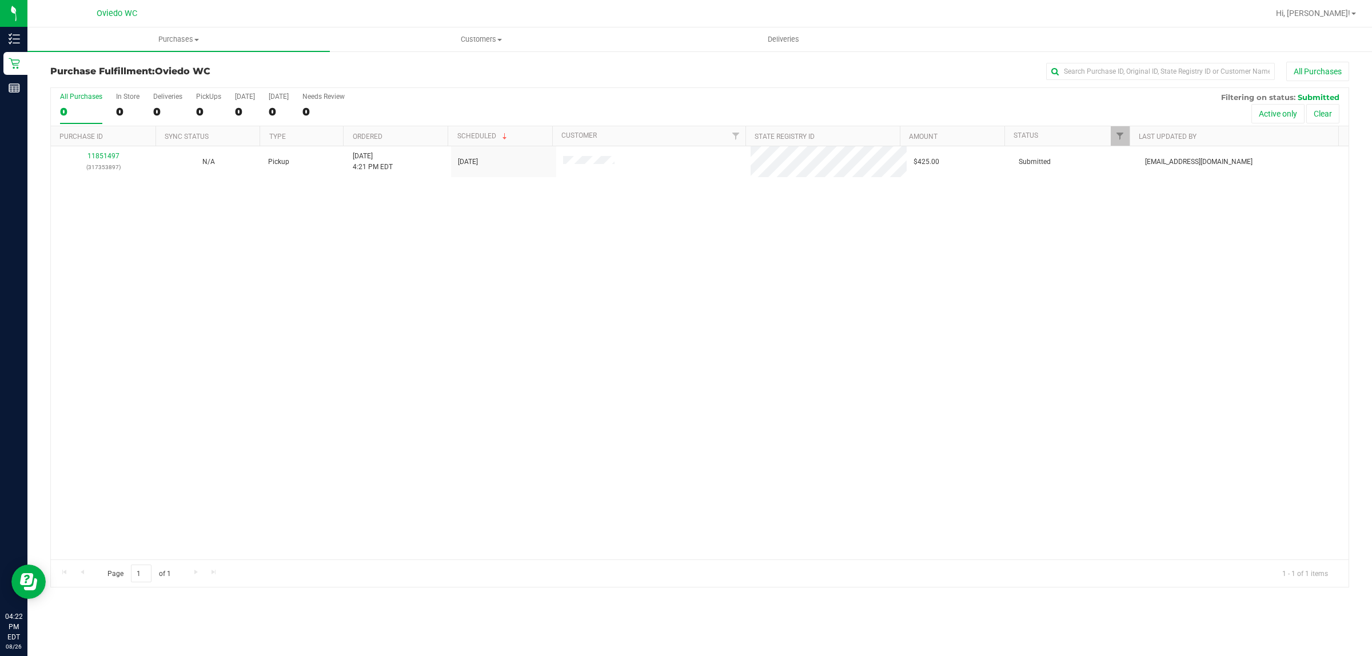
click at [329, 297] on div "11851497 (317353897) N/A Pickup [DATE] 4:21 PM EDT 8/26/2025 $425.00 Submitted …" at bounding box center [700, 352] width 1298 height 413
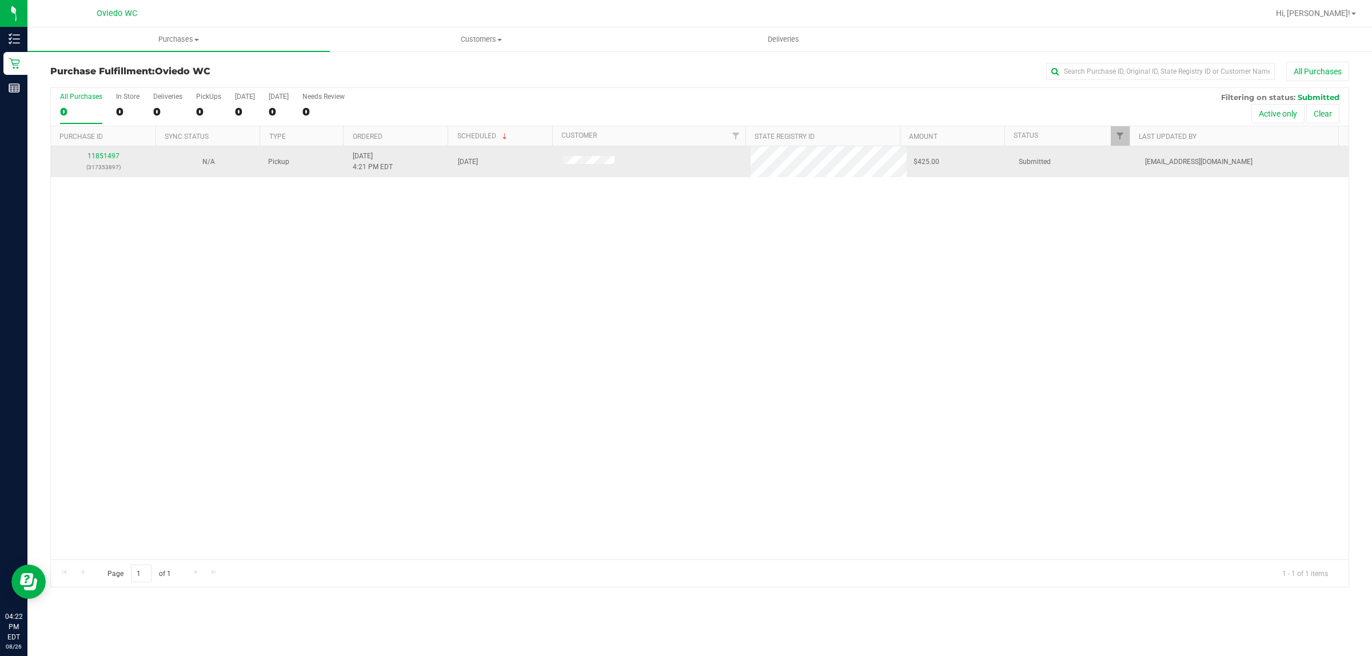
click at [103, 152] on div "11851497 (317353897)" at bounding box center [103, 162] width 91 height 22
click at [104, 160] on link "11851497" at bounding box center [103, 156] width 32 height 8
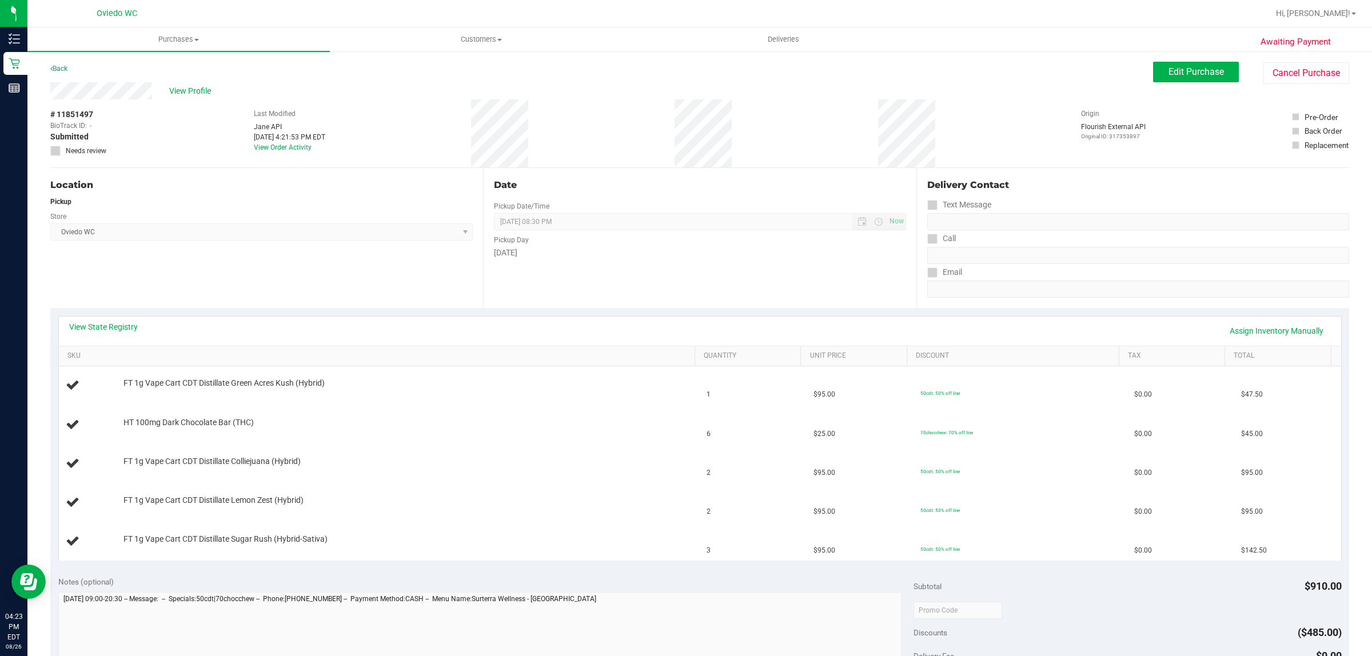
click at [193, 97] on div "View Profile" at bounding box center [601, 90] width 1103 height 17
click at [189, 94] on span "View Profile" at bounding box center [192, 91] width 46 height 12
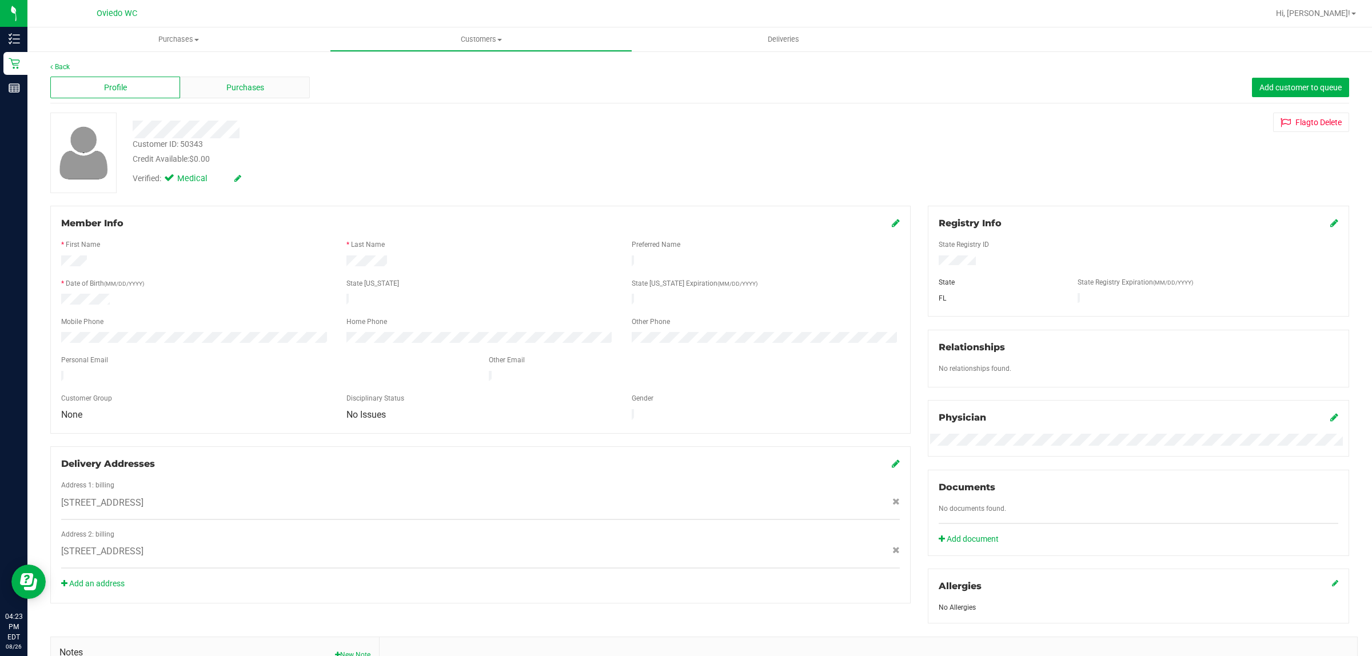
click at [230, 97] on div "Purchases" at bounding box center [245, 88] width 130 height 22
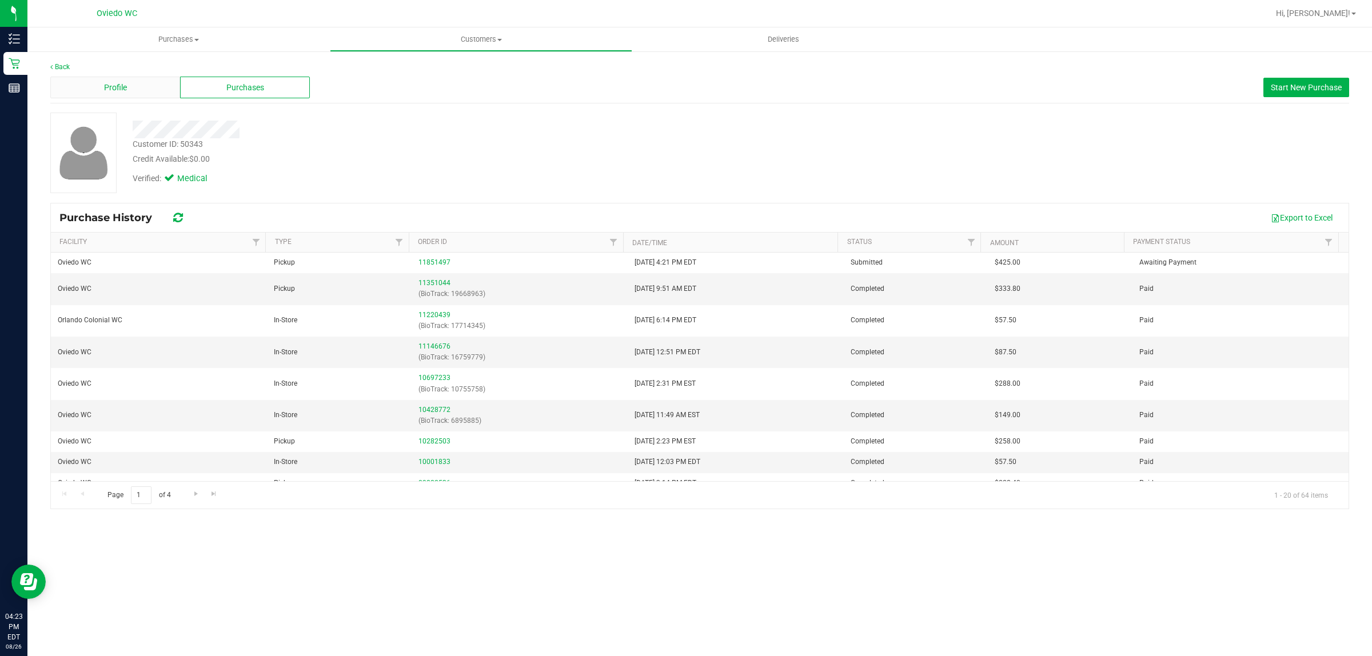
click at [135, 80] on div "Profile" at bounding box center [115, 88] width 130 height 22
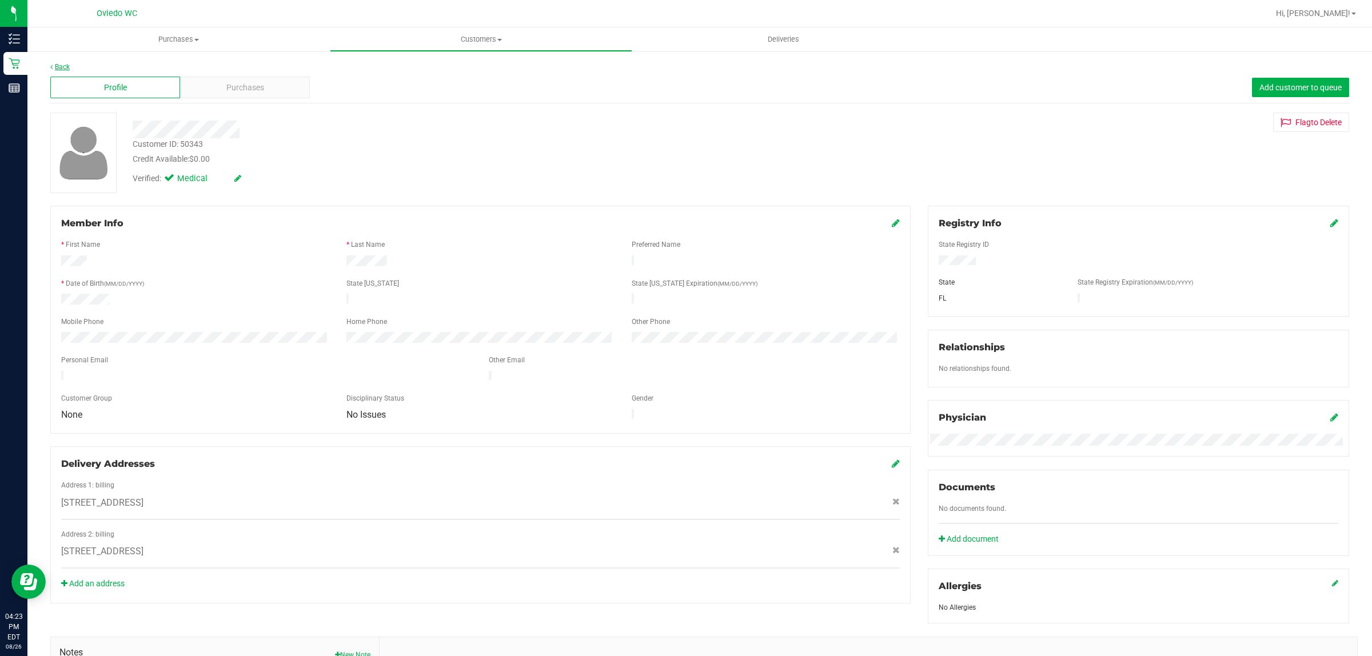
click at [62, 67] on link "Back" at bounding box center [59, 67] width 19 height 8
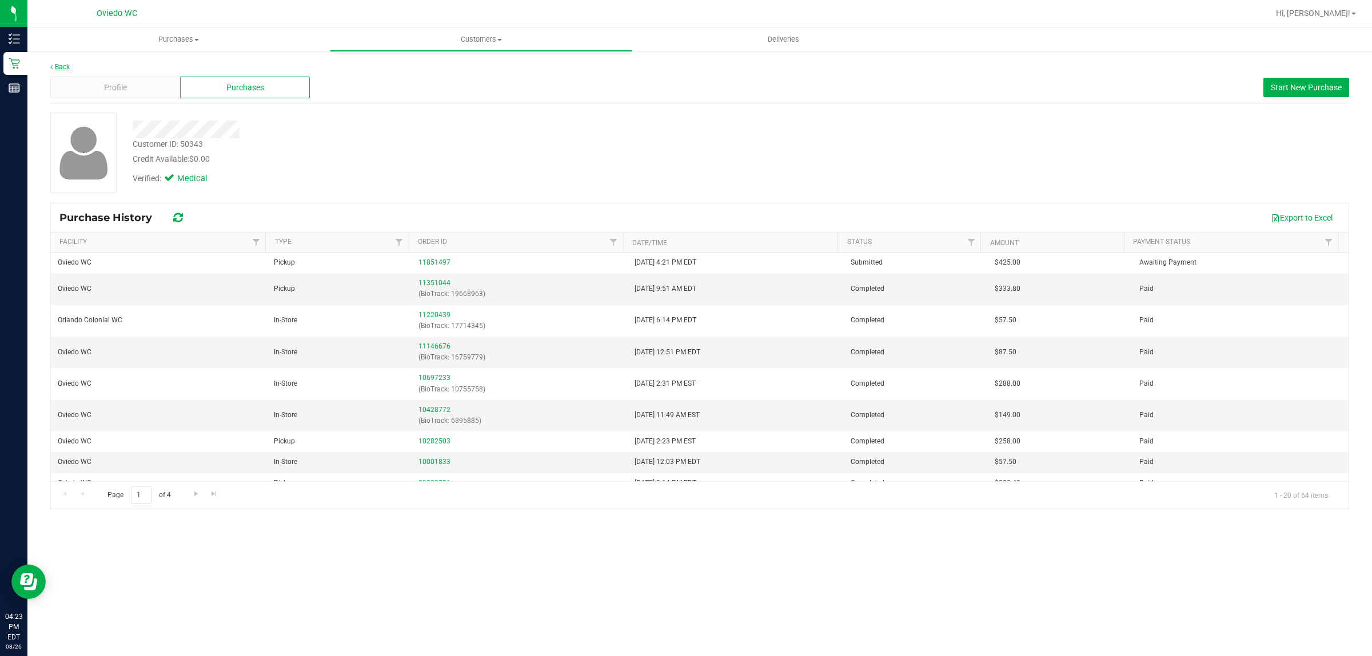
click at [61, 65] on link "Back" at bounding box center [59, 67] width 19 height 8
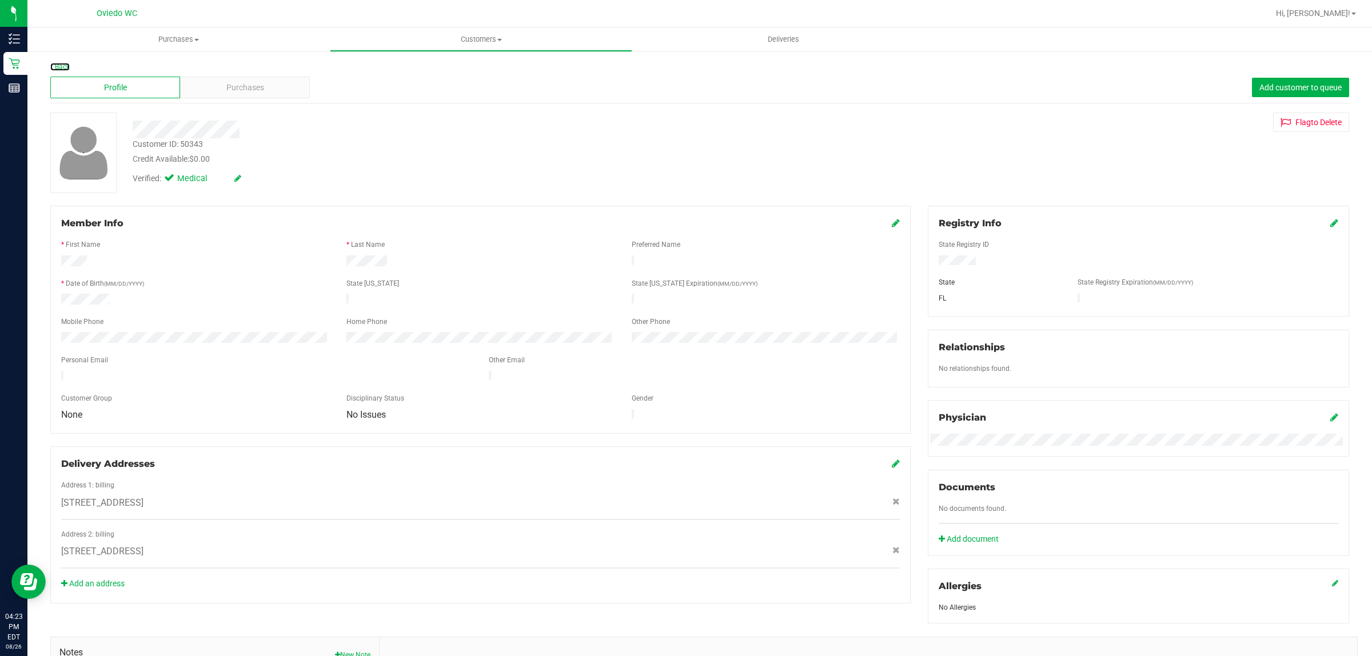
click at [61, 65] on link "Back" at bounding box center [59, 67] width 19 height 8
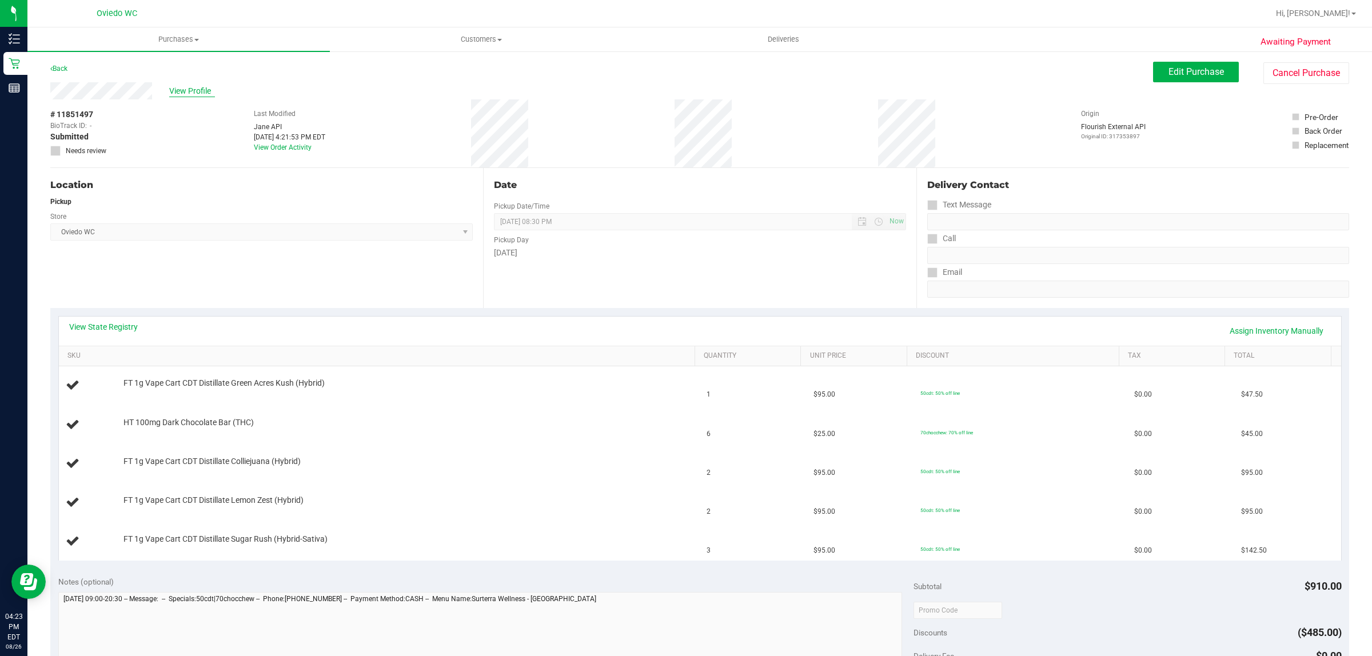
click at [181, 89] on span "View Profile" at bounding box center [192, 91] width 46 height 12
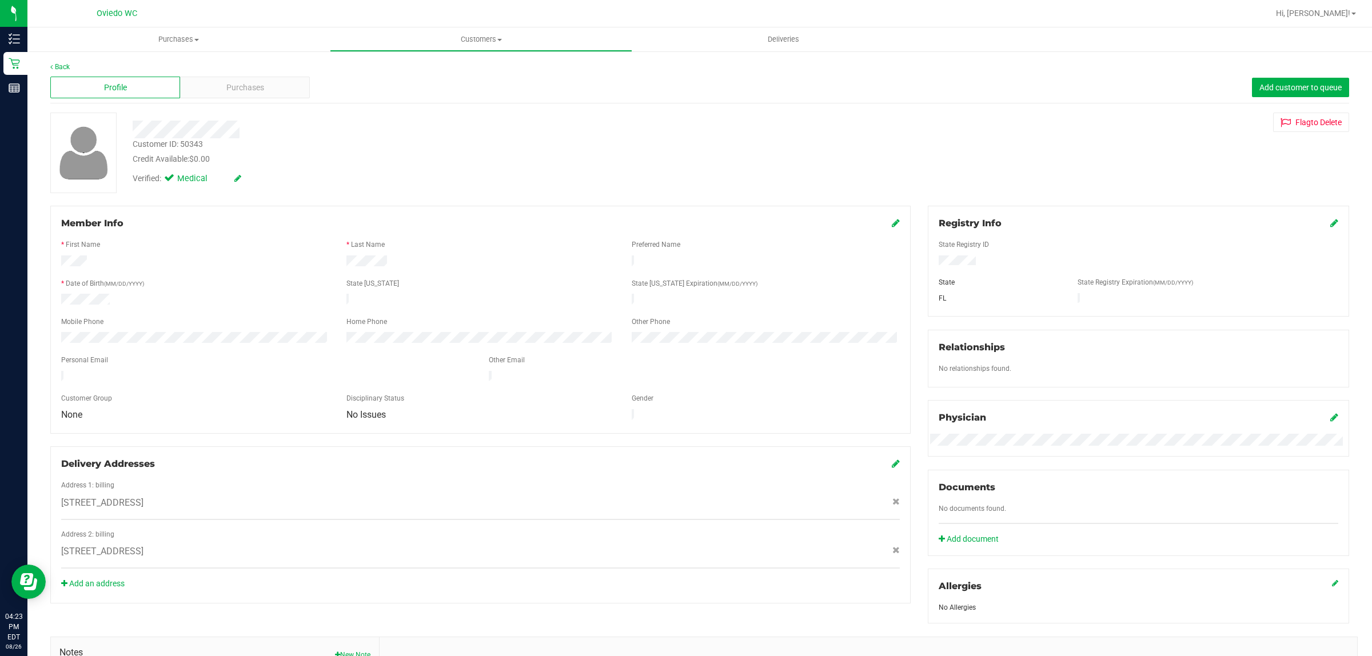
click at [329, 142] on div "Customer ID: 50343 Credit Available: $0.00" at bounding box center [453, 151] width 658 height 27
click at [230, 83] on span "Purchases" at bounding box center [245, 88] width 38 height 12
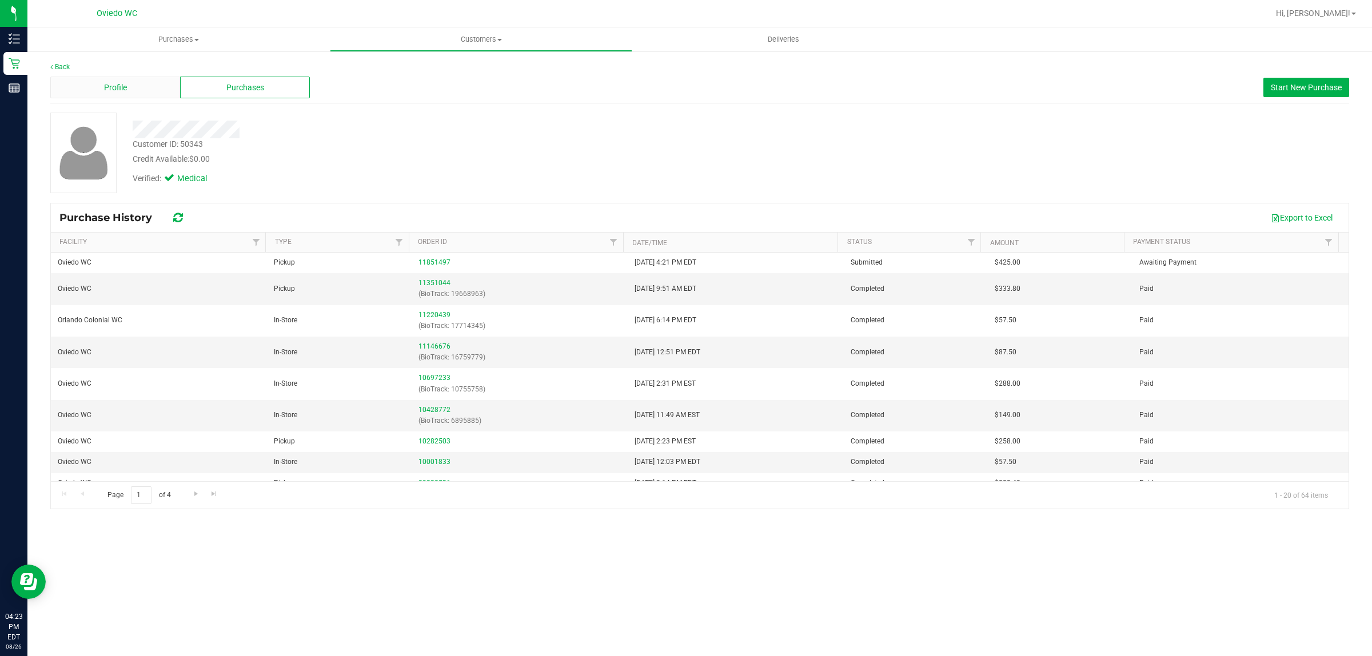
click at [130, 83] on div "Profile" at bounding box center [115, 88] width 130 height 22
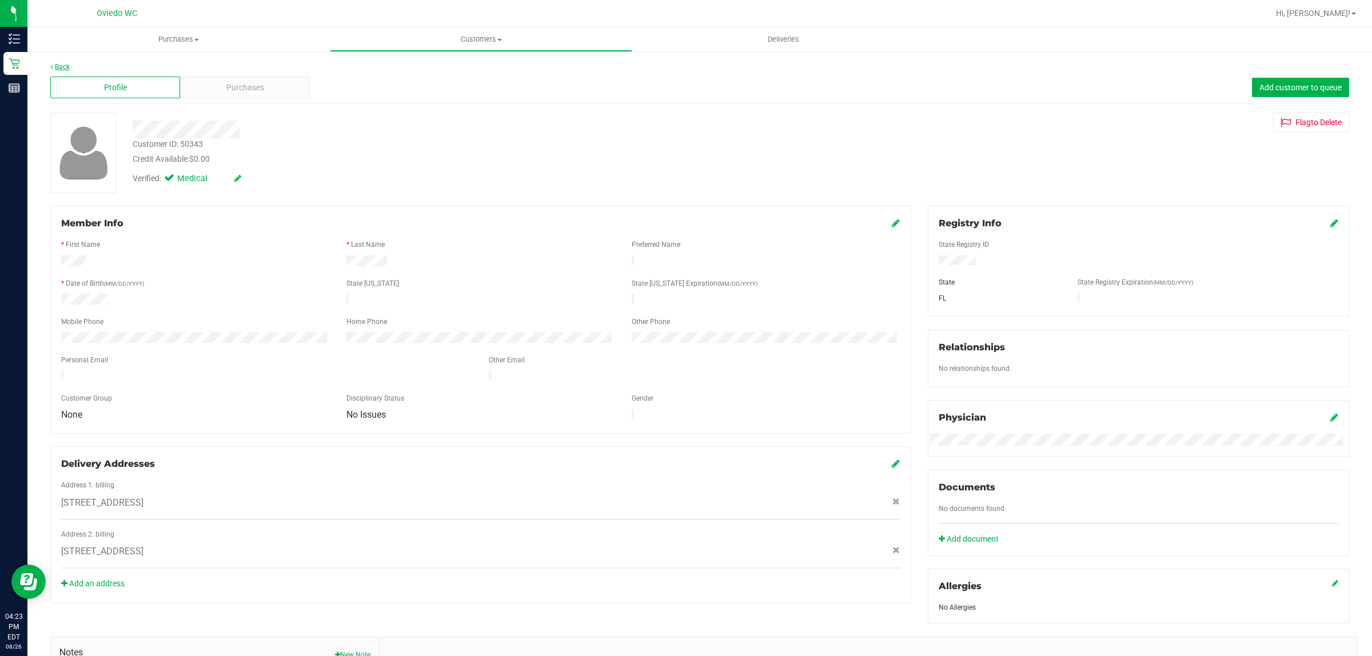
click at [61, 63] on link "Back" at bounding box center [59, 67] width 19 height 8
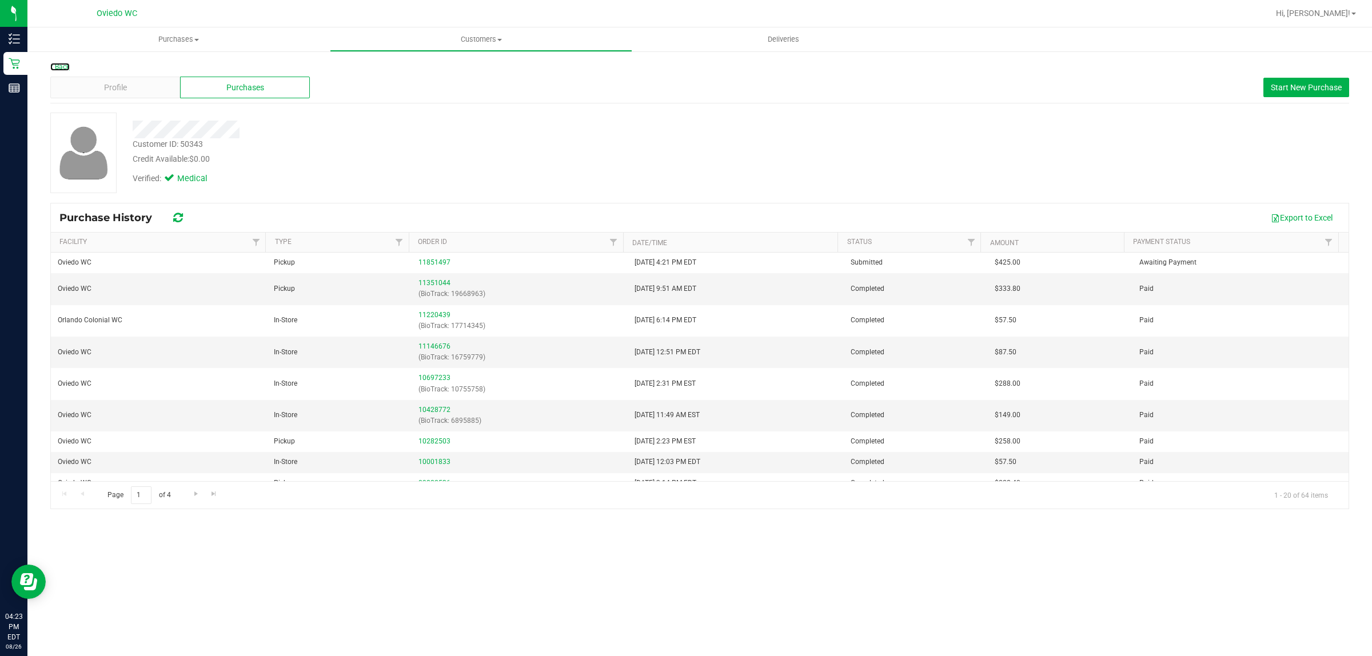
click at [61, 63] on link "Back" at bounding box center [59, 67] width 19 height 8
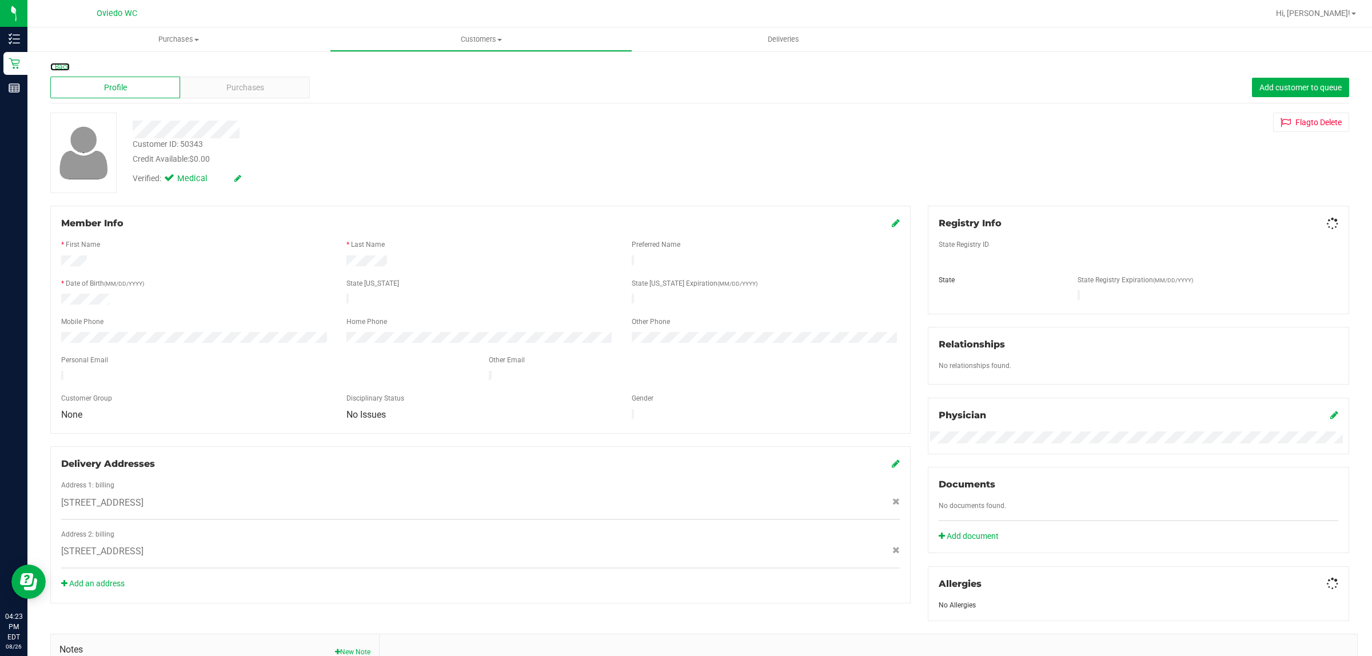
click at [61, 63] on link "Back" at bounding box center [59, 67] width 19 height 8
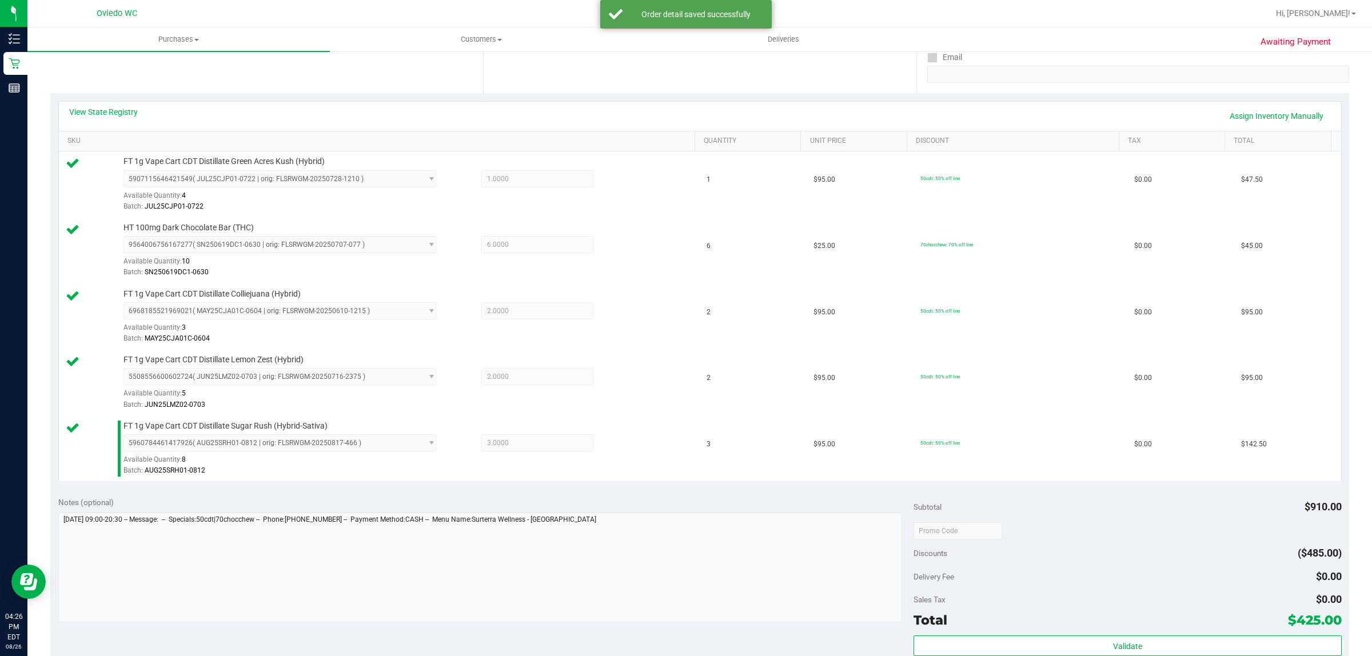
scroll to position [500, 0]
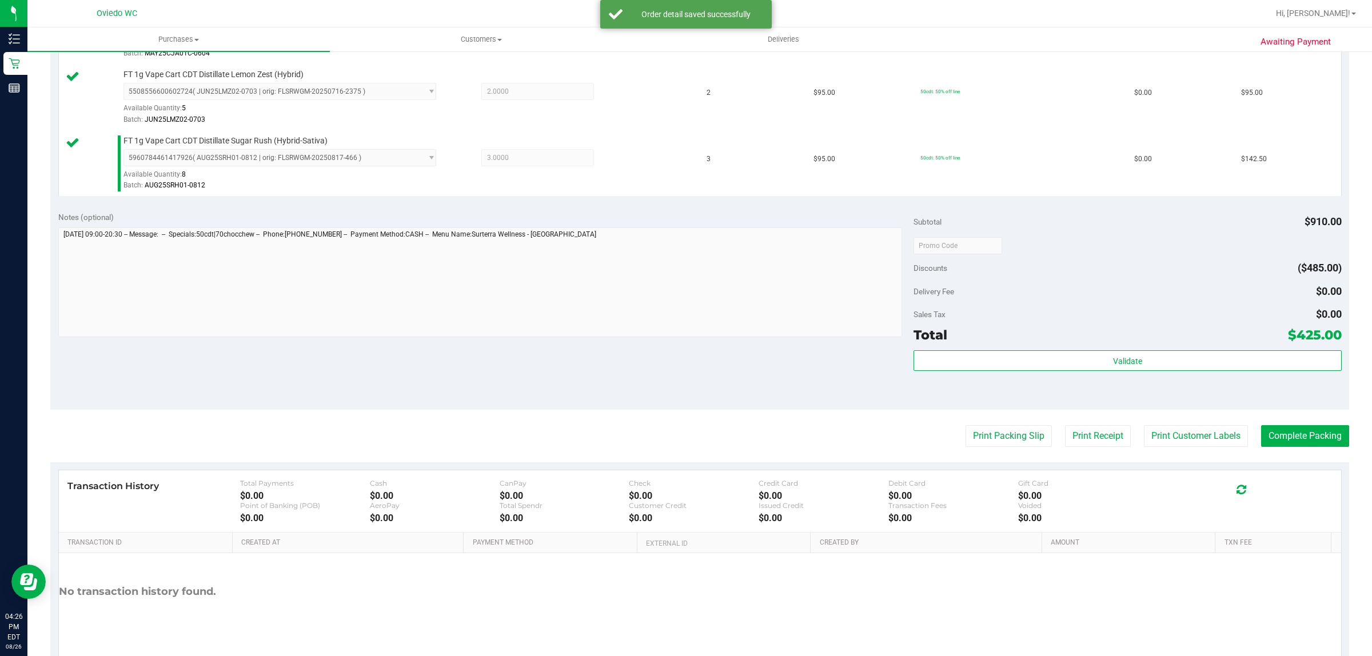
click at [1100, 352] on div "Subtotal $910.00 Discounts ($485.00) Delivery Fee $0.00 Sales Tax $0.00 Total $…" at bounding box center [1128, 307] width 428 height 190
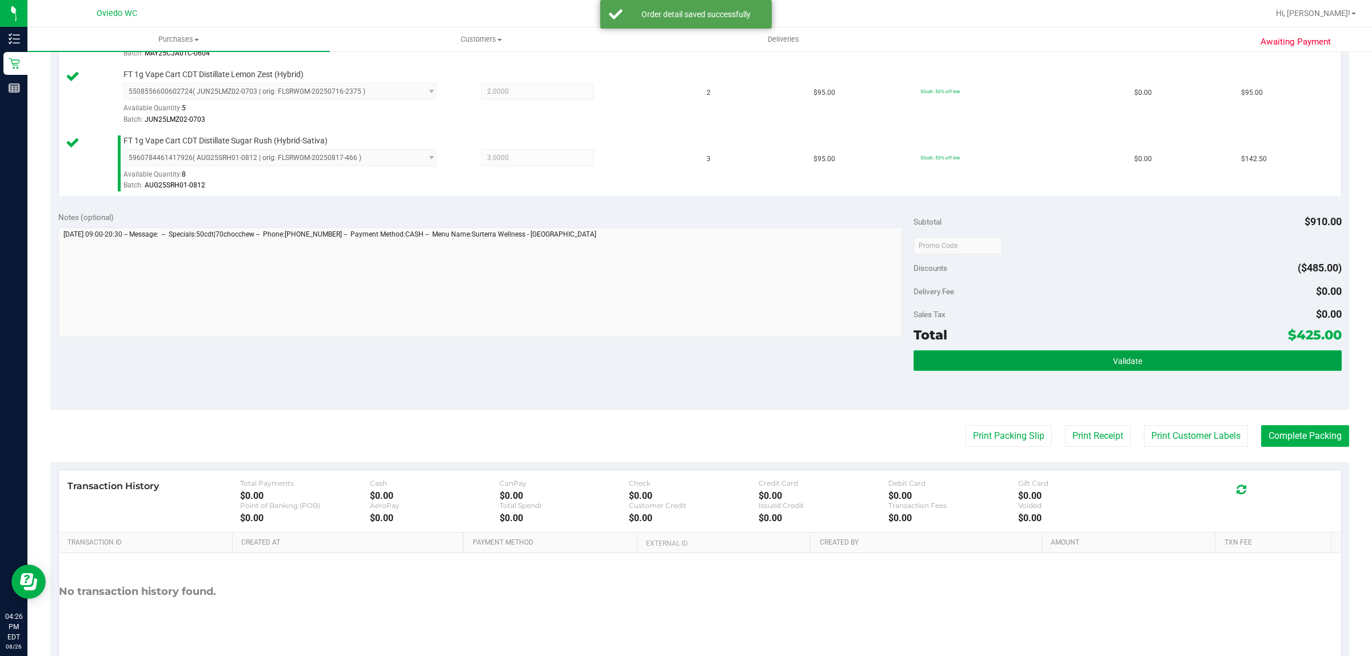
click at [1078, 356] on button "Validate" at bounding box center [1128, 360] width 428 height 21
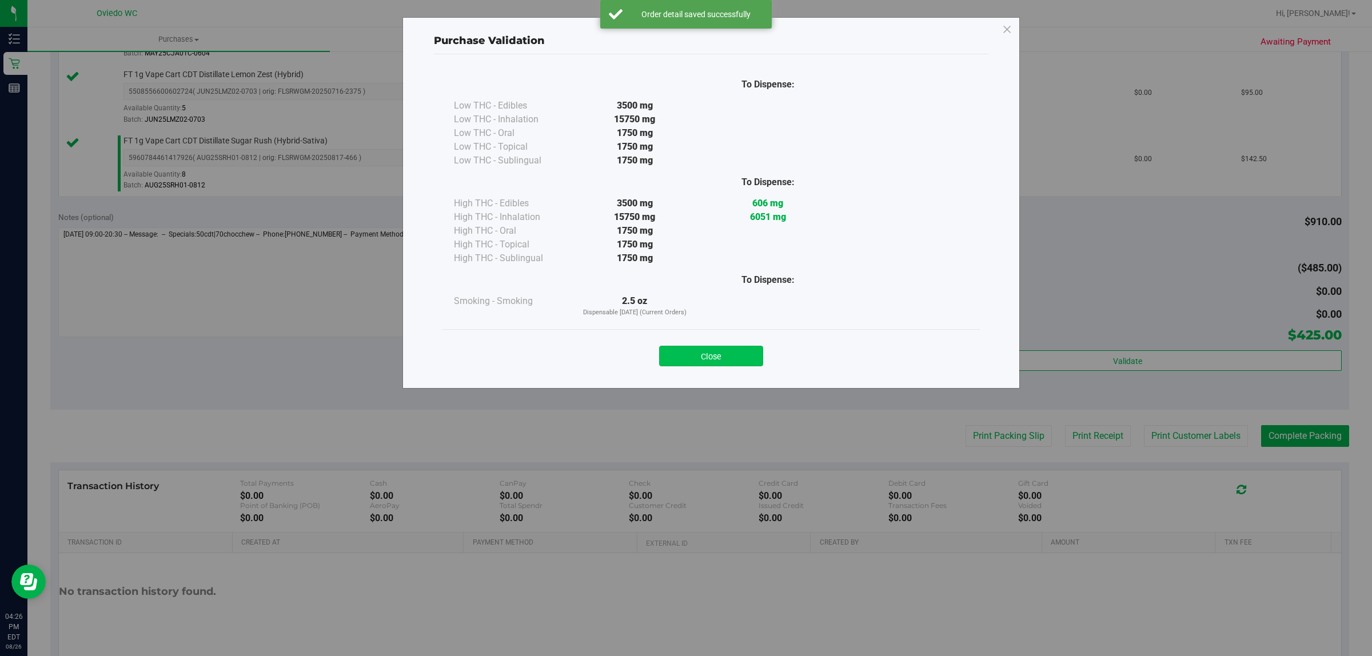
click at [741, 355] on button "Close" at bounding box center [711, 356] width 104 height 21
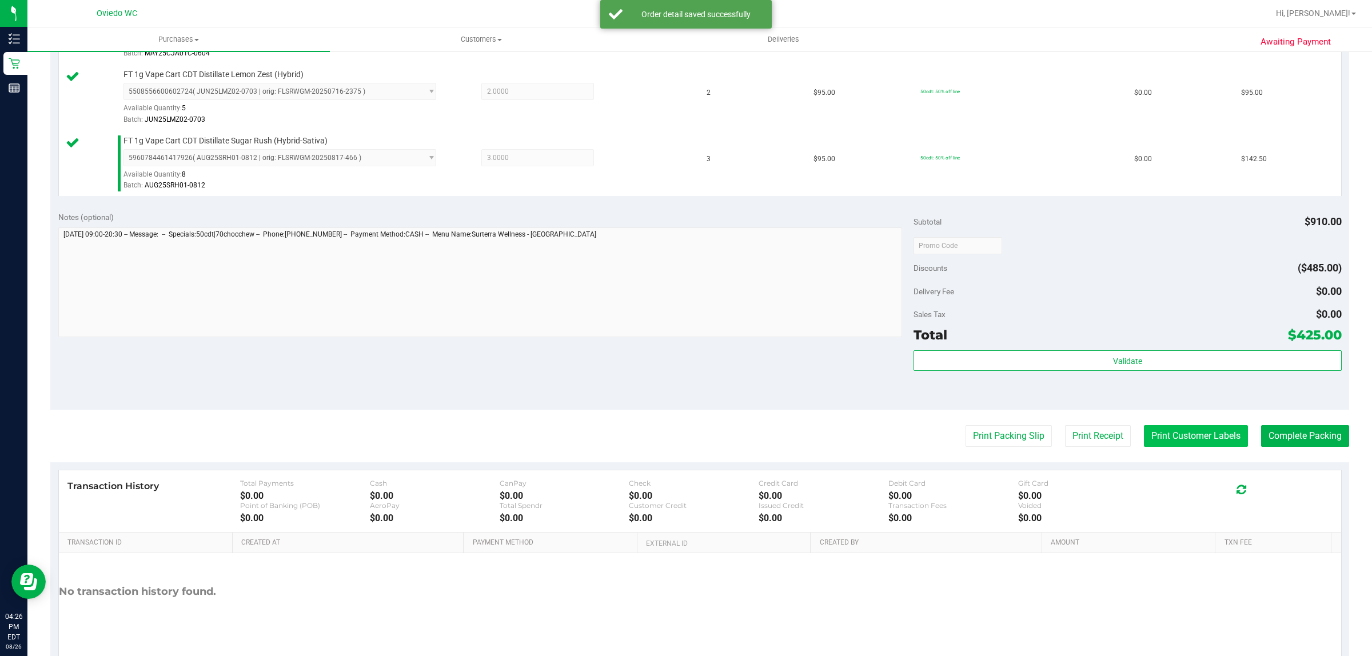
click at [1209, 438] on button "Print Customer Labels" at bounding box center [1196, 436] width 104 height 22
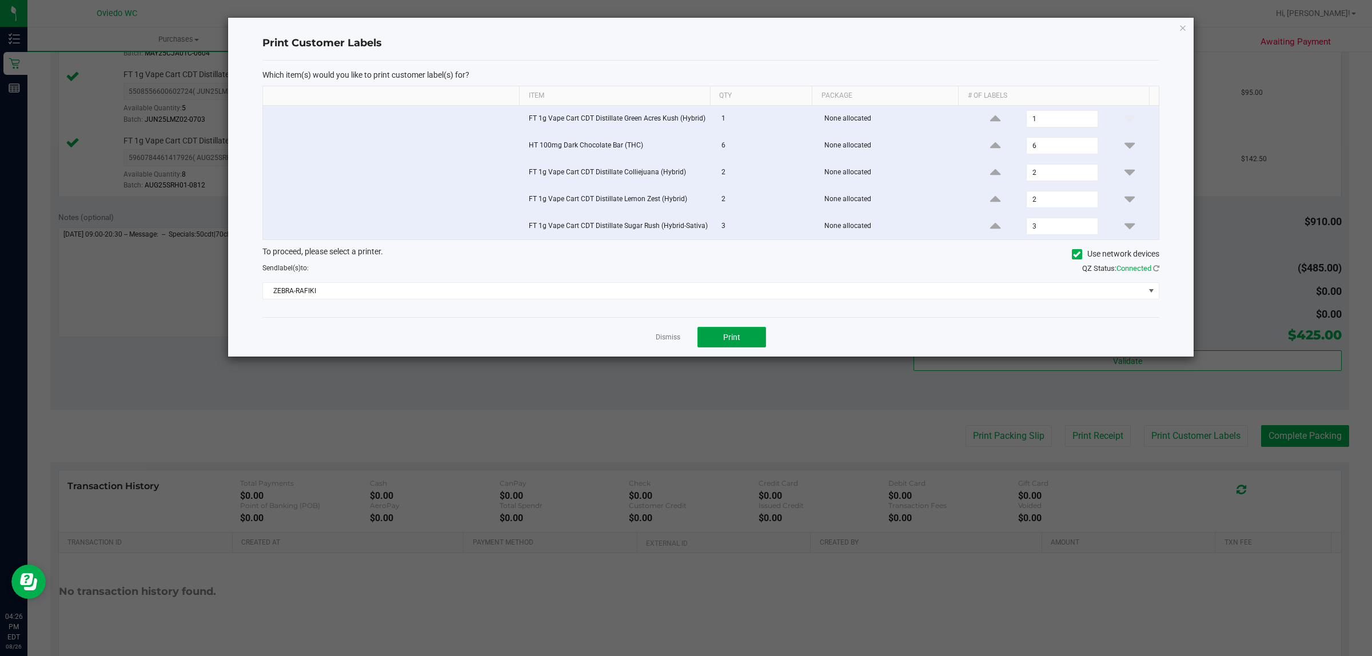
click at [719, 335] on button "Print" at bounding box center [731, 337] width 69 height 21
click at [664, 342] on link "Dismiss" at bounding box center [668, 338] width 25 height 10
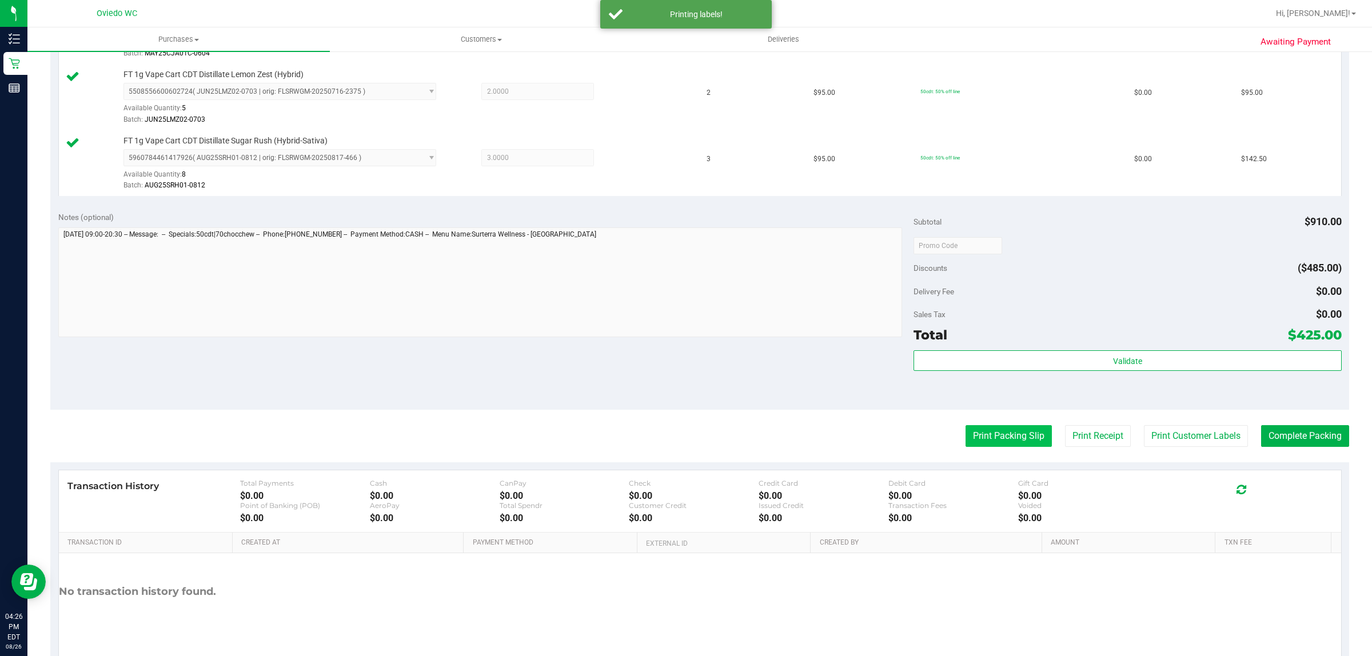
click at [980, 440] on button "Print Packing Slip" at bounding box center [1009, 436] width 86 height 22
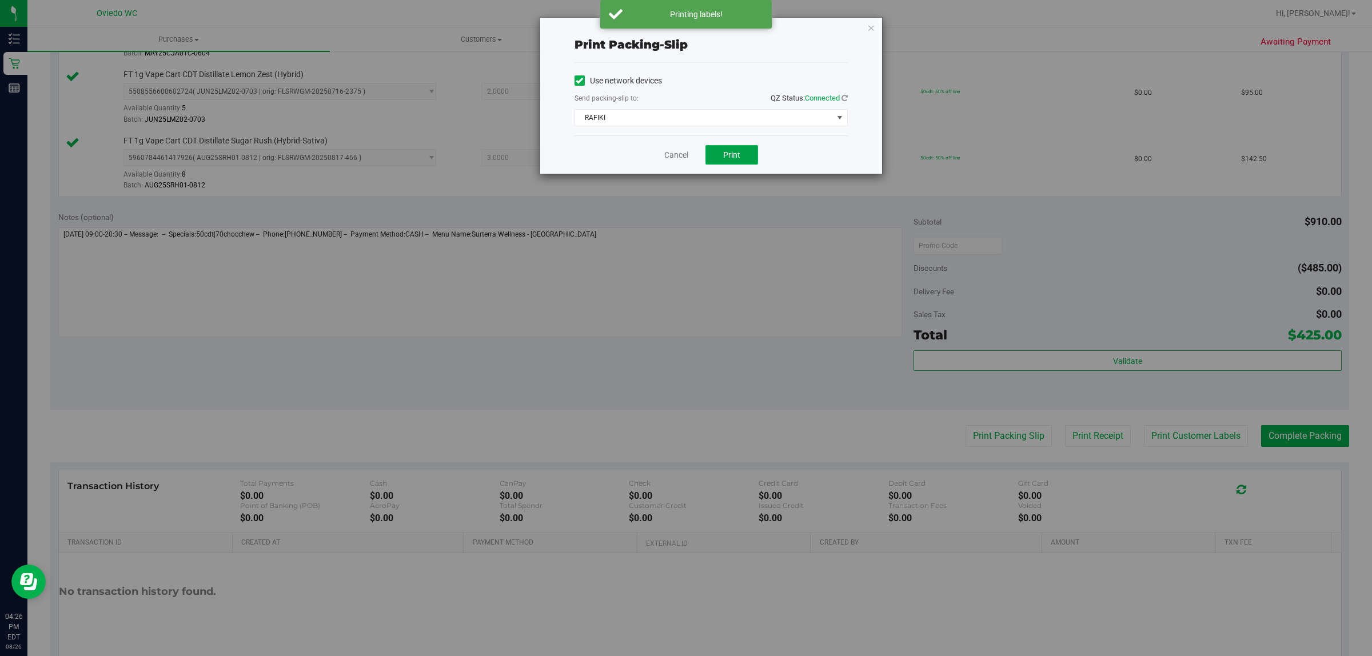
click at [721, 158] on button "Print" at bounding box center [731, 154] width 53 height 19
click at [670, 158] on link "Cancel" at bounding box center [676, 155] width 24 height 12
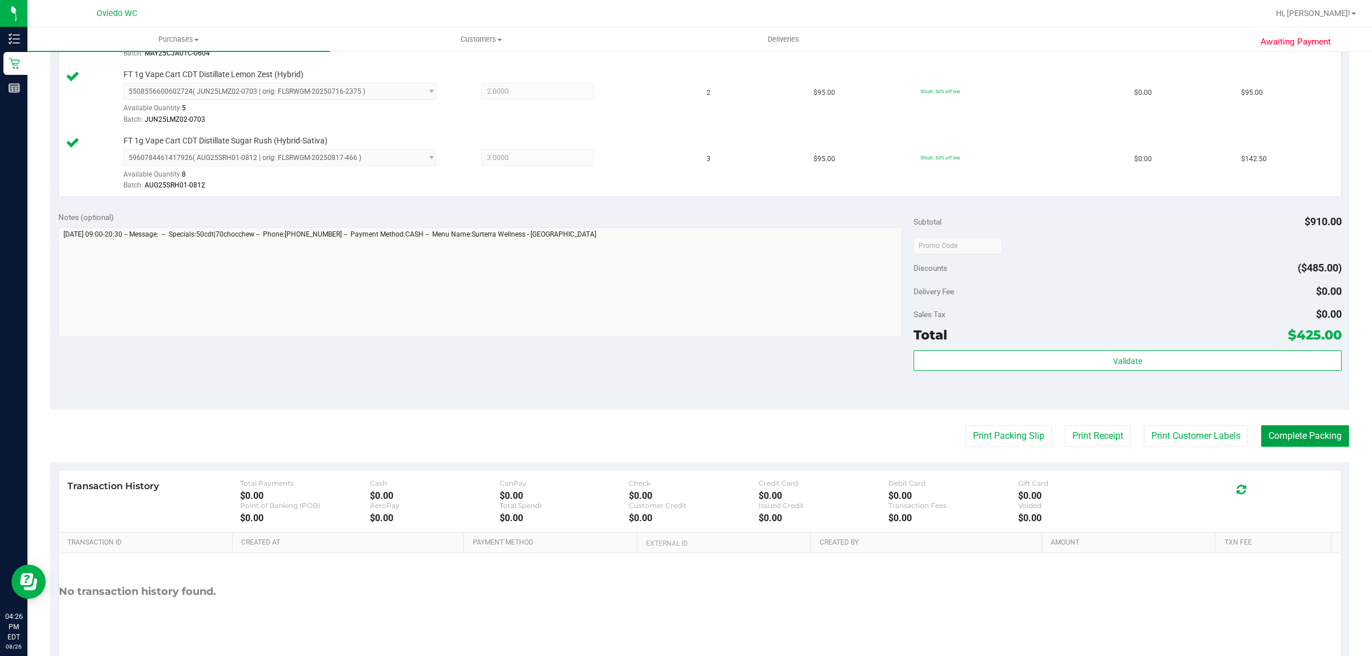
click at [1287, 435] on button "Complete Packing" at bounding box center [1305, 436] width 88 height 22
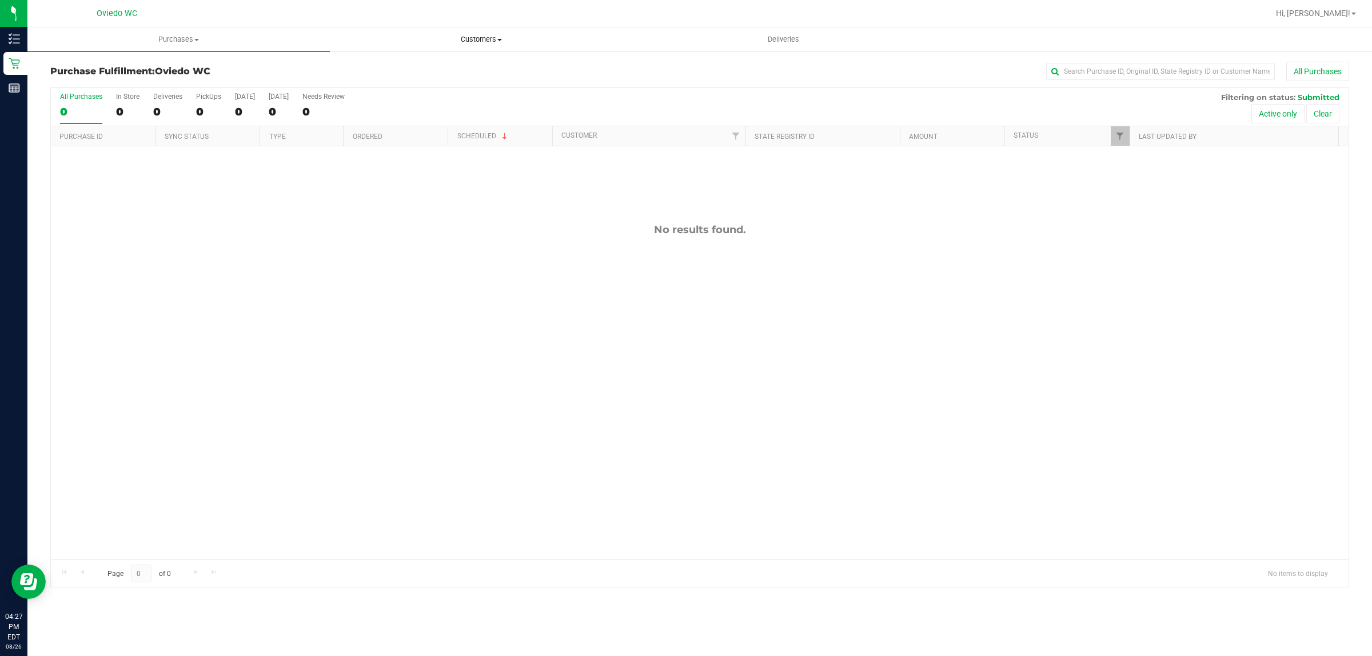
click at [472, 31] on uib-tab-heading "Customers All customers Add a new customer All physicians" at bounding box center [480, 39] width 301 height 23
click at [468, 63] on li "All customers" at bounding box center [481, 69] width 302 height 14
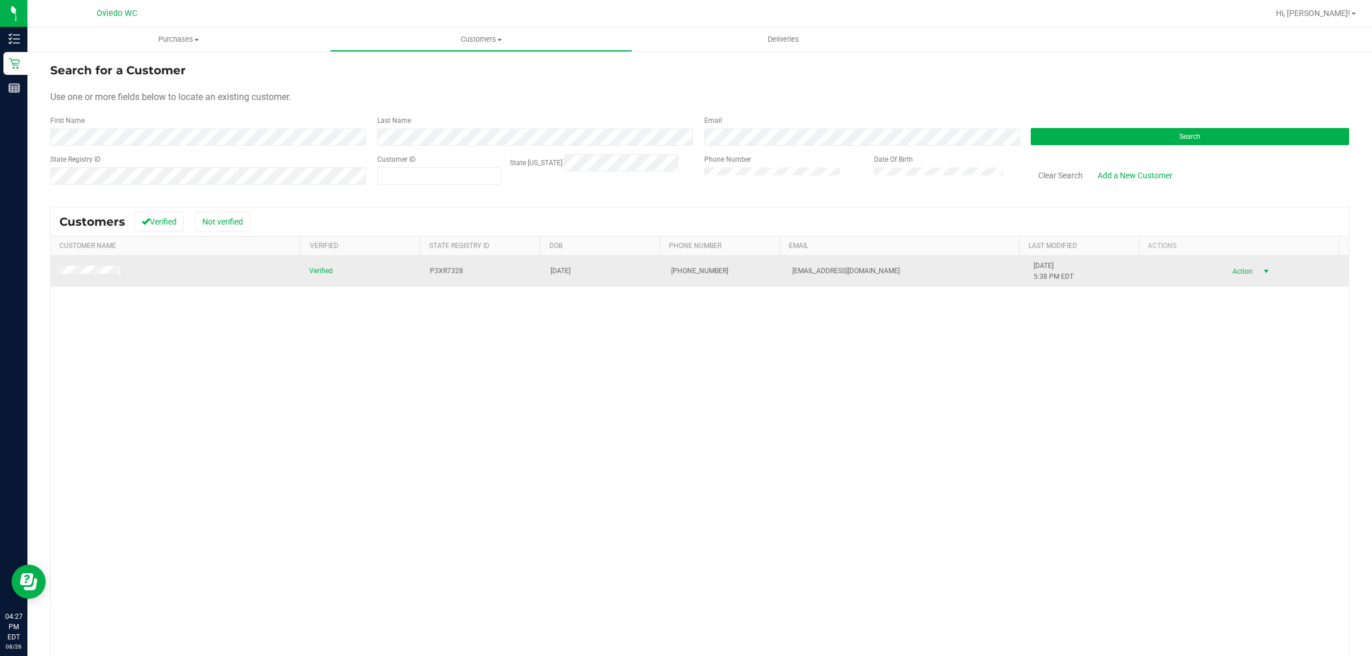
click at [1227, 269] on span "Action" at bounding box center [1240, 272] width 37 height 16
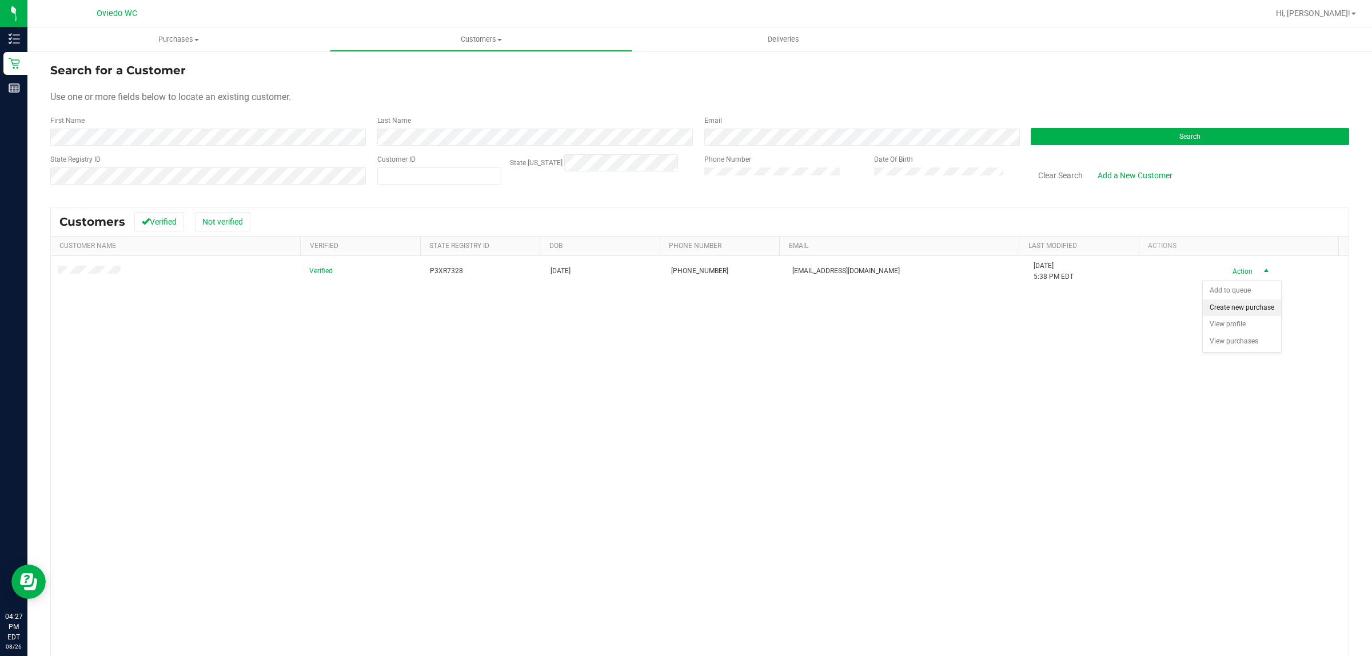
click at [1210, 317] on li "Create new purchase" at bounding box center [1242, 308] width 78 height 17
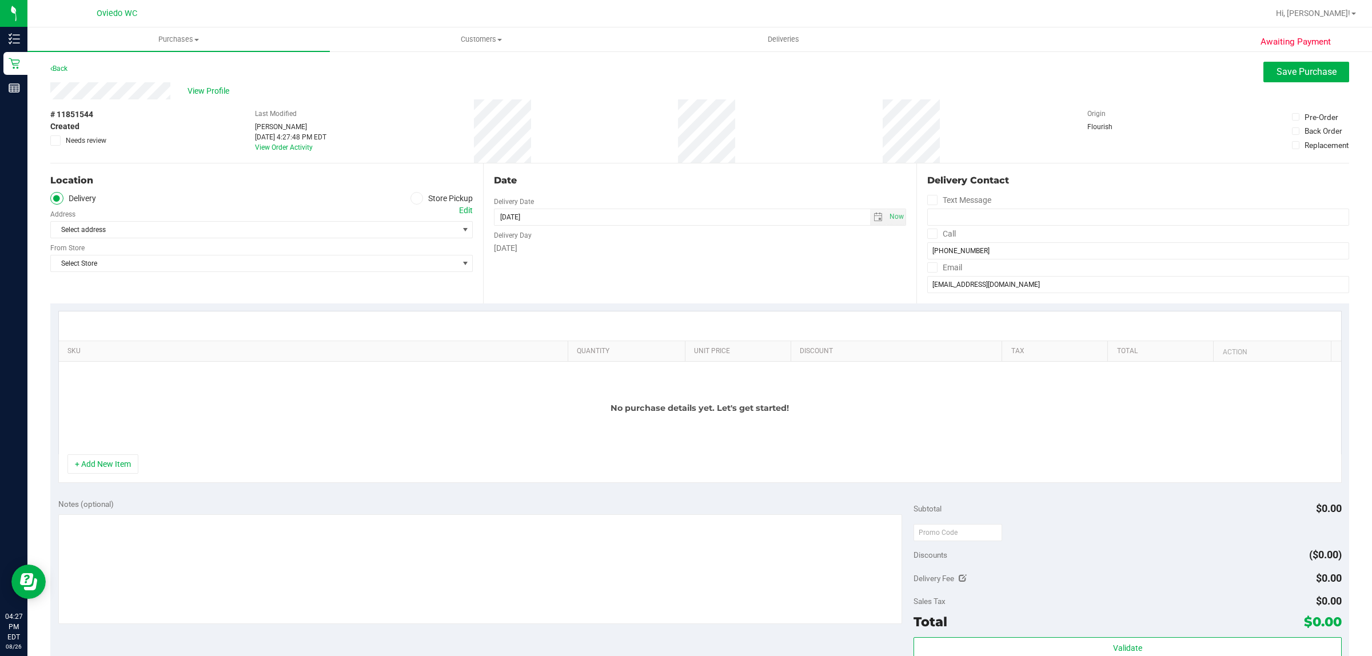
click at [421, 195] on label "Store Pickup" at bounding box center [441, 198] width 63 height 13
click at [0, 0] on input "Store Pickup" at bounding box center [0, 0] width 0 height 0
click at [197, 232] on span "Select Store" at bounding box center [254, 230] width 407 height 16
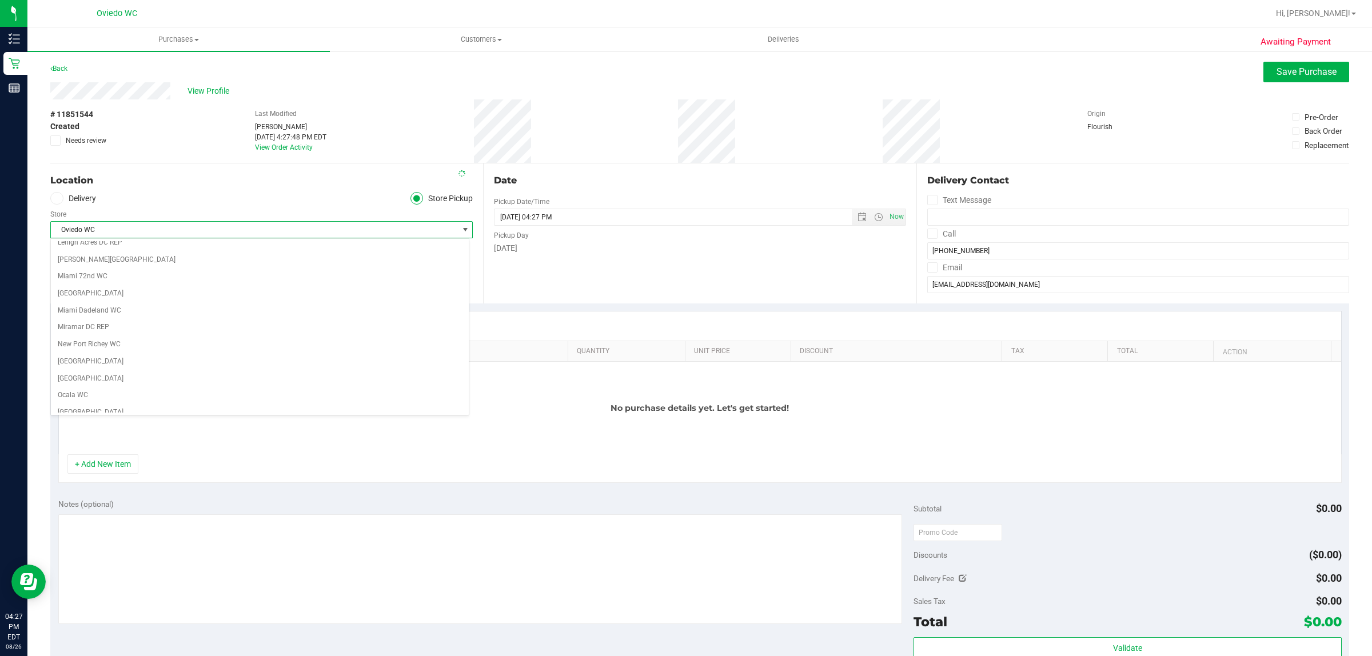
scroll to position [450, 0]
drag, startPoint x: 187, startPoint y: 186, endPoint x: 179, endPoint y: 193, distance: 10.9
click at [184, 188] on div "Location Delivery Store Pickup Store [GEOGRAPHIC_DATA][PERSON_NAME] Select Stor…" at bounding box center [266, 233] width 433 height 140
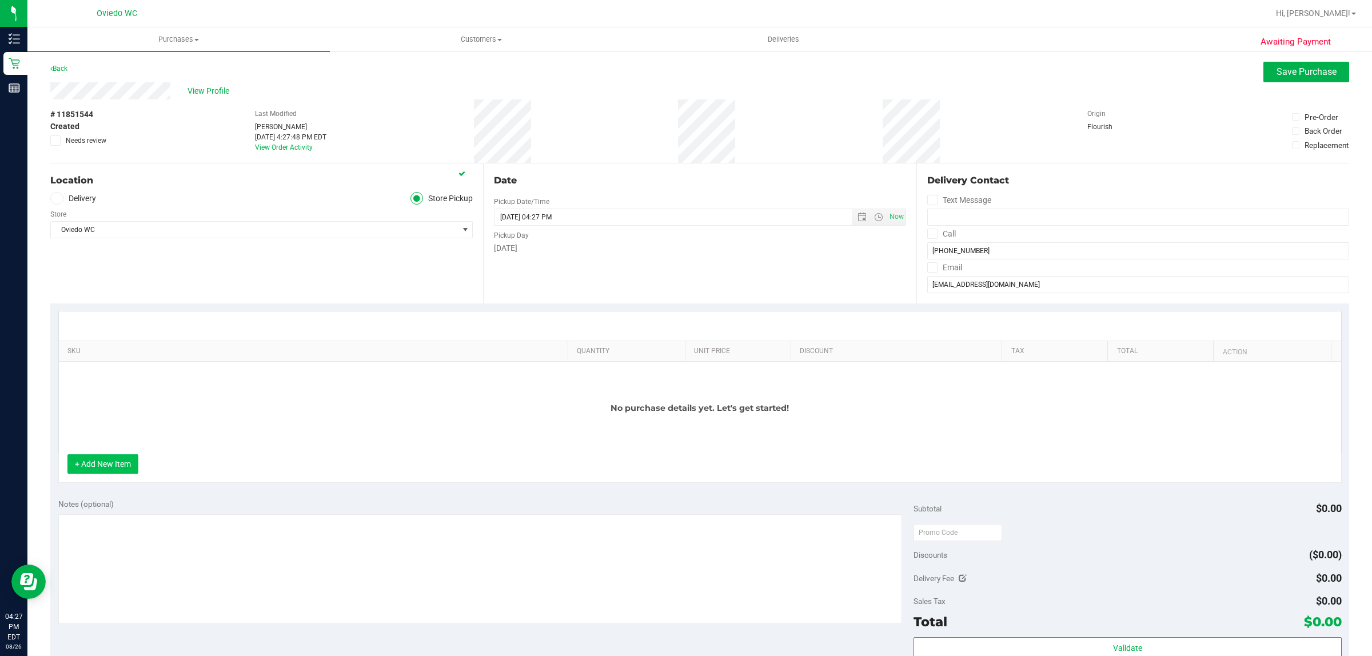
click at [107, 474] on button "+ Add New Item" at bounding box center [102, 463] width 71 height 19
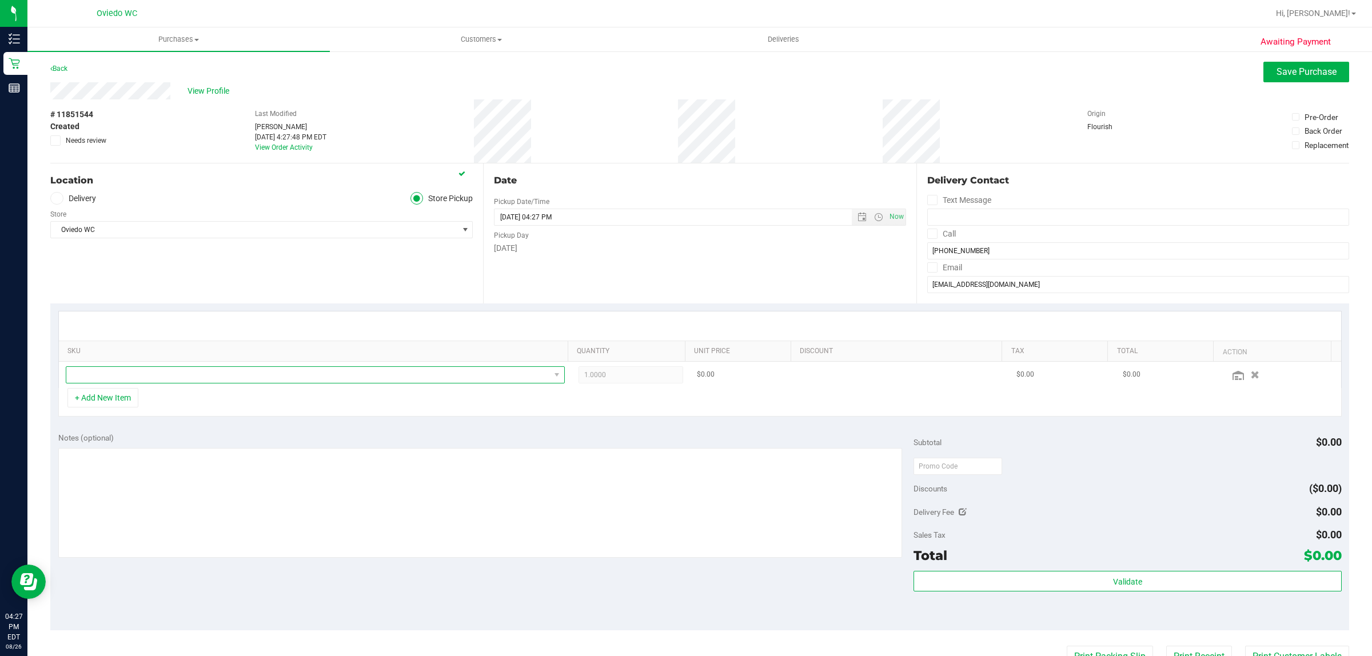
click at [119, 373] on span "NO DATA FOUND" at bounding box center [308, 375] width 484 height 16
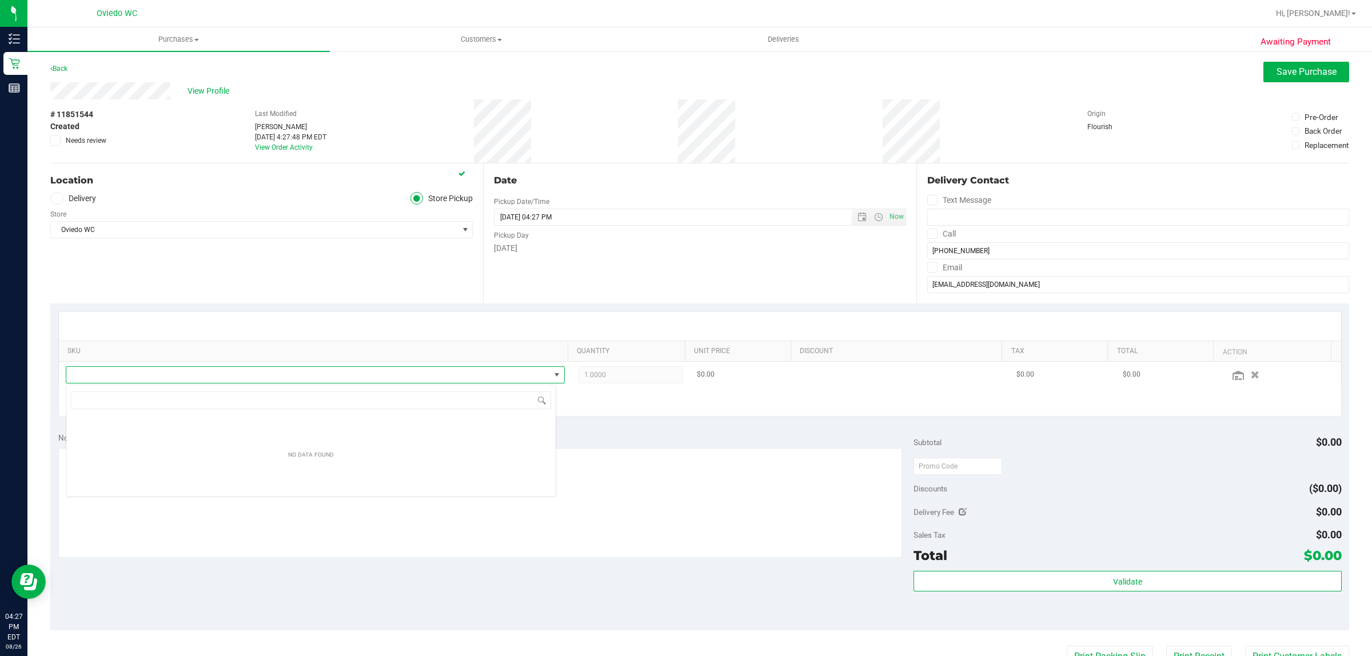
scroll to position [18, 490]
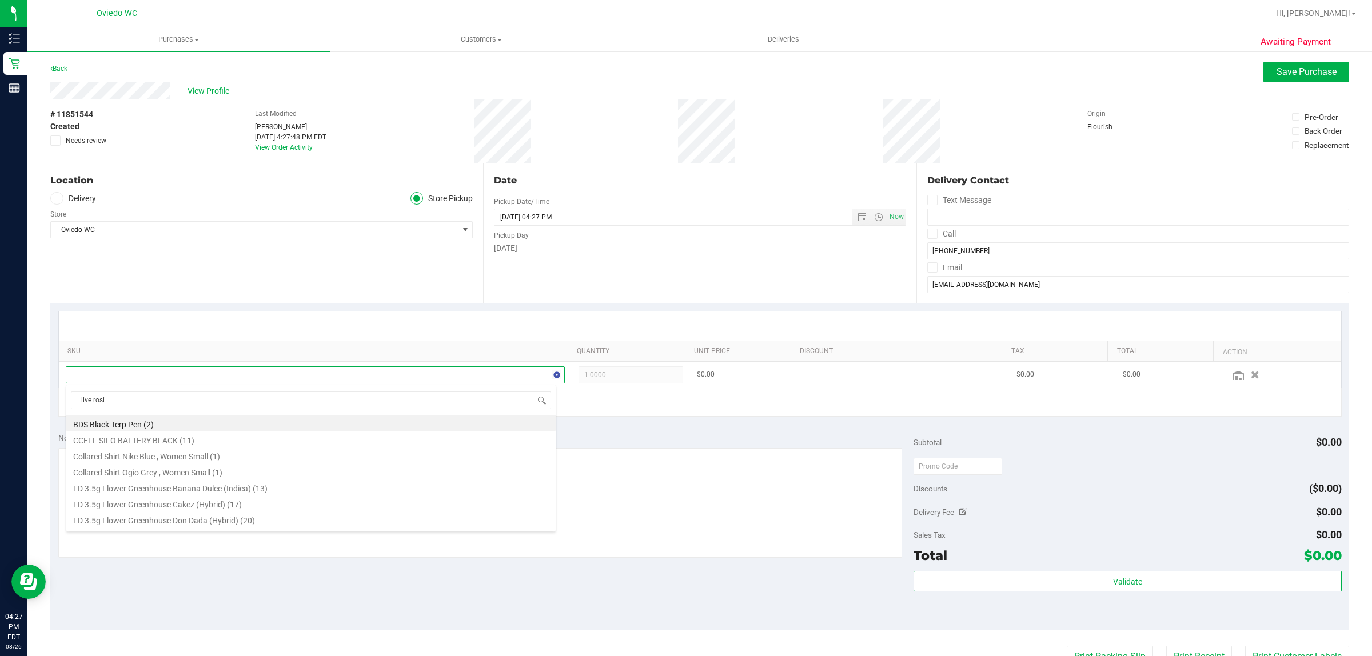
type input "live rosin"
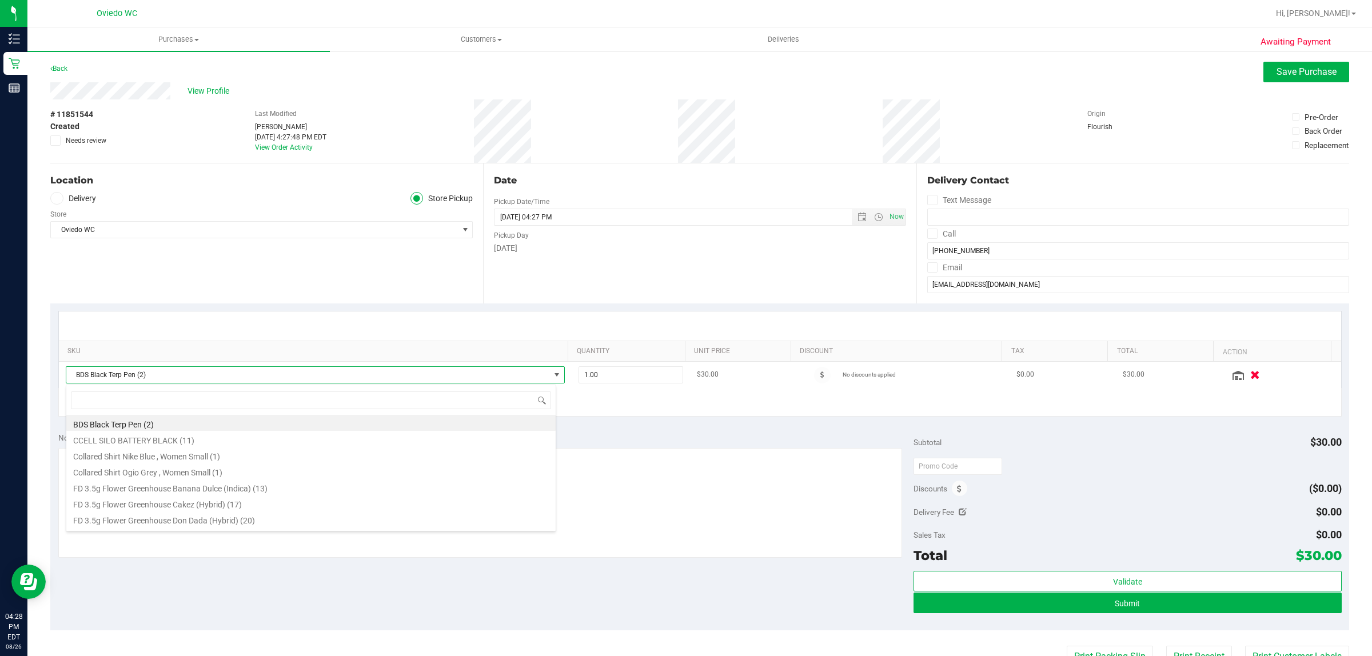
click at [1251, 374] on icon "button" at bounding box center [1256, 374] width 10 height 9
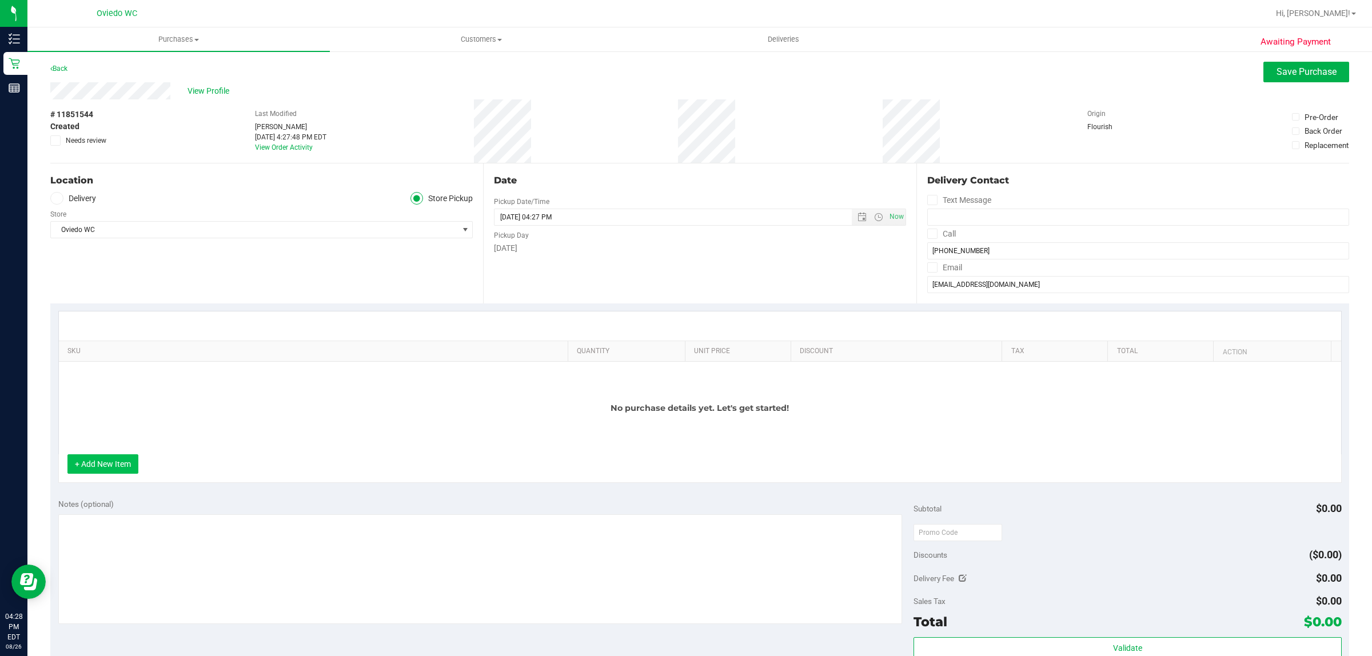
click at [103, 473] on button "+ Add New Item" at bounding box center [102, 463] width 71 height 19
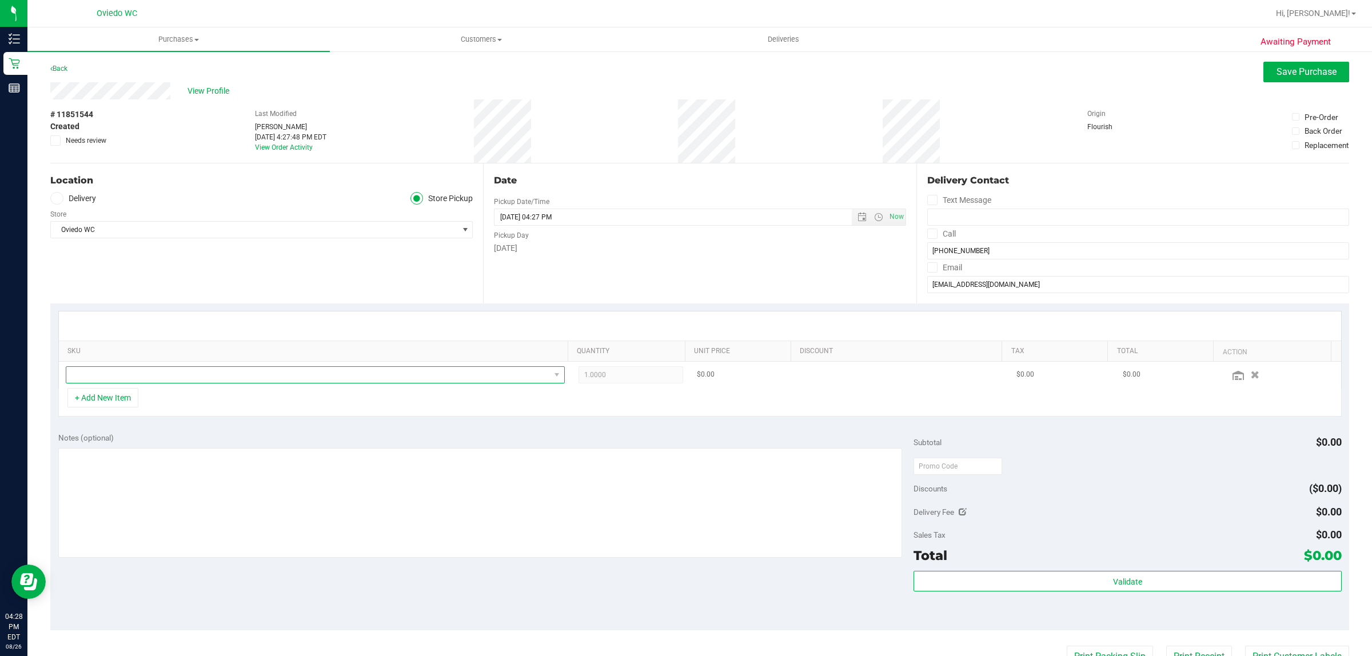
click at [122, 372] on span "NO DATA FOUND" at bounding box center [308, 375] width 484 height 16
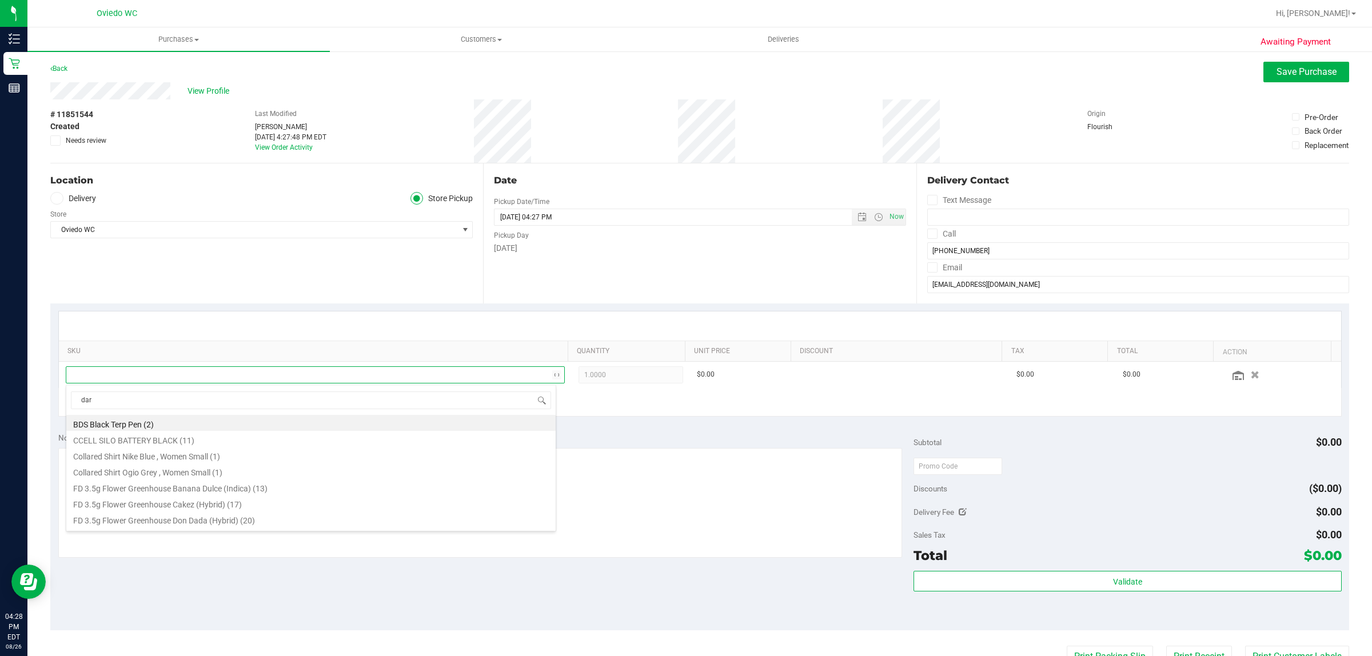
type input "dark"
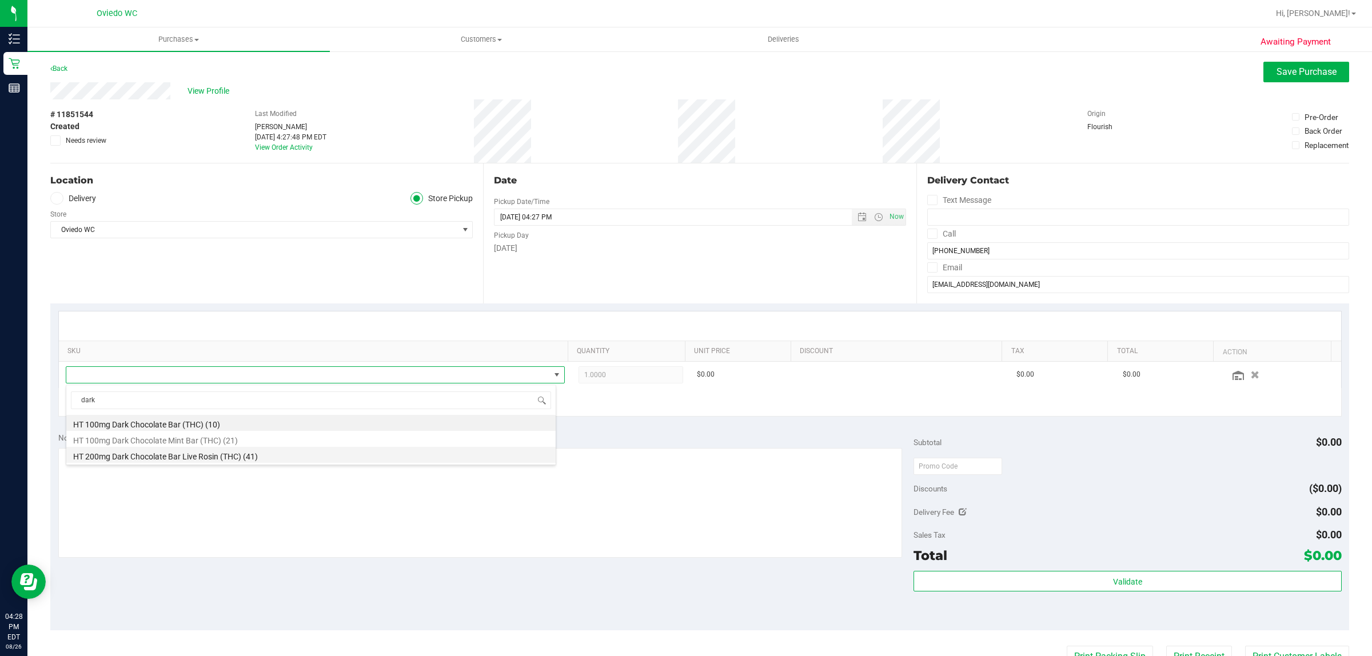
click at [169, 461] on li "HT 200mg Dark Chocolate Bar Live Rosin (THC) (41)" at bounding box center [310, 455] width 489 height 16
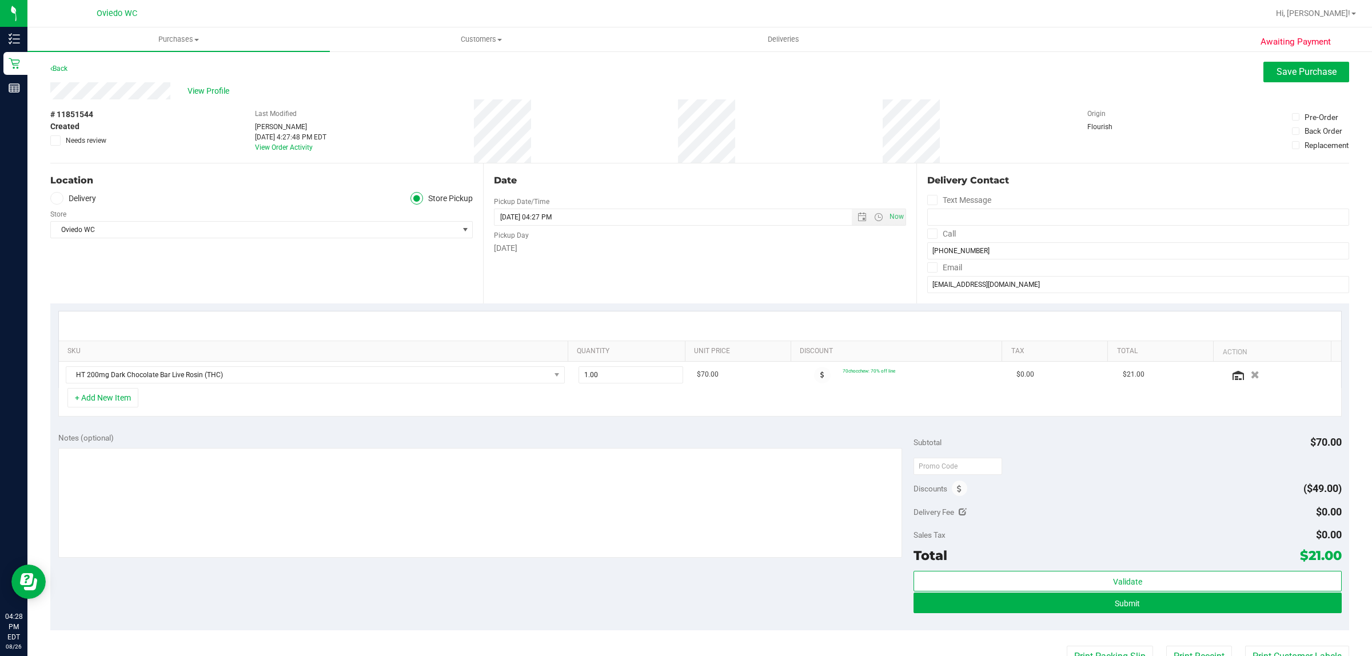
drag, startPoint x: 679, startPoint y: 419, endPoint x: 699, endPoint y: 416, distance: 19.7
click at [683, 418] on div "SKU Quantity Unit Price Discount Tax Total Action HT 200mg Dark Chocolate Bar L…" at bounding box center [699, 364] width 1299 height 121
click at [1055, 608] on button "Submit" at bounding box center [1128, 603] width 428 height 21
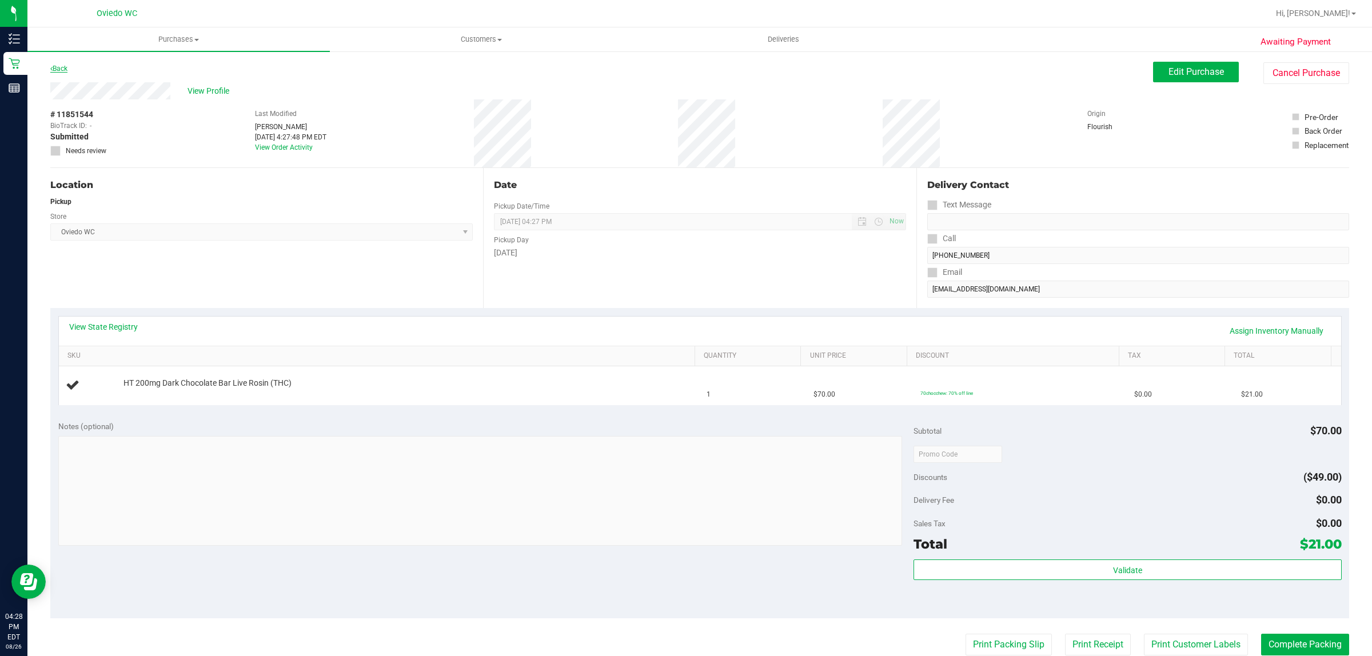
click at [61, 70] on link "Back" at bounding box center [58, 69] width 17 height 8
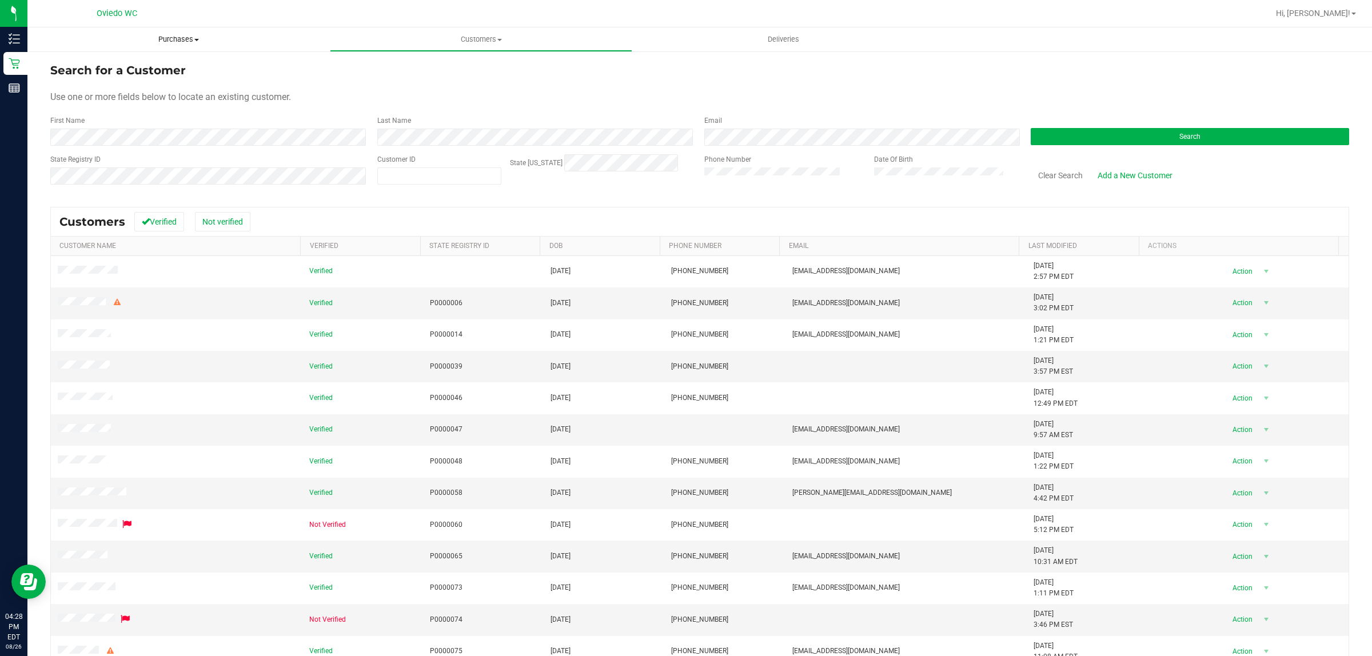
click at [170, 34] on span "Purchases" at bounding box center [178, 39] width 302 height 10
click at [158, 80] on li "Fulfillment" at bounding box center [178, 83] width 302 height 14
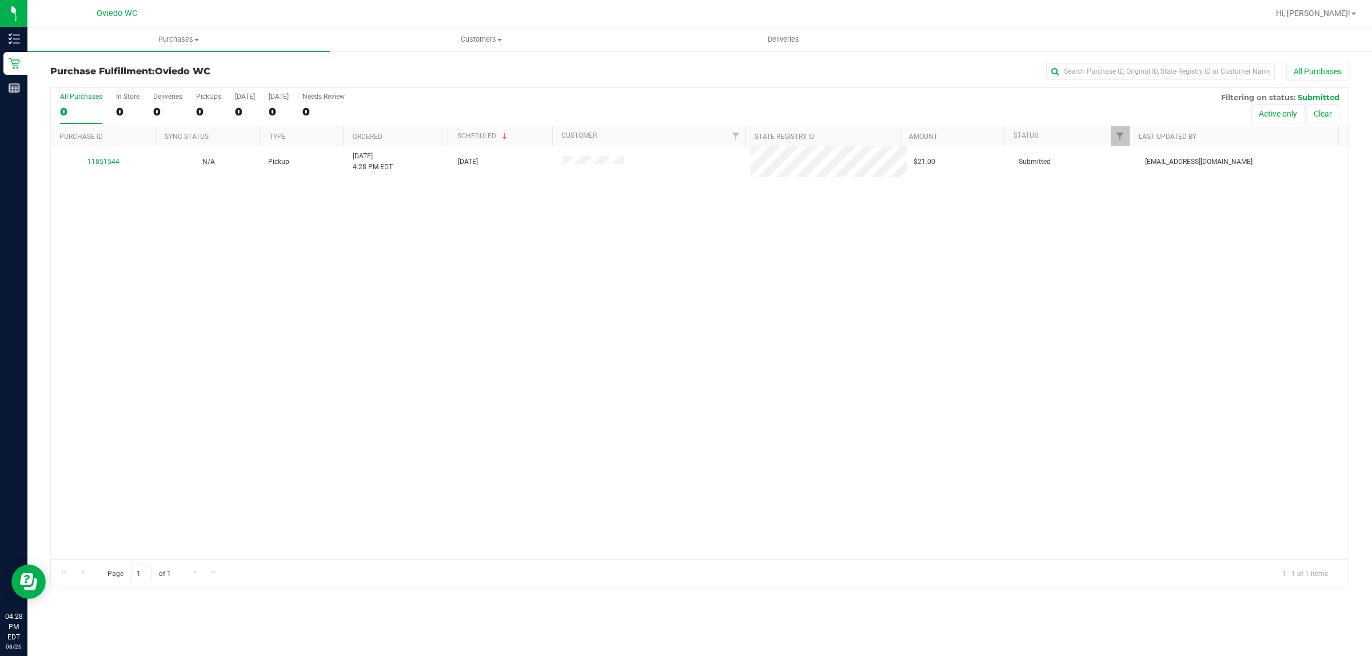
click at [548, 320] on div "11851544 N/A Pickup [DATE] 4:28 PM EDT 8/26/2025 $21.00 Submitted [EMAIL_ADDRES…" at bounding box center [700, 352] width 1298 height 413
click at [804, 256] on div "11851544 N/A Pickup [DATE] 4:28 PM EDT 8/26/2025 $21.00 Submitted [EMAIL_ADDRES…" at bounding box center [700, 352] width 1298 height 413
